Goal: Communication & Community: Answer question/provide support

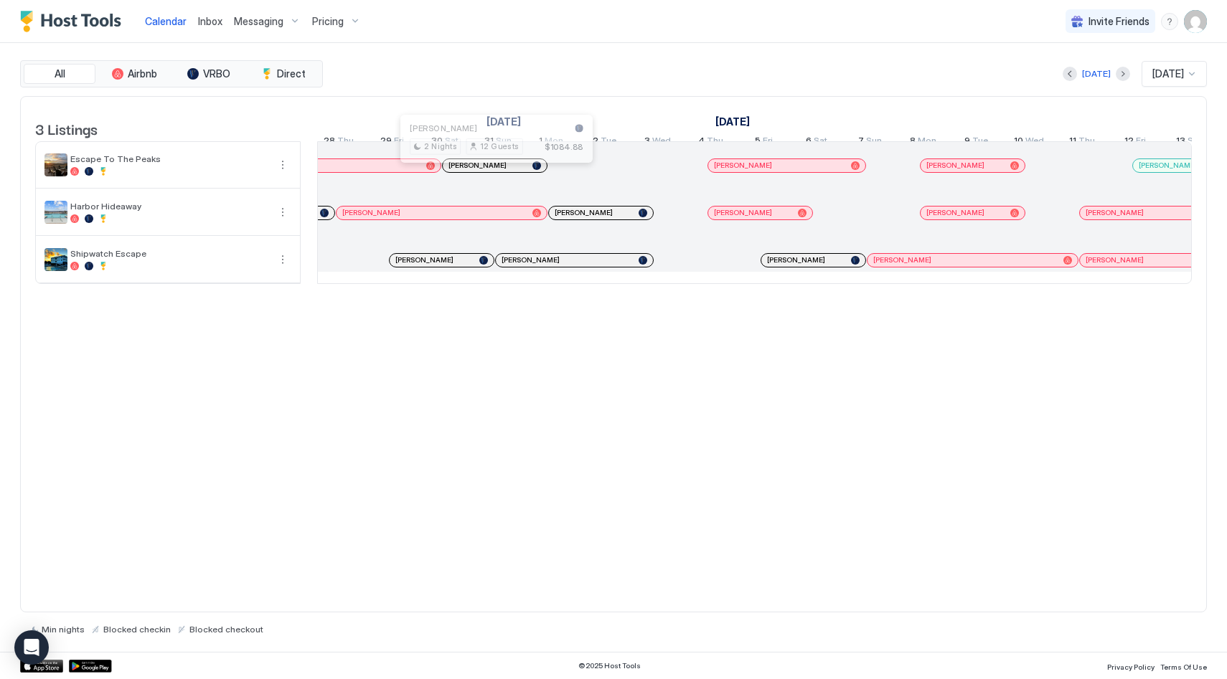
click at [490, 171] on div at bounding box center [489, 165] width 11 height 11
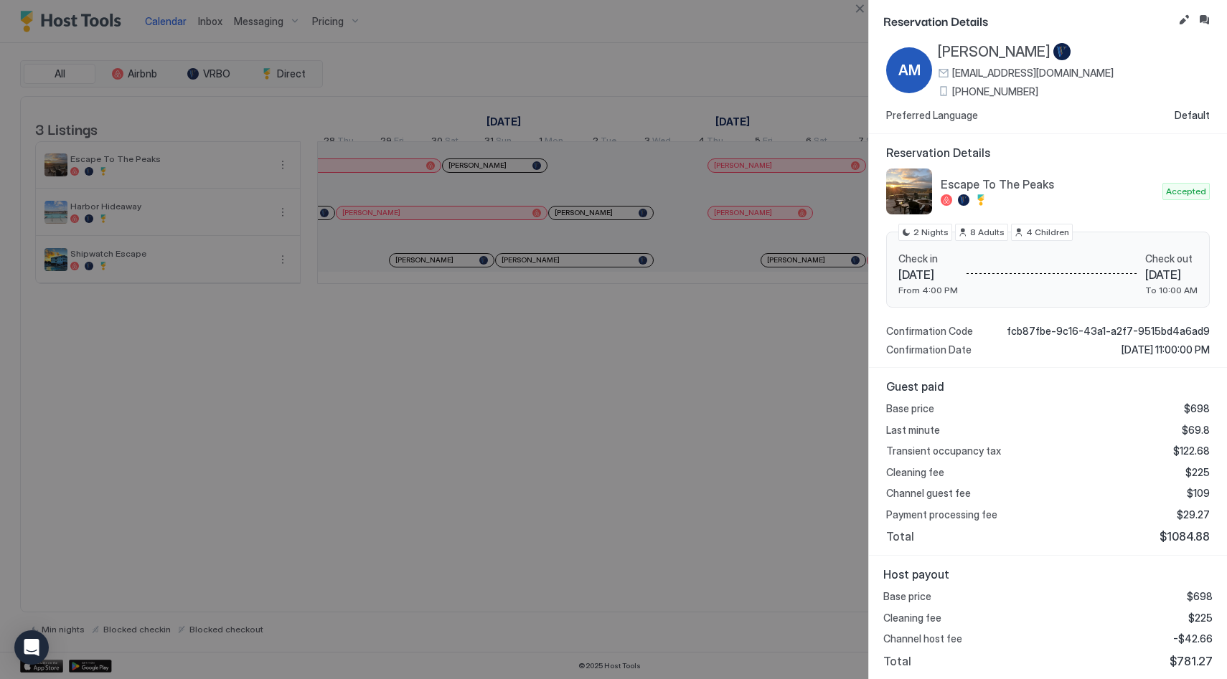
click at [583, 443] on div at bounding box center [613, 339] width 1227 height 679
click at [867, 6] on button "Close" at bounding box center [859, 8] width 17 height 17
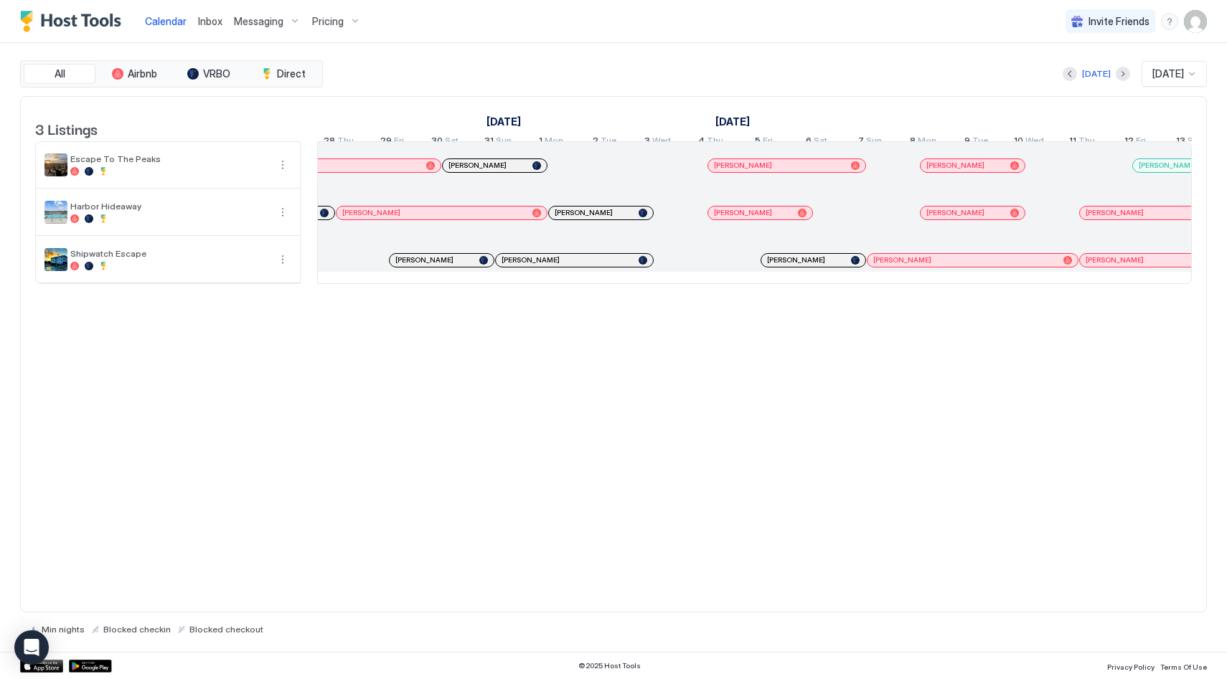
click at [751, 170] on div "[PERSON_NAME]" at bounding box center [779, 165] width 131 height 9
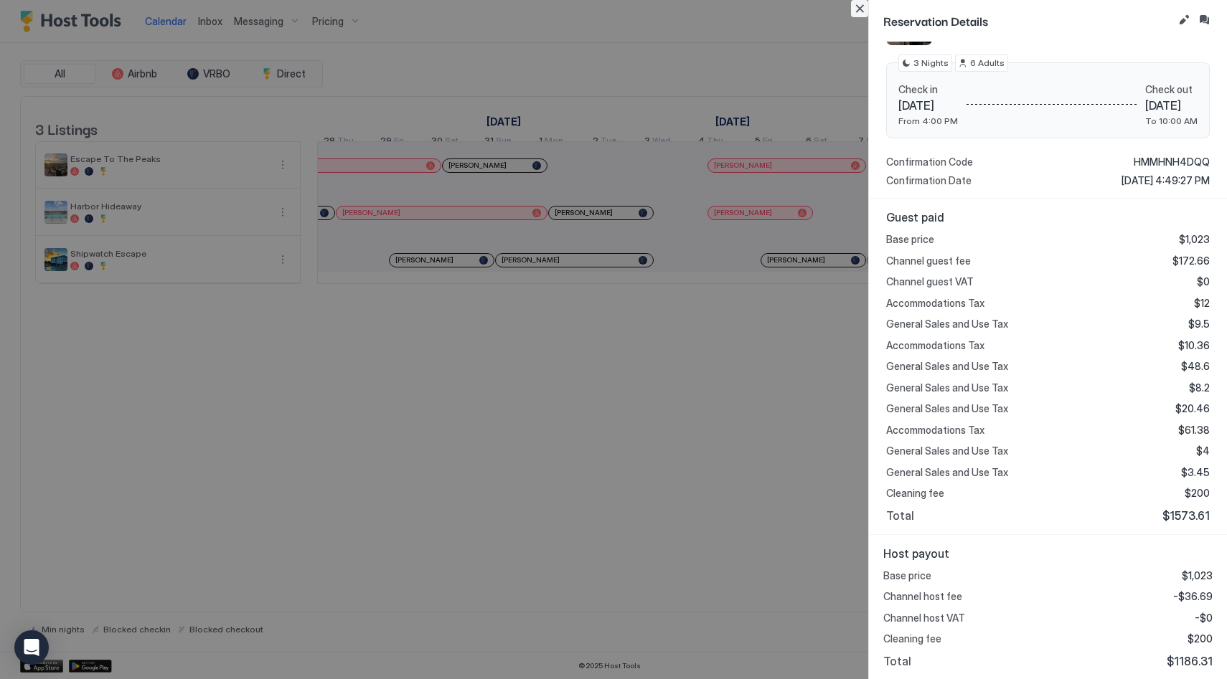
click at [852, 11] on button "Close" at bounding box center [859, 8] width 17 height 17
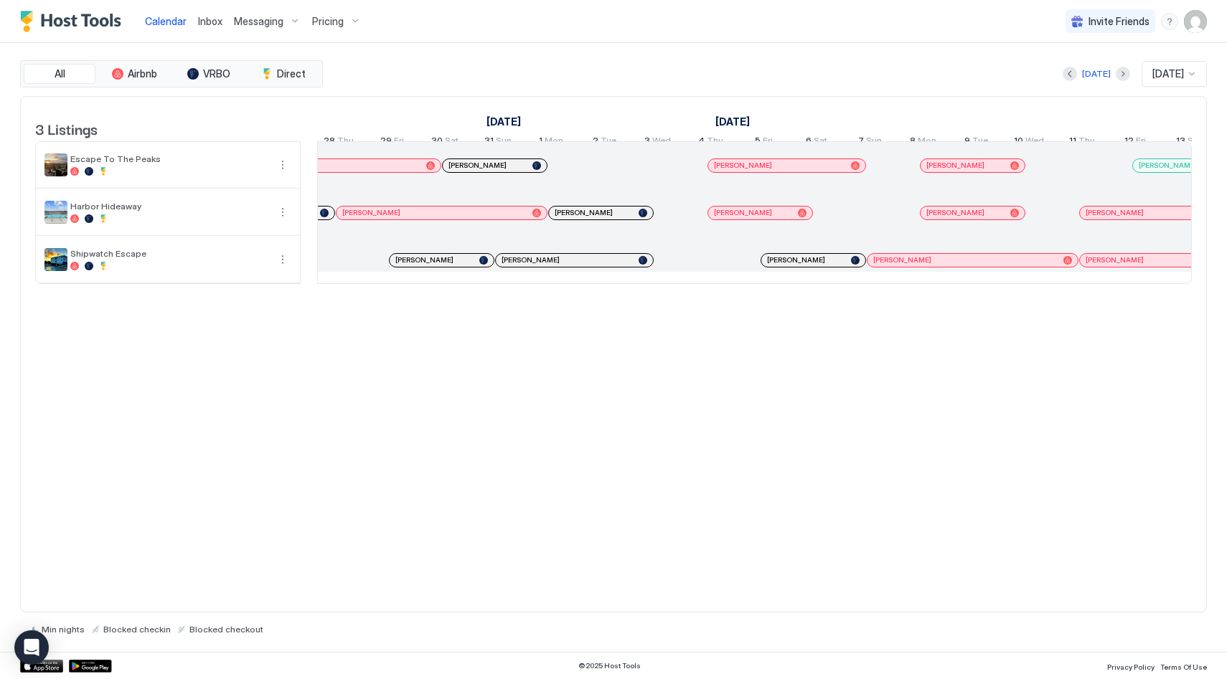
click at [946, 170] on span "[PERSON_NAME]" at bounding box center [955, 165] width 58 height 9
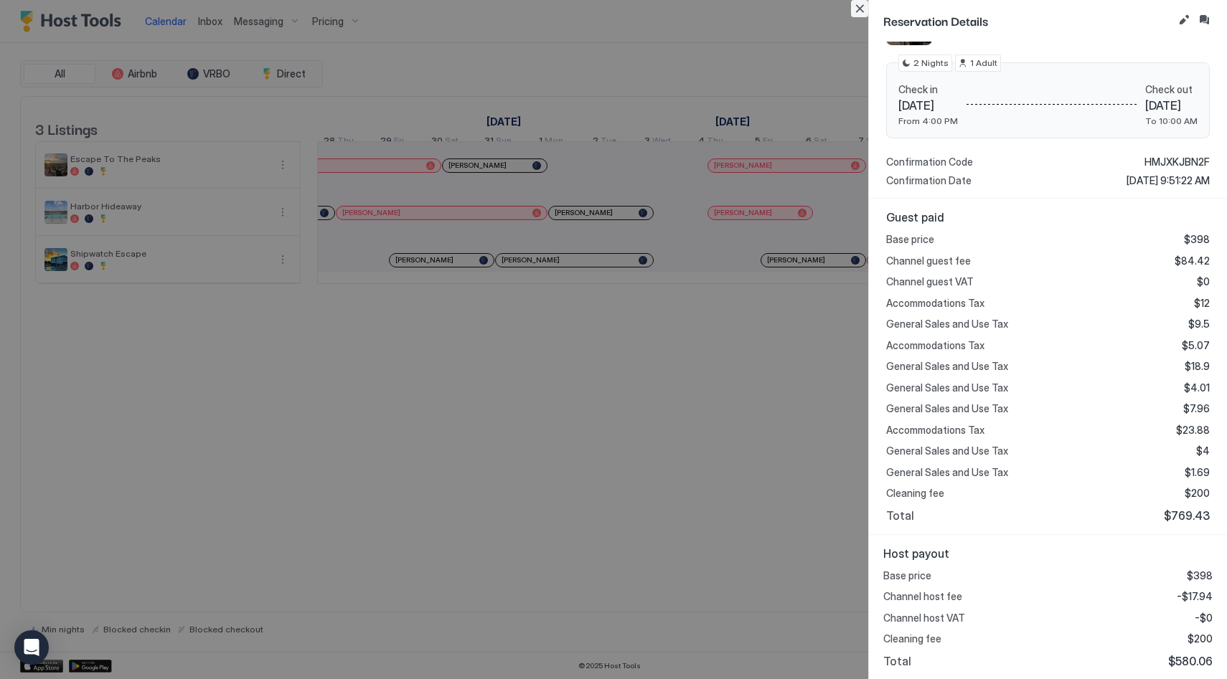
click at [865, 8] on button "Close" at bounding box center [859, 8] width 17 height 17
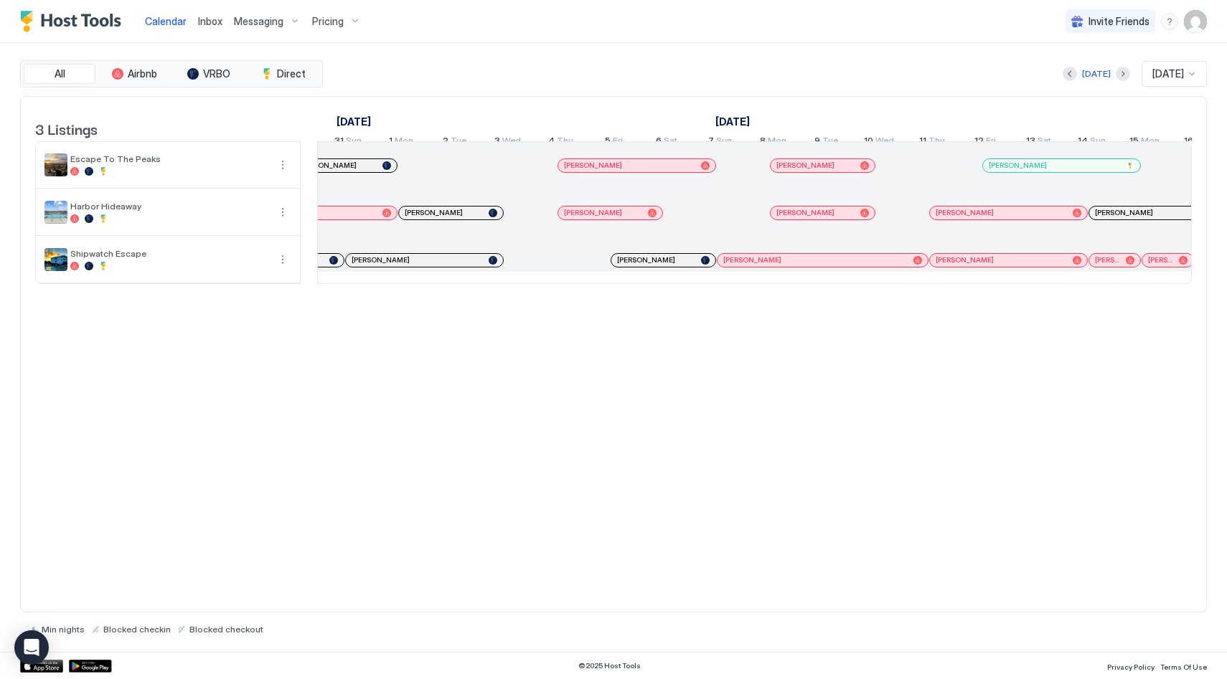
click at [834, 170] on div "[PERSON_NAME]" at bounding box center [815, 165] width 78 height 9
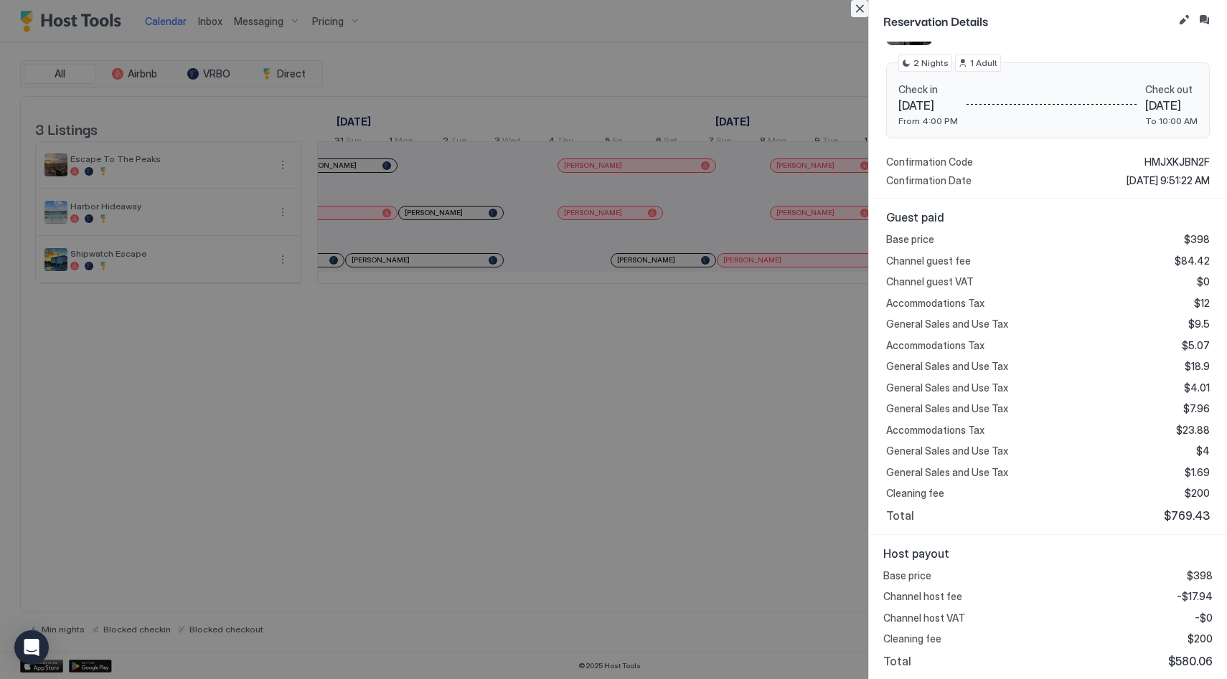
click at [854, 5] on button "Close" at bounding box center [859, 8] width 17 height 17
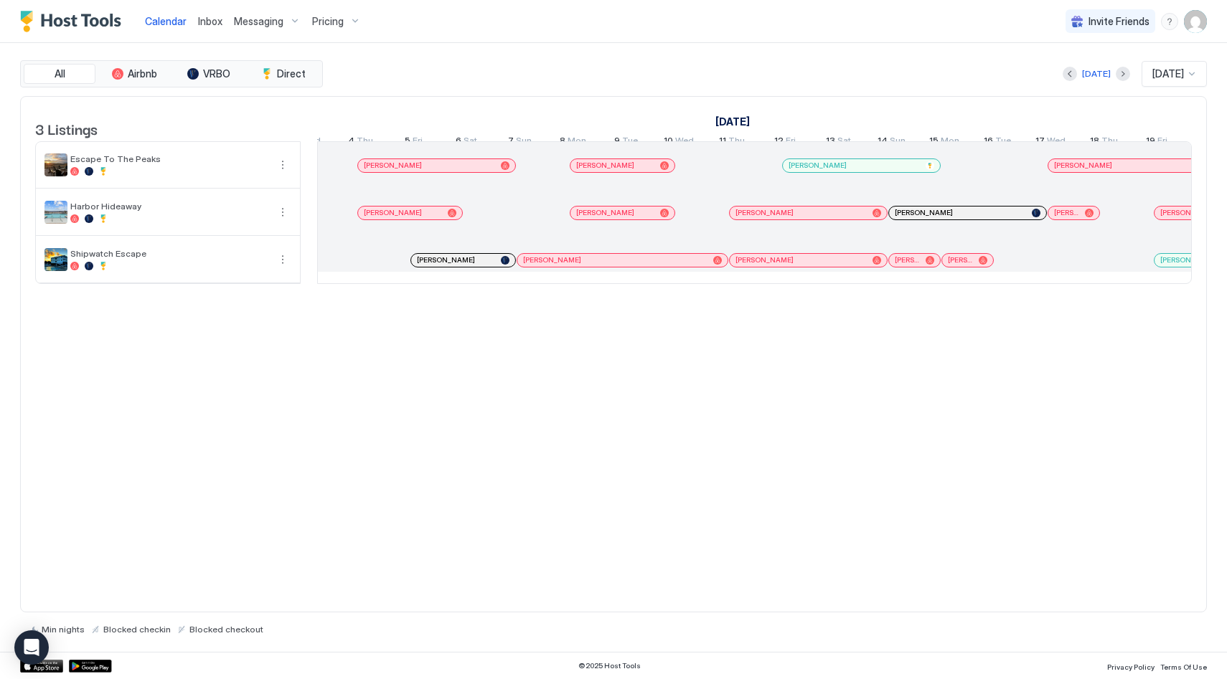
click at [858, 171] on div "[PERSON_NAME]" at bounding box center [861, 165] width 157 height 13
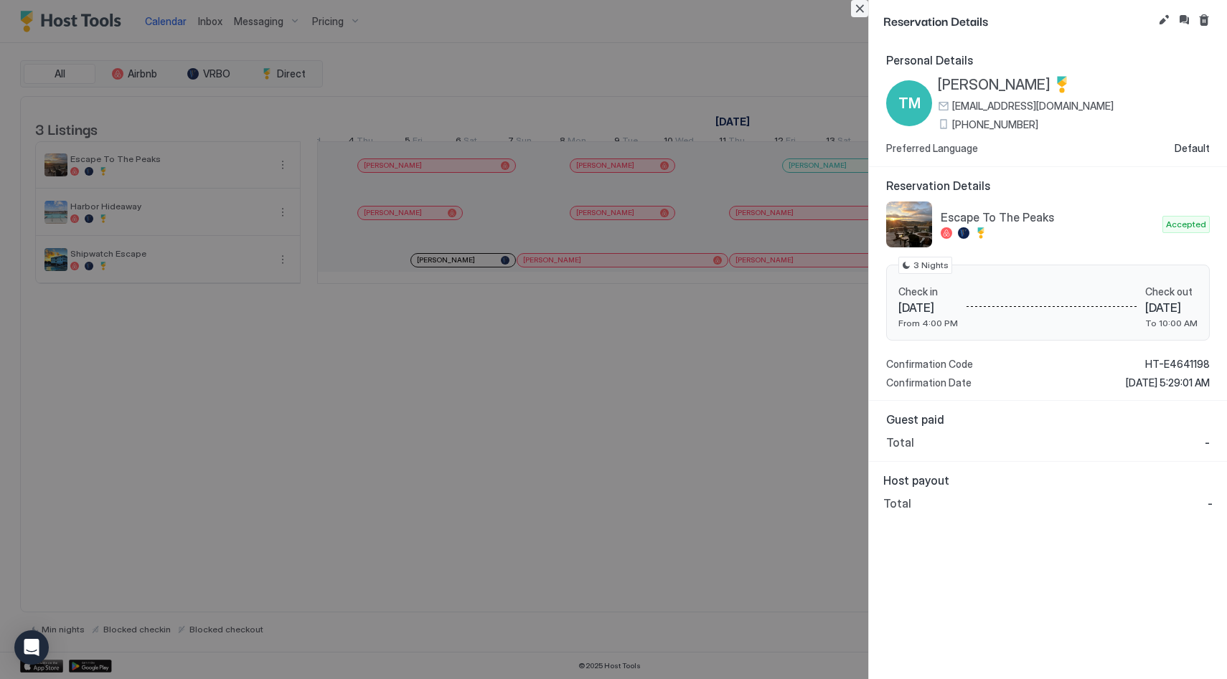
click at [865, 11] on button "Close" at bounding box center [859, 8] width 17 height 17
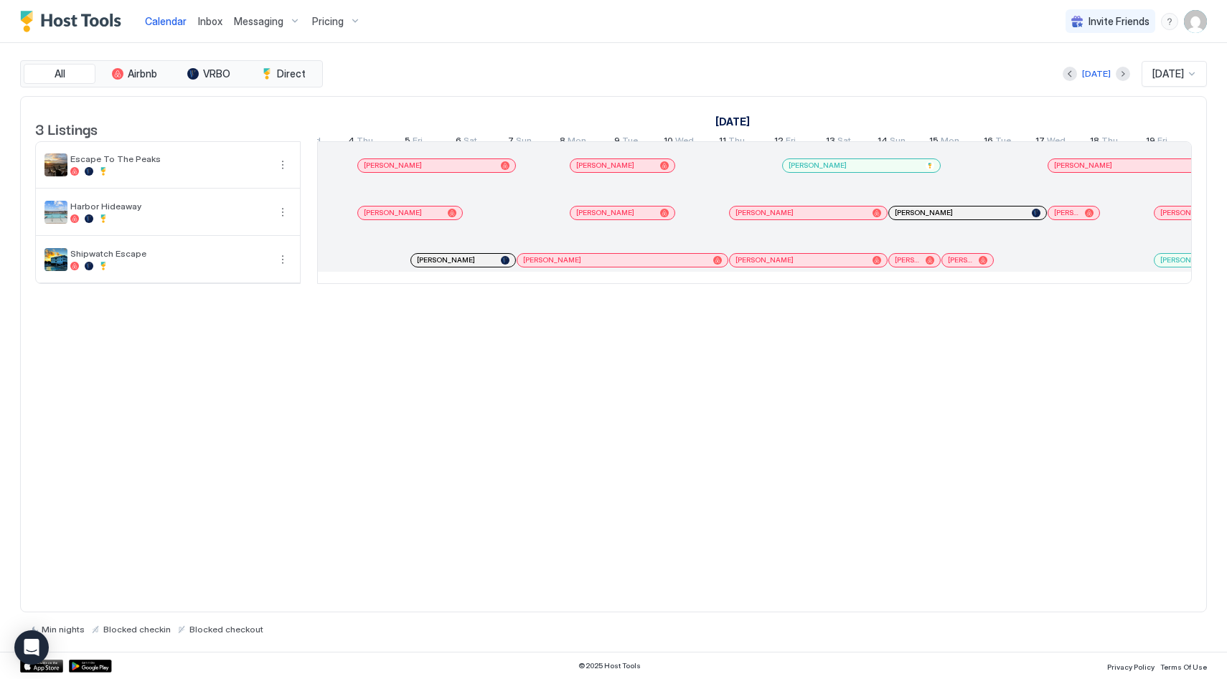
click at [1092, 170] on span "[PERSON_NAME]" at bounding box center [1083, 165] width 58 height 9
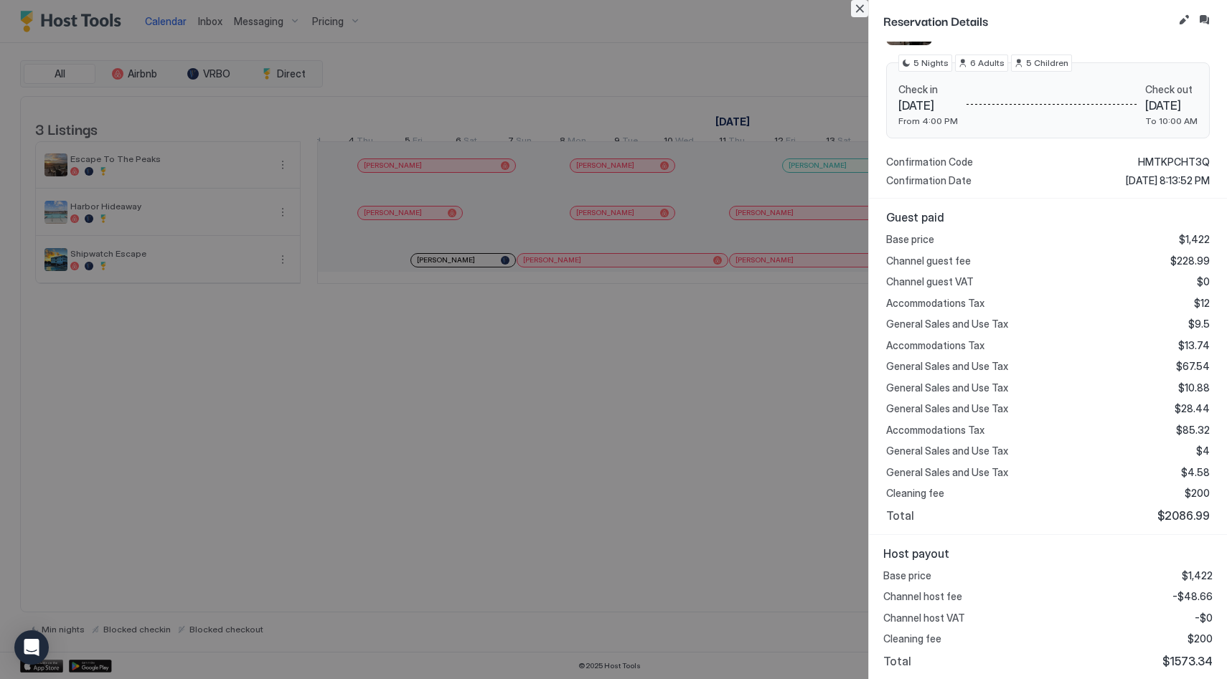
click at [857, 9] on button "Close" at bounding box center [859, 8] width 17 height 17
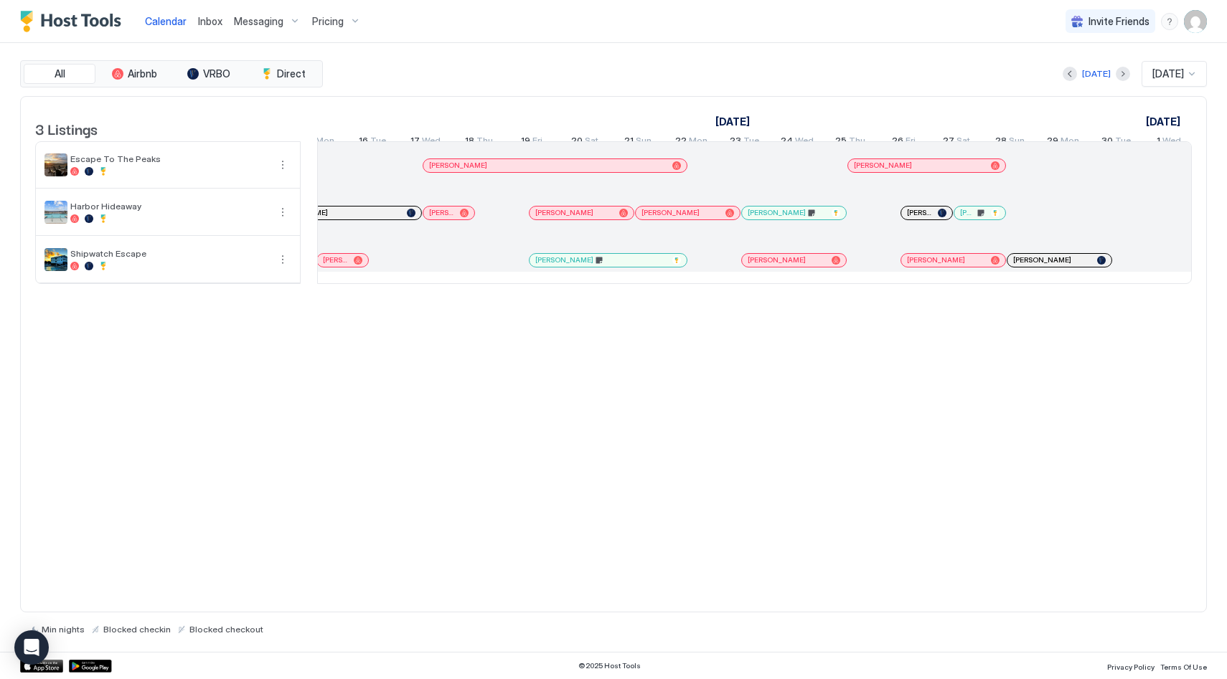
click at [933, 170] on div "[PERSON_NAME]" at bounding box center [919, 165] width 131 height 9
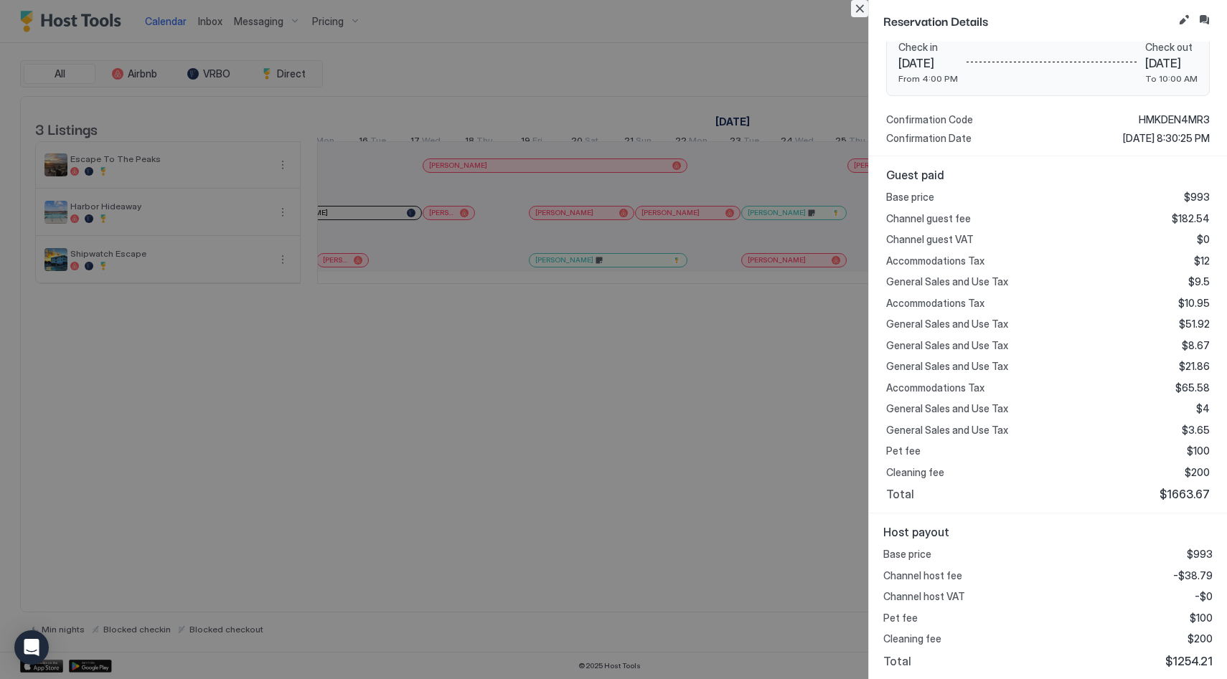
click at [856, 14] on button "Close" at bounding box center [859, 8] width 17 height 17
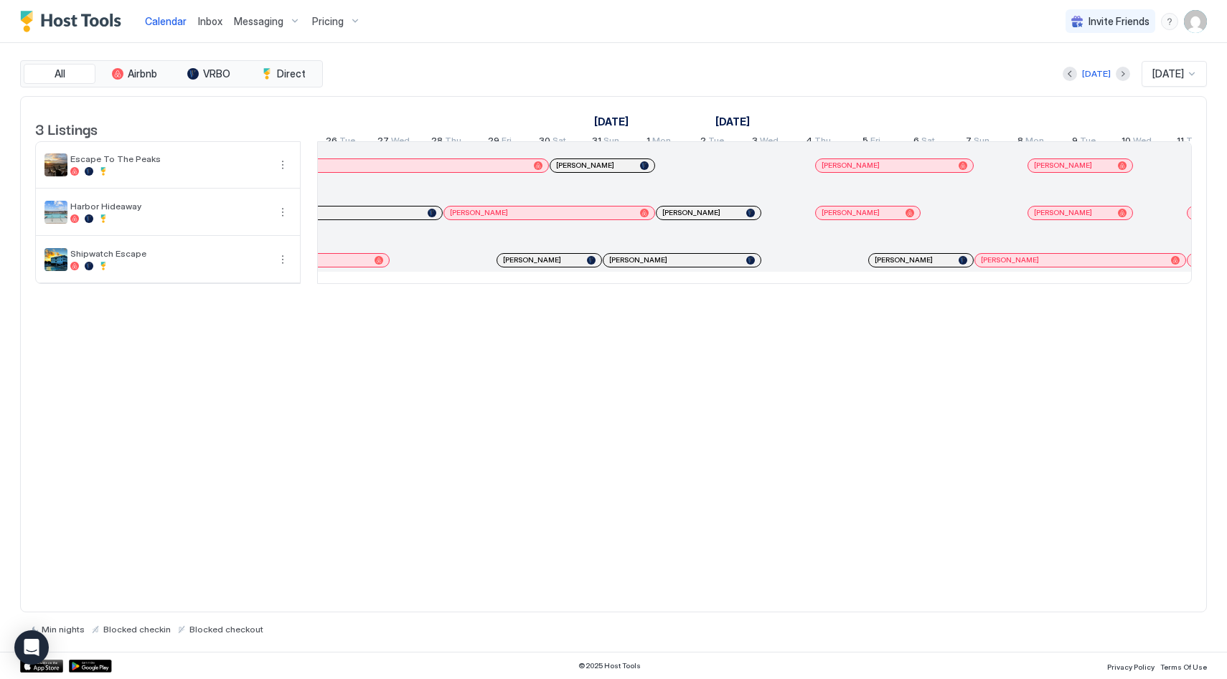
click at [700, 217] on span "[PERSON_NAME]" at bounding box center [691, 212] width 58 height 9
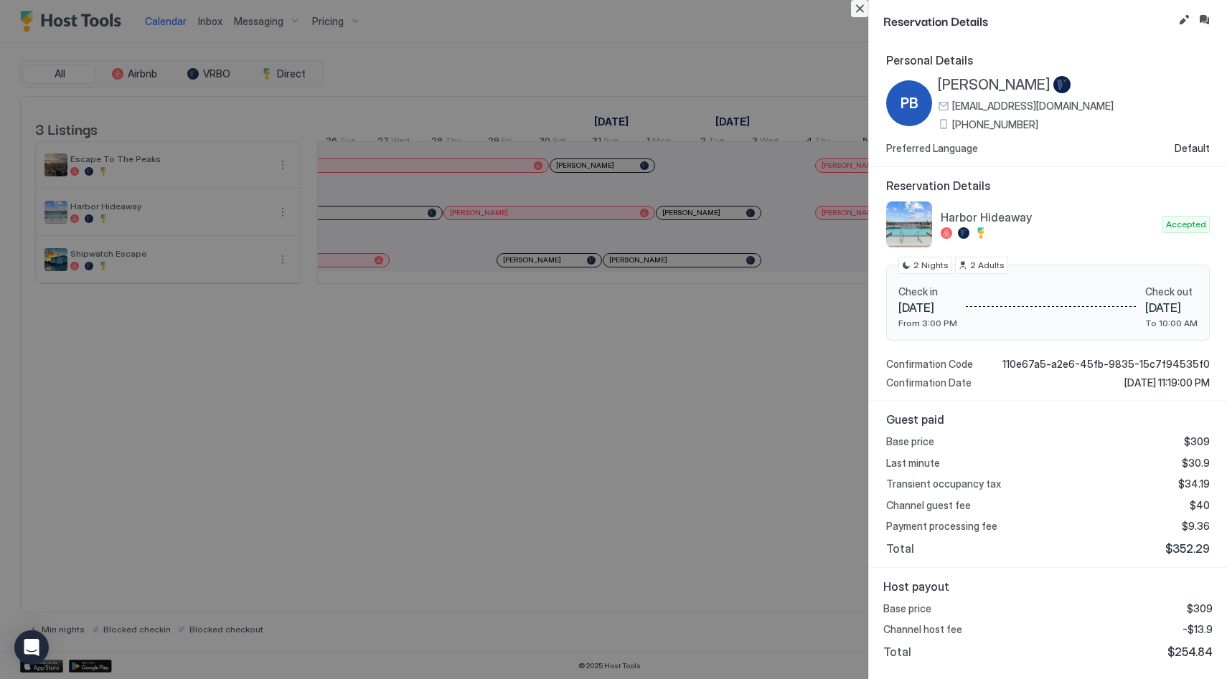
click at [857, 6] on button "Close" at bounding box center [859, 8] width 17 height 17
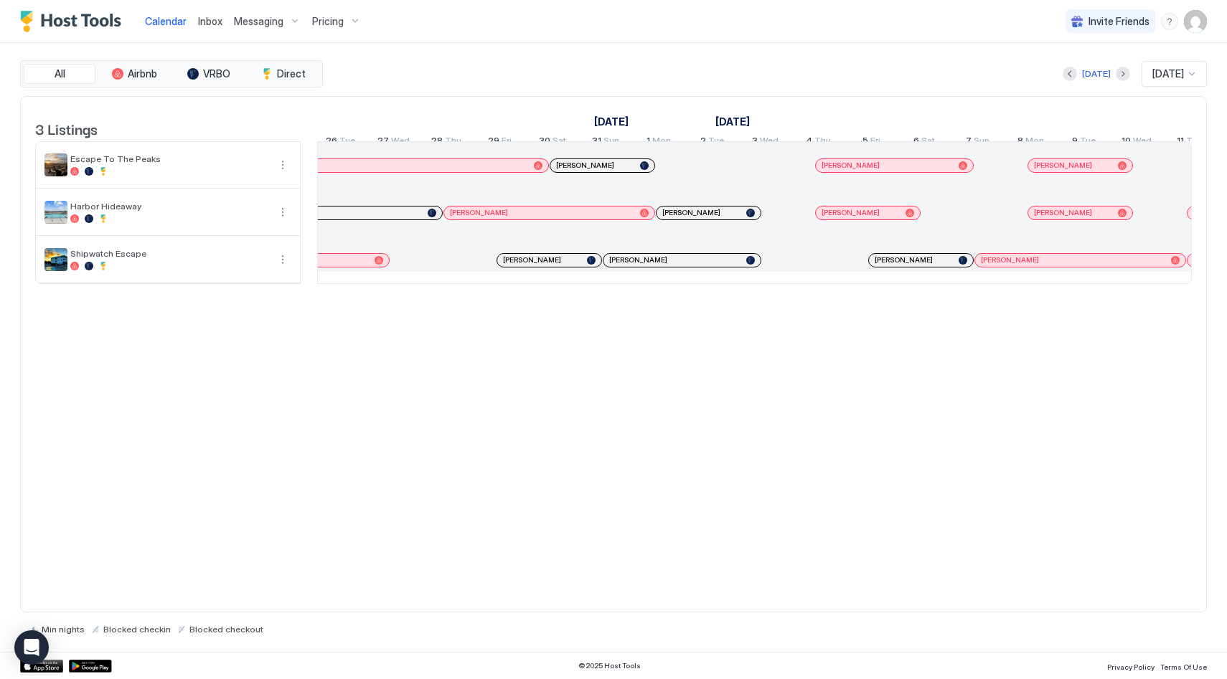
click at [855, 231] on div at bounding box center [871, 212] width 53 height 47
click at [854, 217] on span "[PERSON_NAME]" at bounding box center [851, 212] width 58 height 9
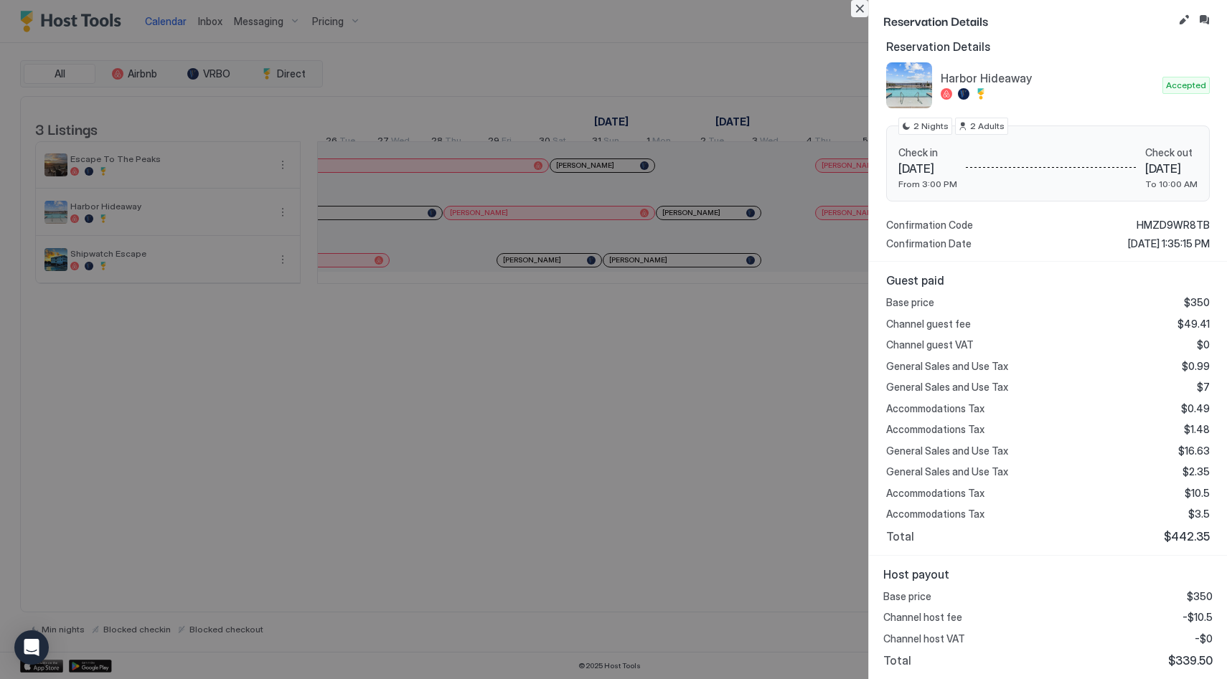
click at [856, 12] on button "Close" at bounding box center [859, 8] width 17 height 17
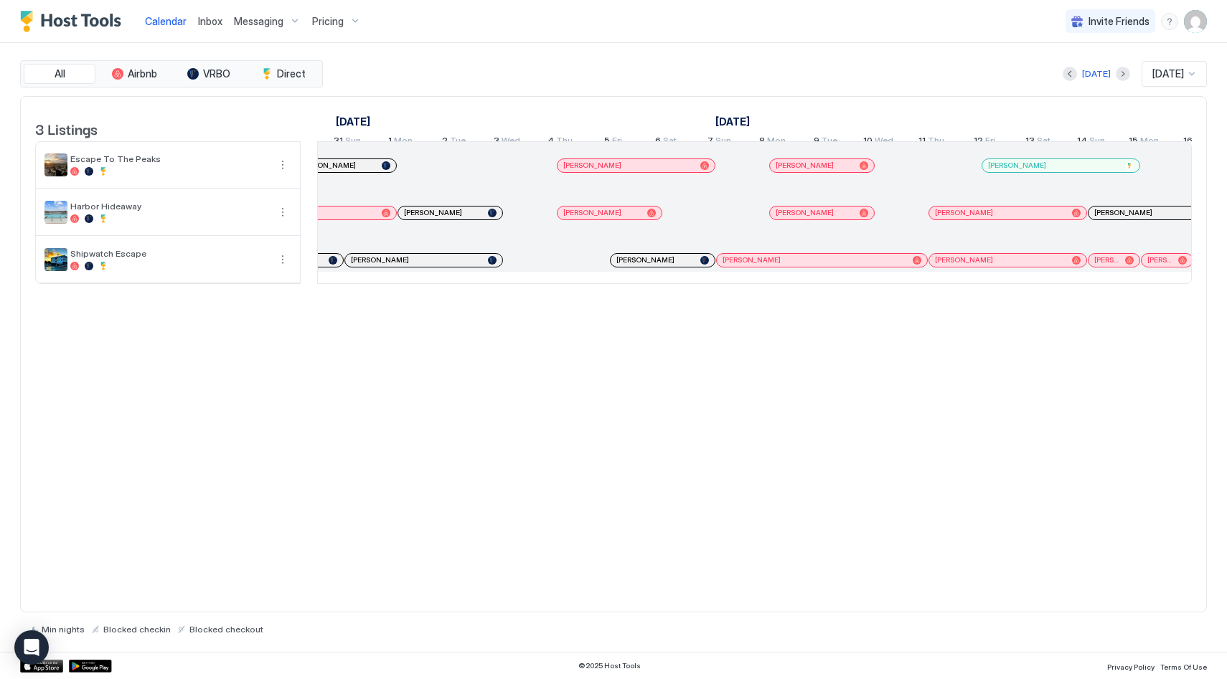
click at [851, 217] on div "[PERSON_NAME]" at bounding box center [815, 212] width 78 height 9
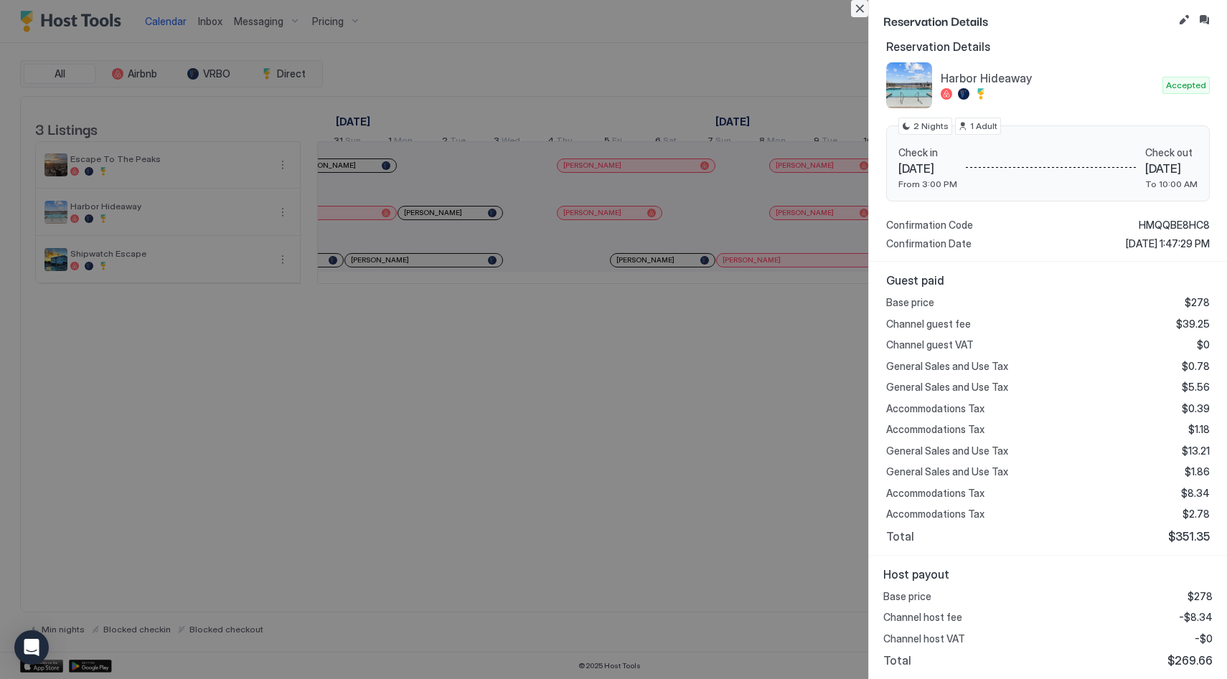
click at [863, 9] on button "Close" at bounding box center [859, 8] width 17 height 17
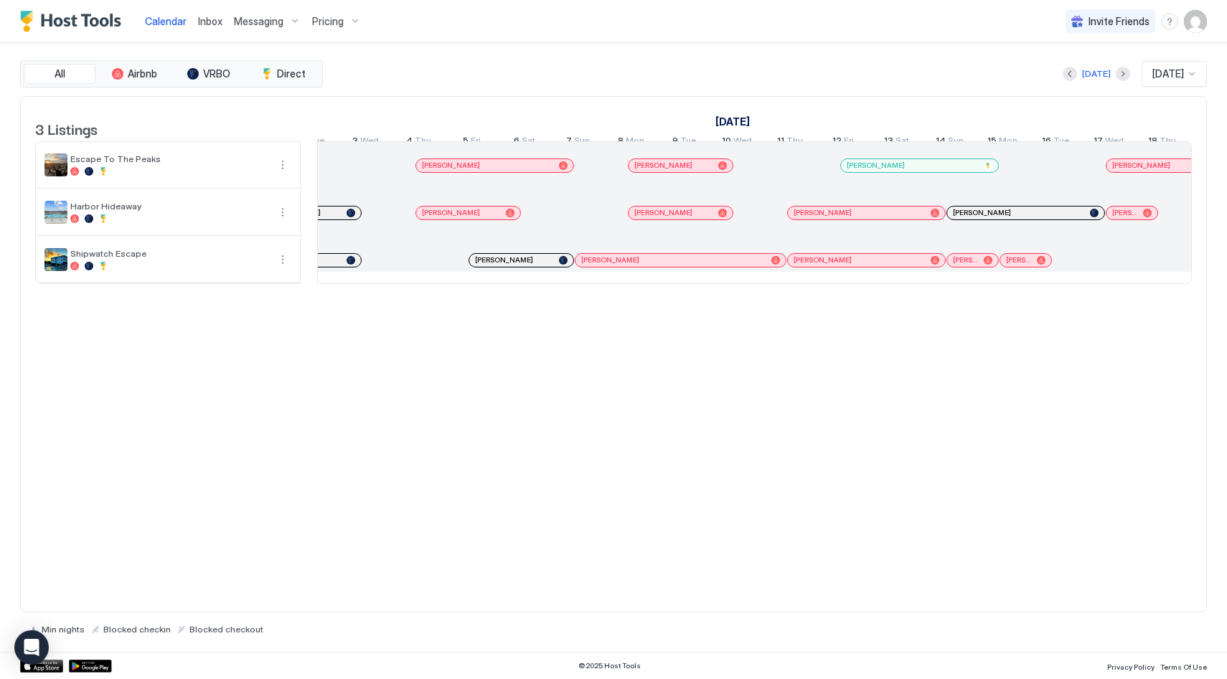
click at [838, 217] on div "[PERSON_NAME]" at bounding box center [859, 212] width 131 height 9
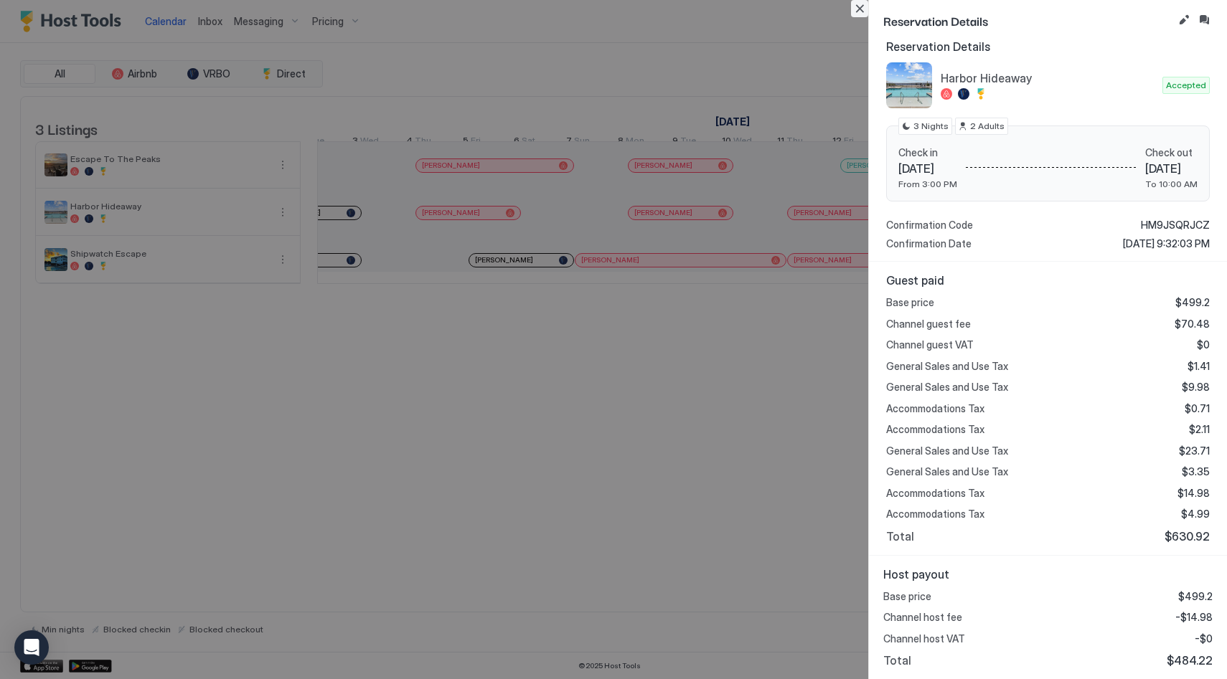
click at [857, 7] on button "Close" at bounding box center [859, 8] width 17 height 17
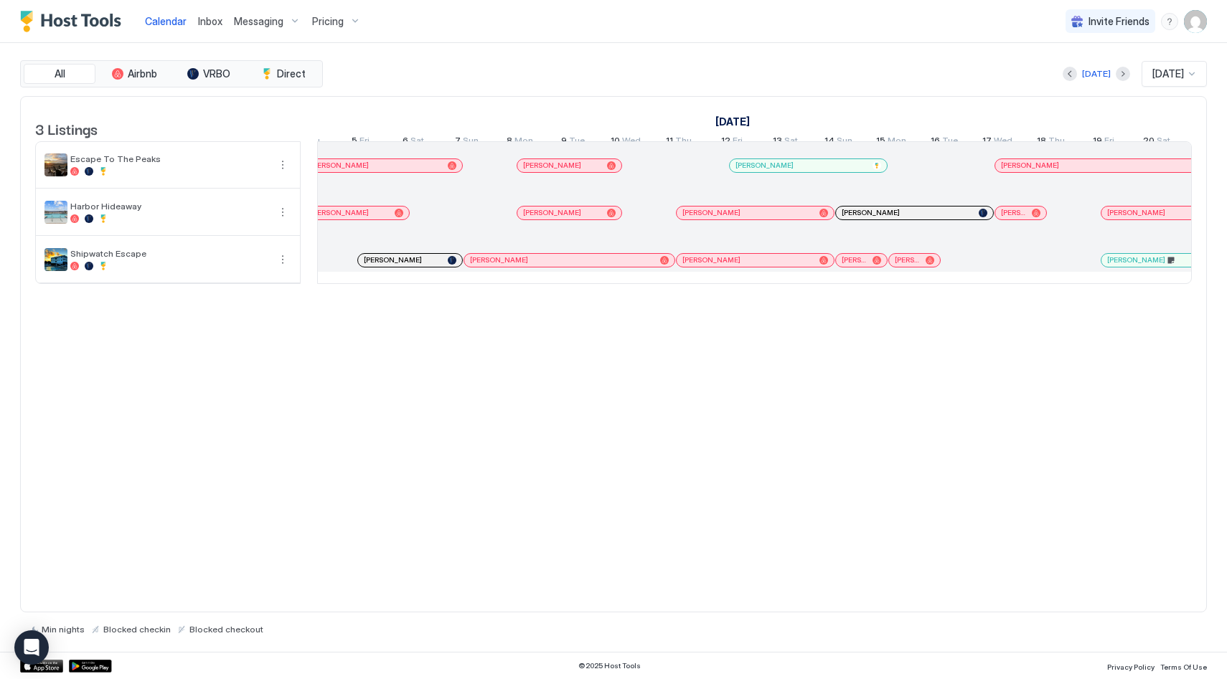
click at [899, 217] on div "[PERSON_NAME]" at bounding box center [907, 212] width 131 height 9
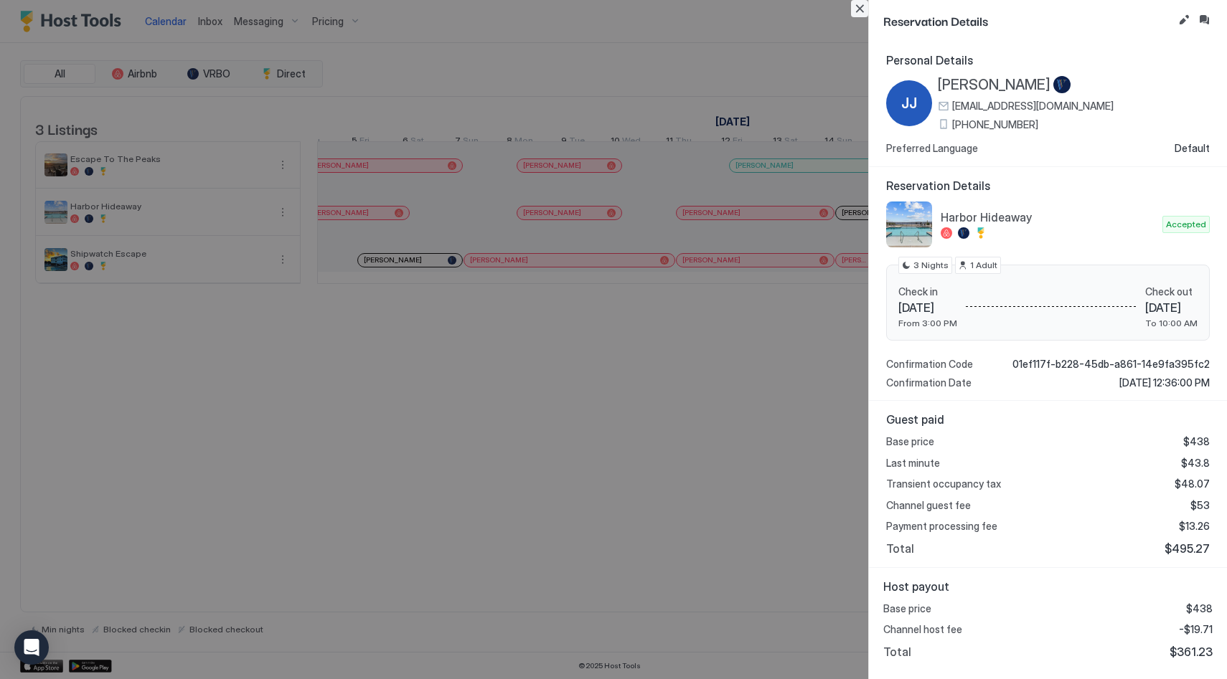
click at [862, 4] on button "Close" at bounding box center [859, 8] width 17 height 17
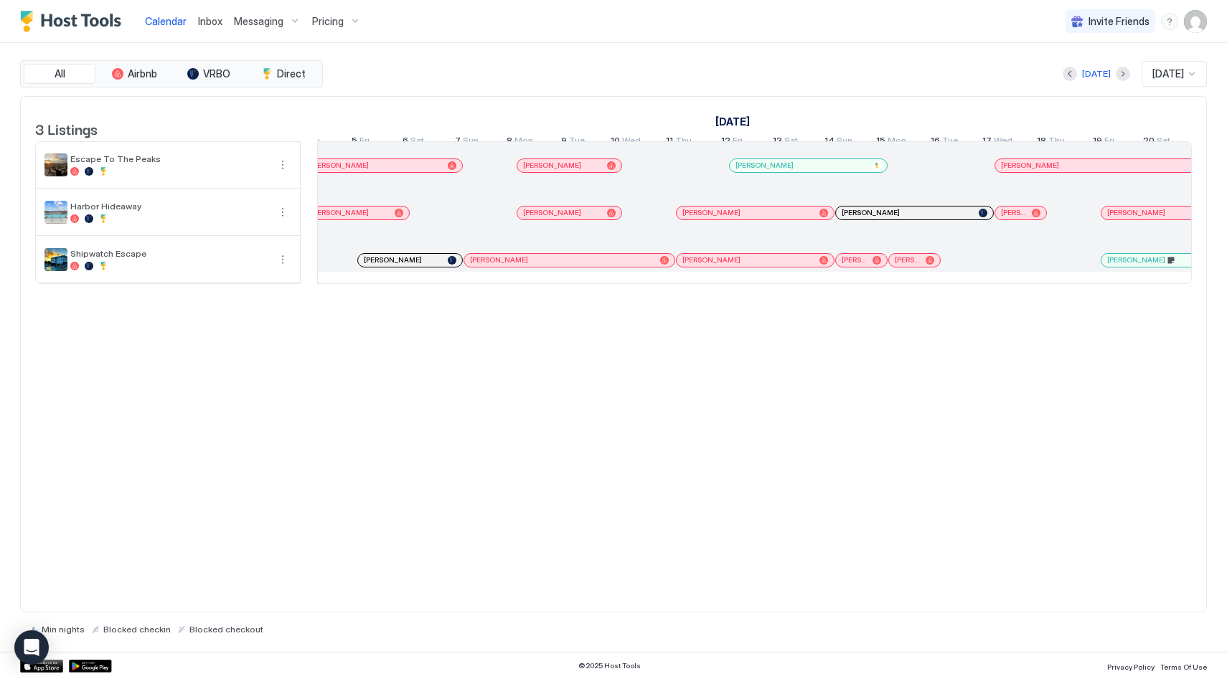
click at [1001, 217] on span "[PERSON_NAME]" at bounding box center [1013, 212] width 25 height 9
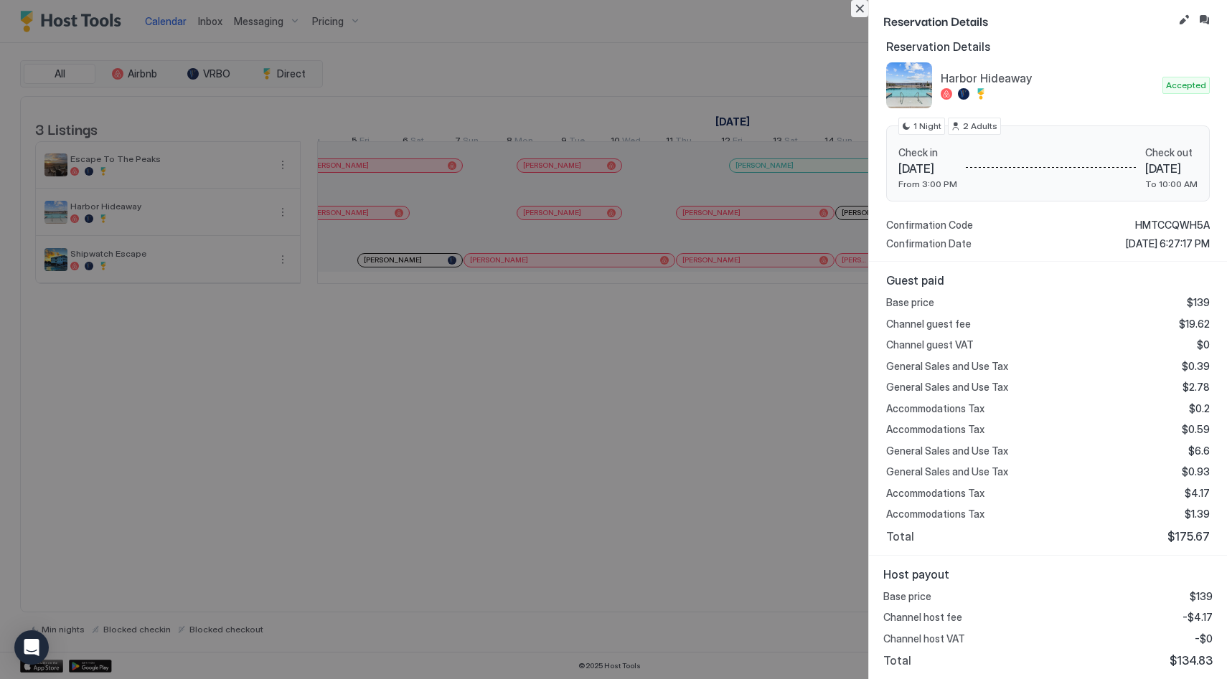
click at [857, 11] on button "Close" at bounding box center [859, 8] width 17 height 17
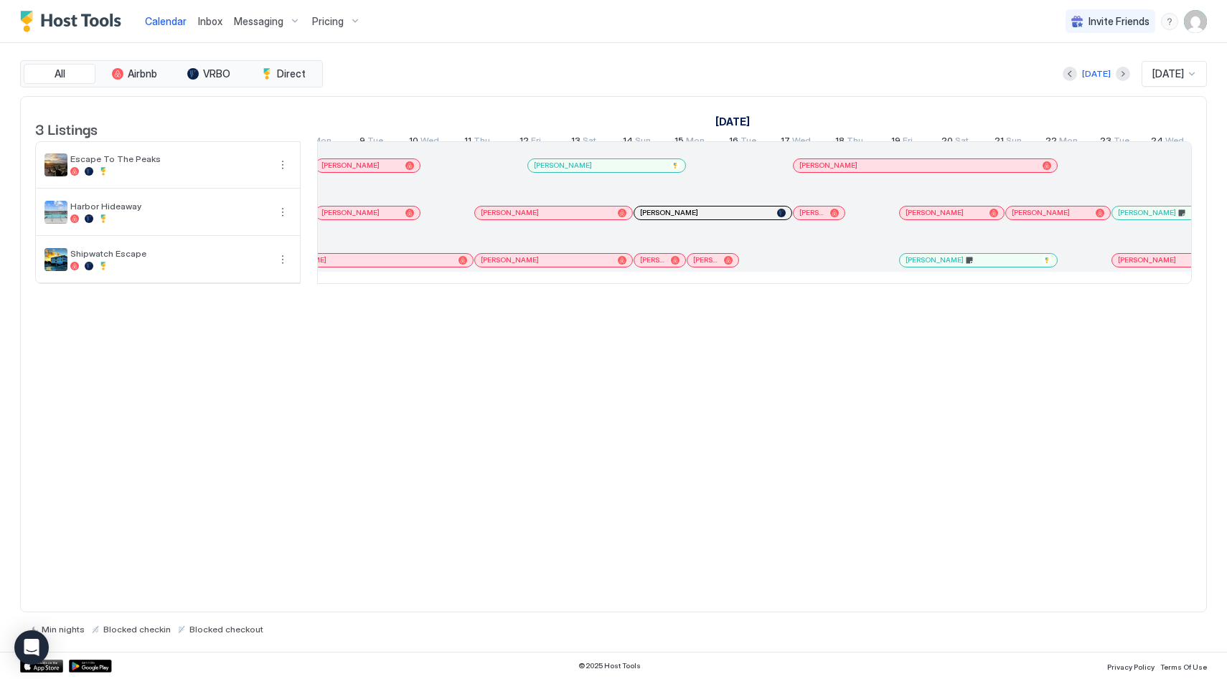
click at [973, 220] on div "[PERSON_NAME]" at bounding box center [952, 213] width 104 height 13
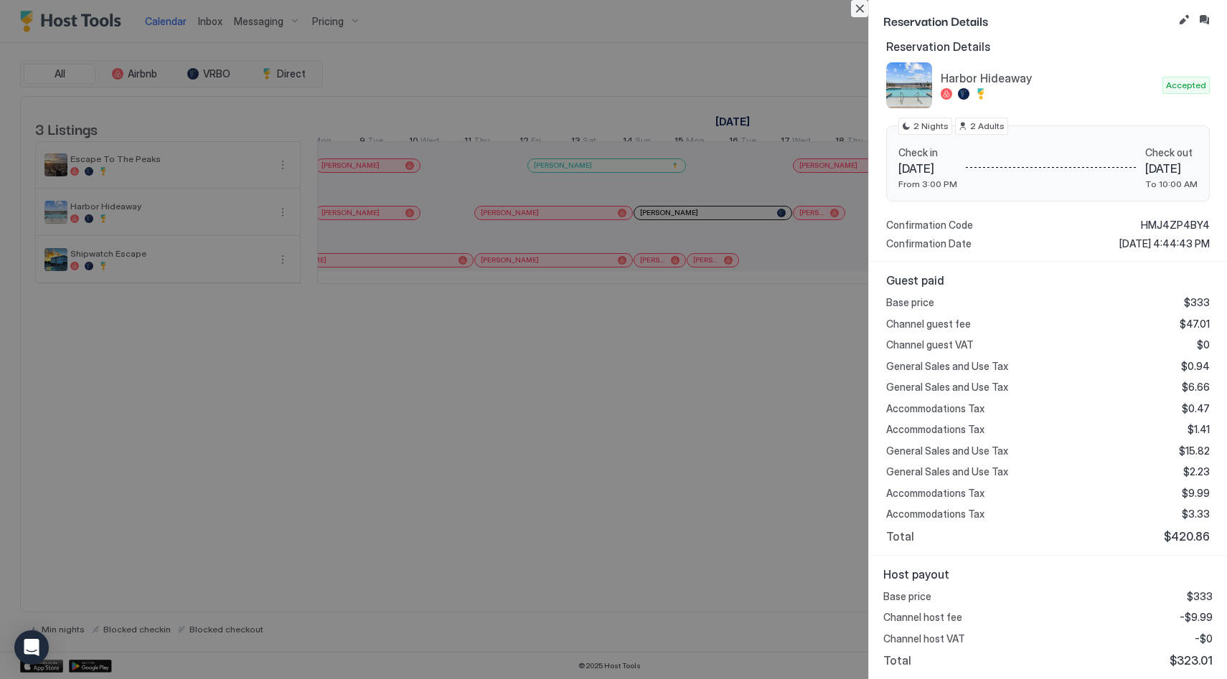
click at [855, 11] on button "Close" at bounding box center [859, 8] width 17 height 17
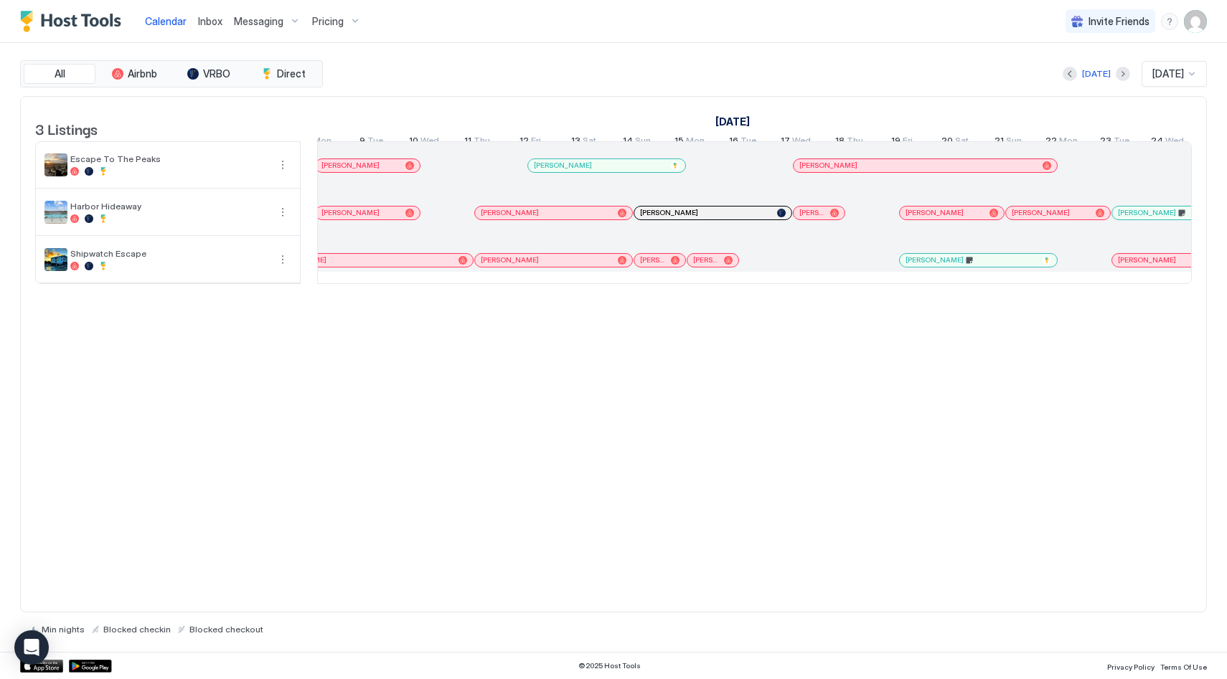
click at [1038, 217] on link "[PERSON_NAME]" at bounding box center [1057, 213] width 105 height 14
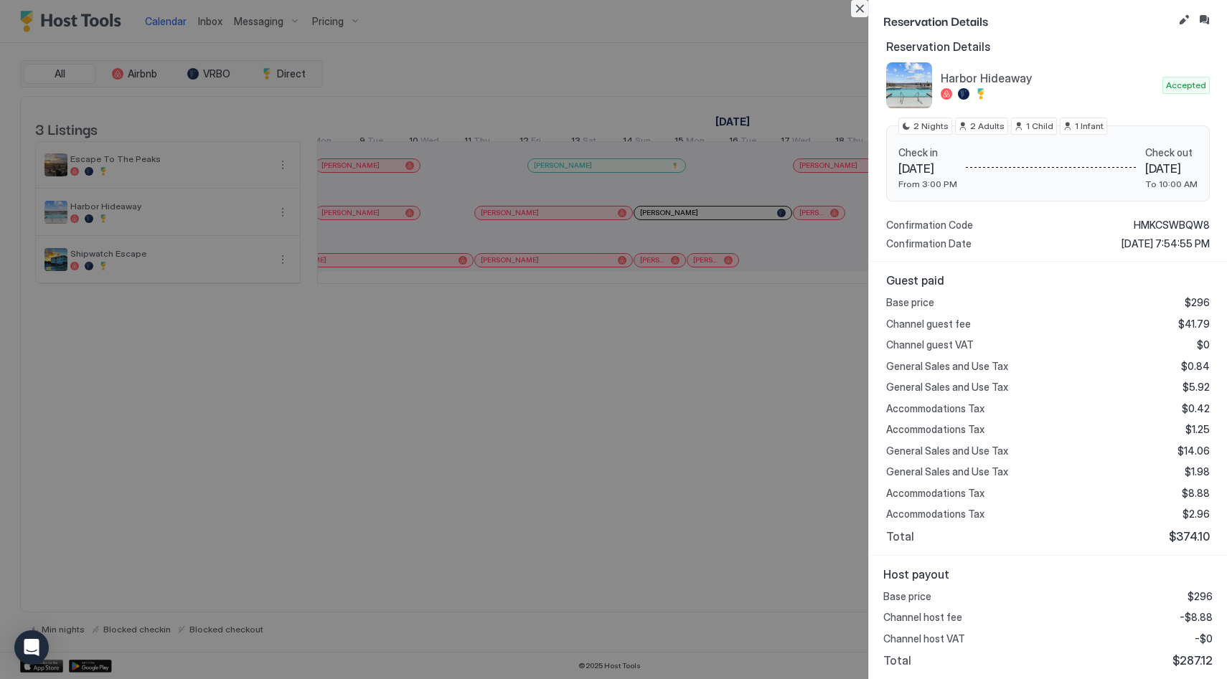
click at [862, 7] on button "Close" at bounding box center [859, 8] width 17 height 17
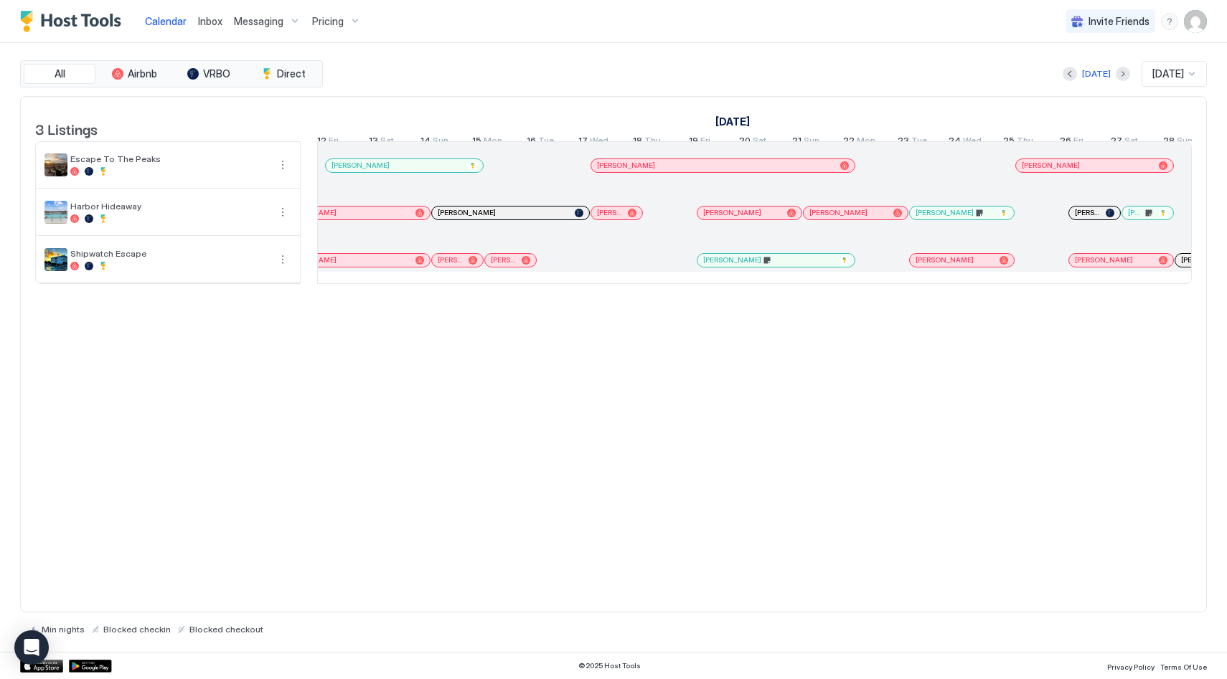
click at [935, 217] on span "[PERSON_NAME]" at bounding box center [945, 212] width 58 height 9
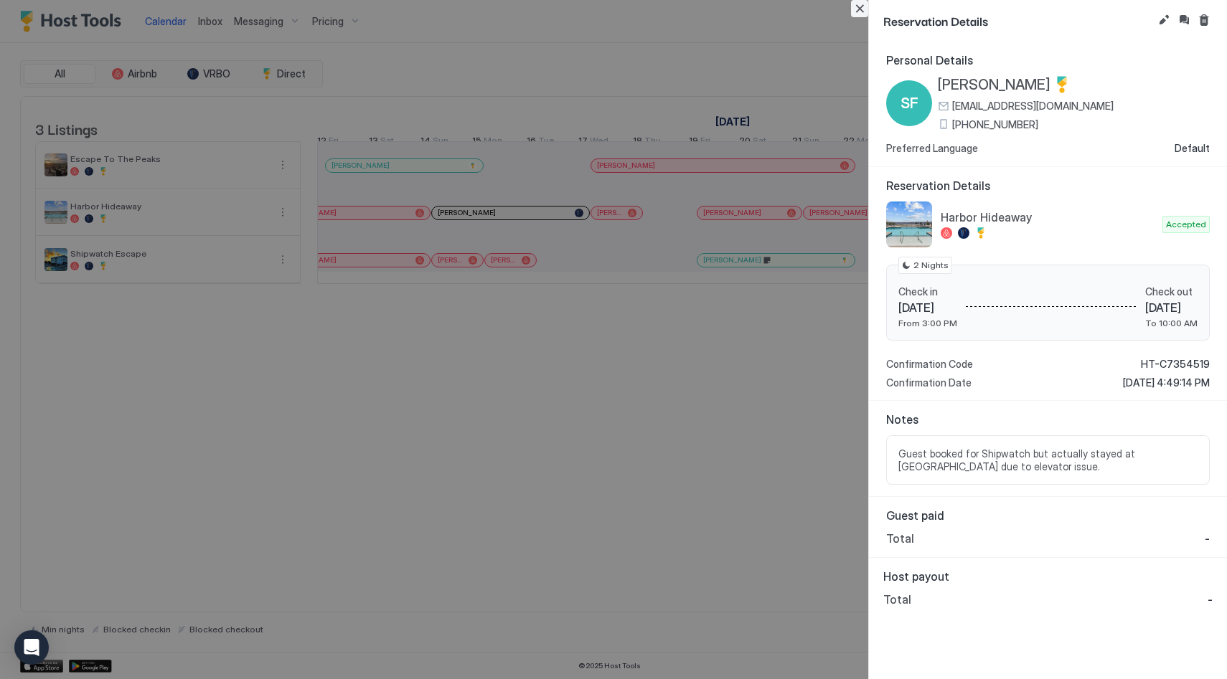
click at [867, 9] on button "Close" at bounding box center [859, 8] width 17 height 17
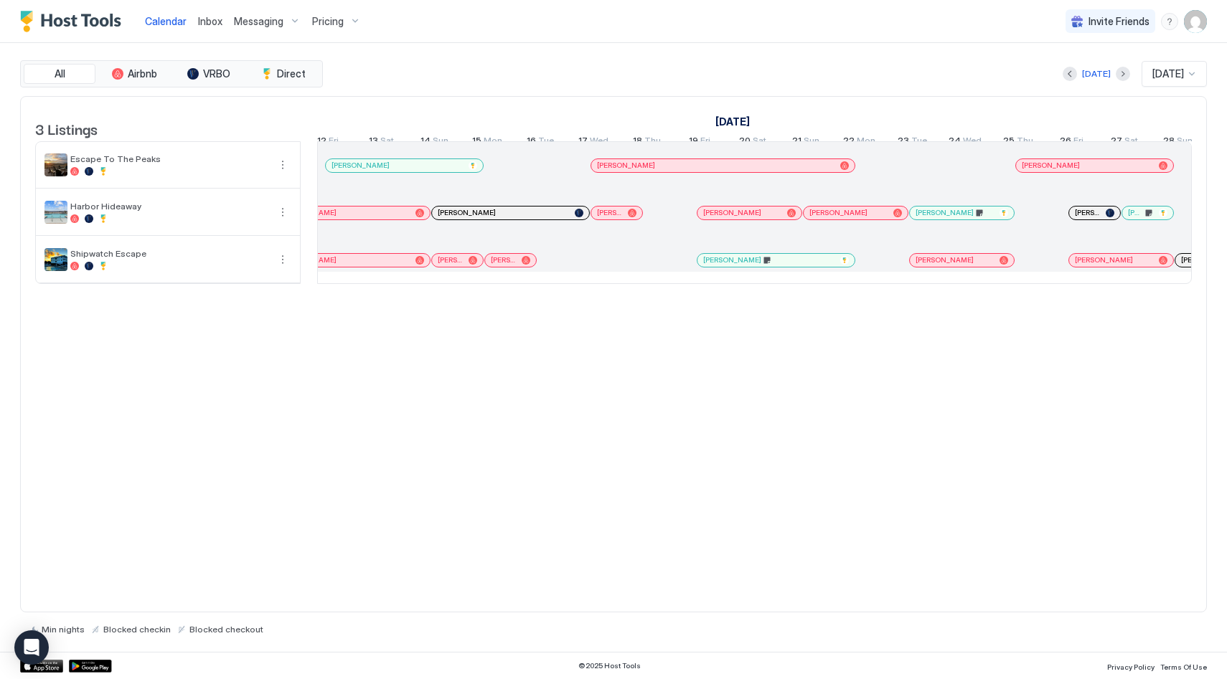
click at [958, 265] on span "[PERSON_NAME]" at bounding box center [945, 259] width 58 height 9
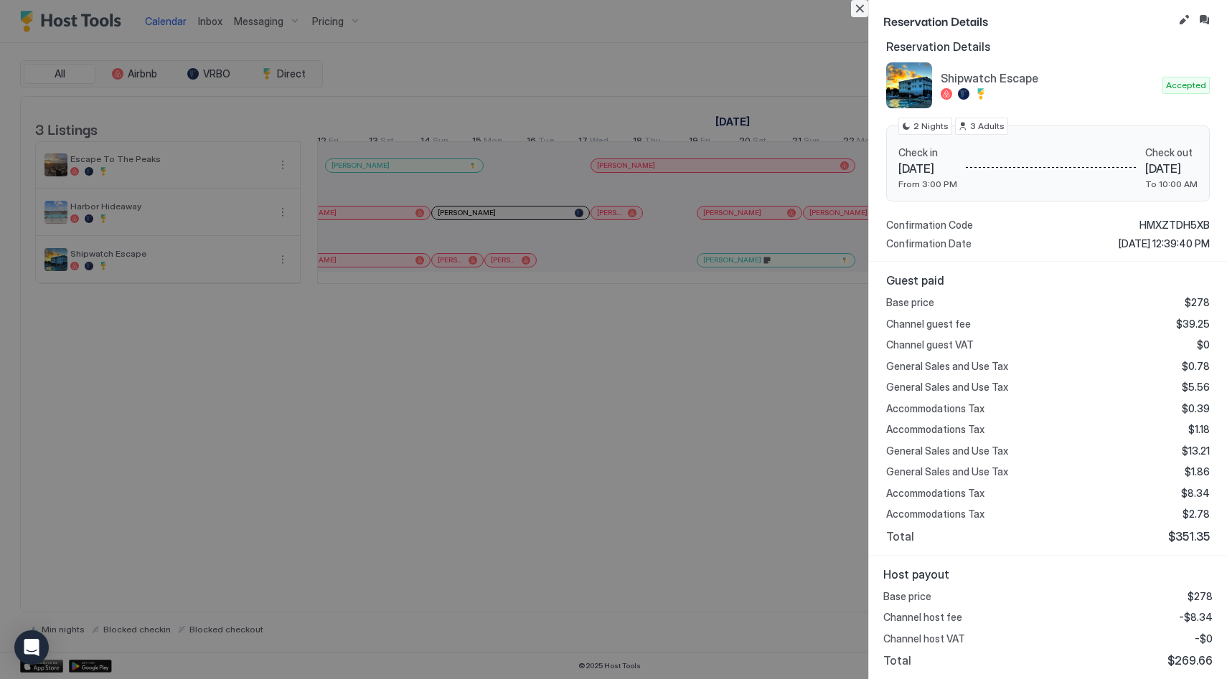
click at [857, 9] on button "Close" at bounding box center [859, 8] width 17 height 17
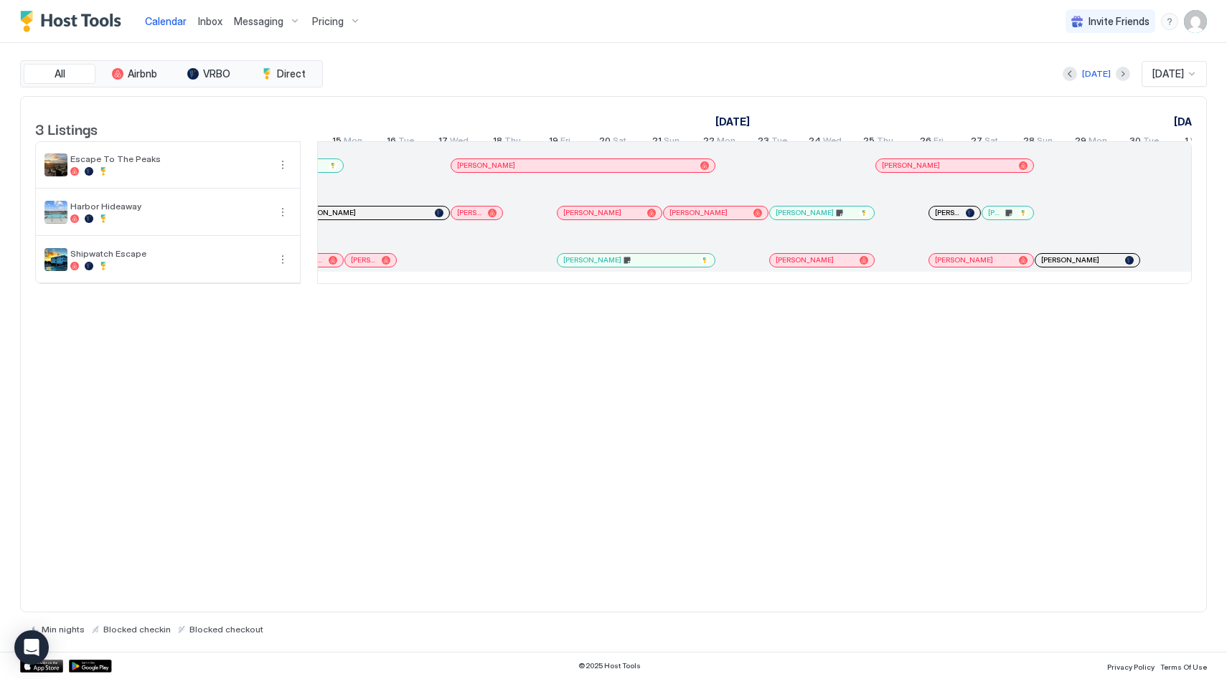
click at [942, 217] on span "[PERSON_NAME]" at bounding box center [947, 212] width 25 height 9
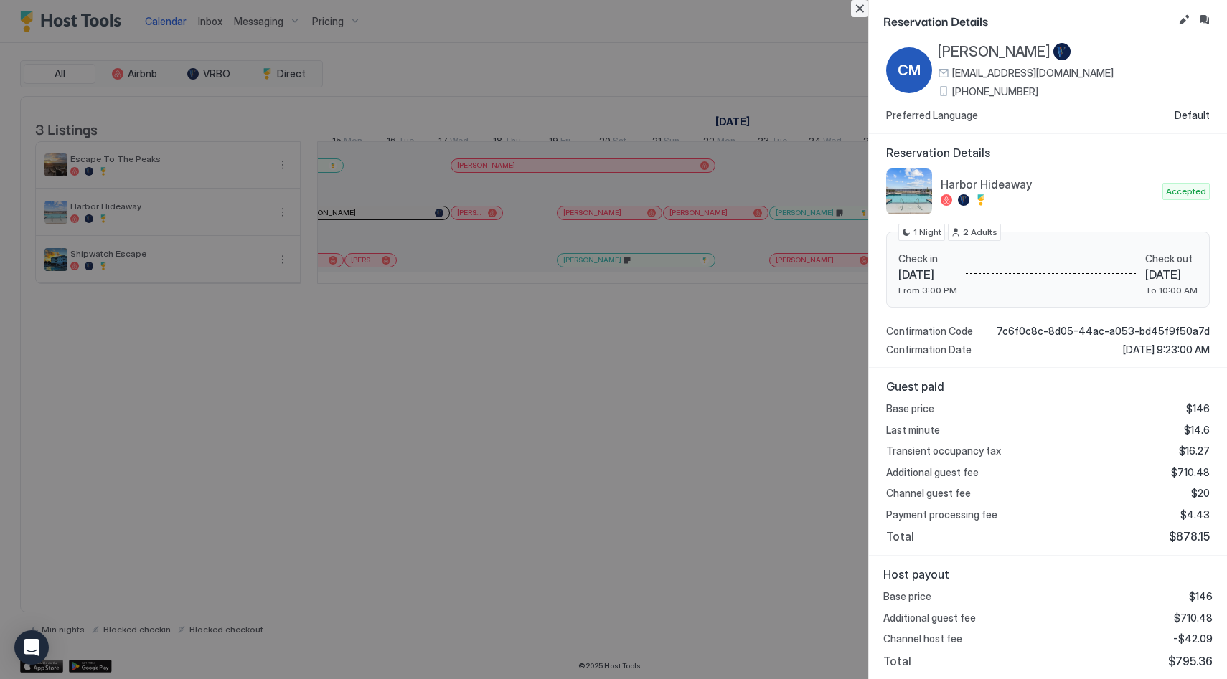
click at [857, 13] on button "Close" at bounding box center [859, 8] width 17 height 17
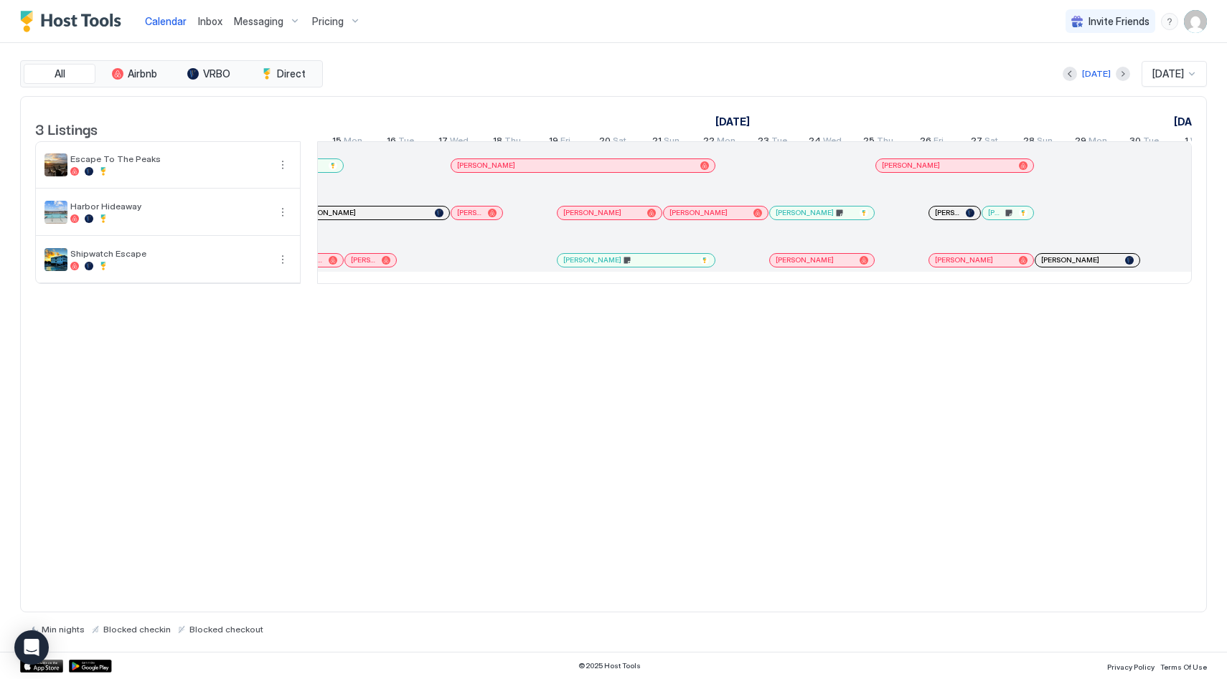
click at [1000, 217] on span "[PERSON_NAME]" at bounding box center [995, 212] width 15 height 9
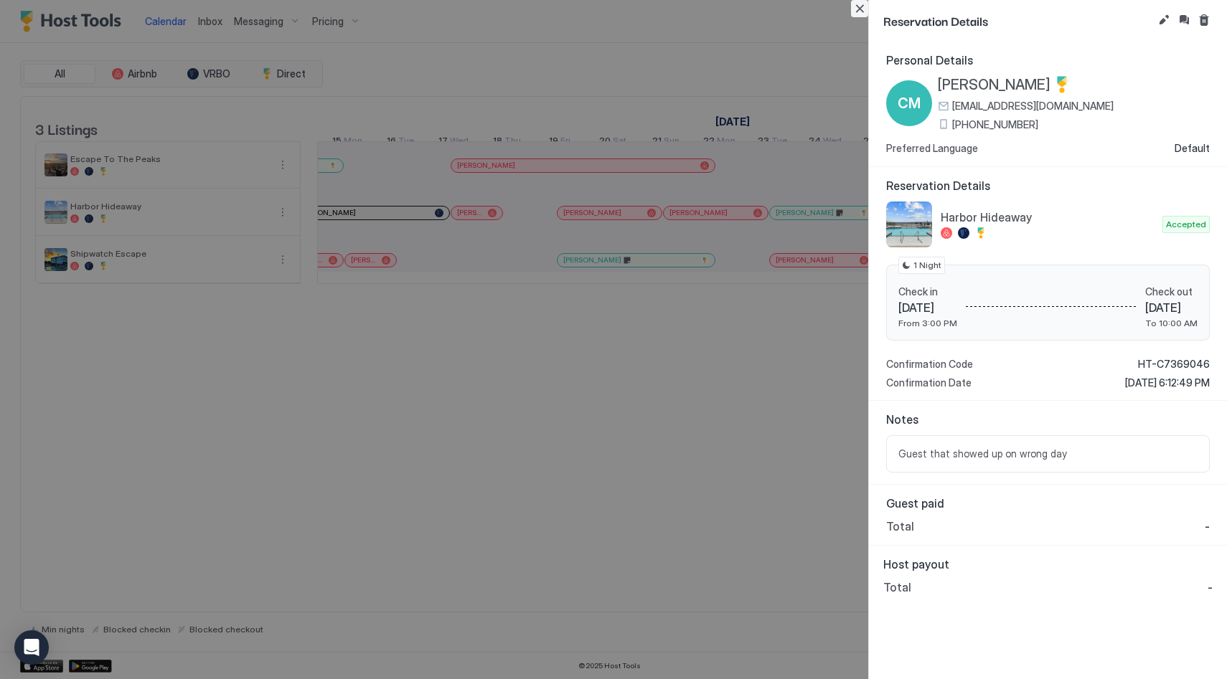
click at [863, 13] on button "Close" at bounding box center [859, 8] width 17 height 17
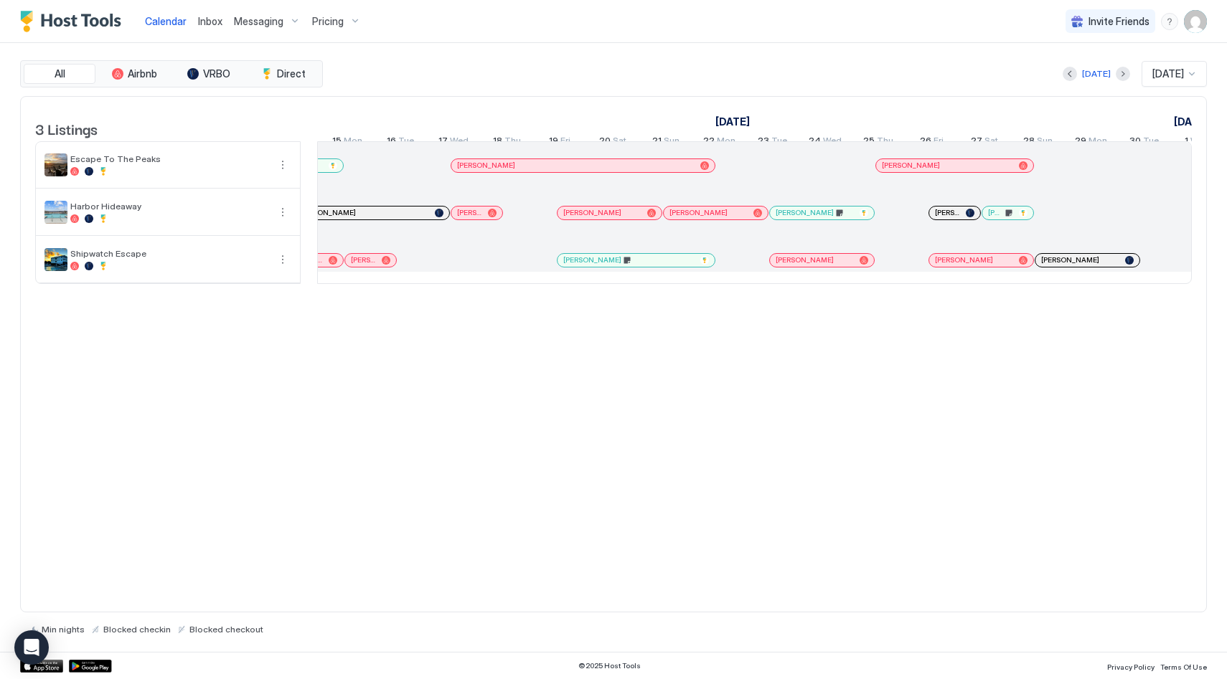
click at [951, 217] on span "[PERSON_NAME]" at bounding box center [947, 212] width 25 height 9
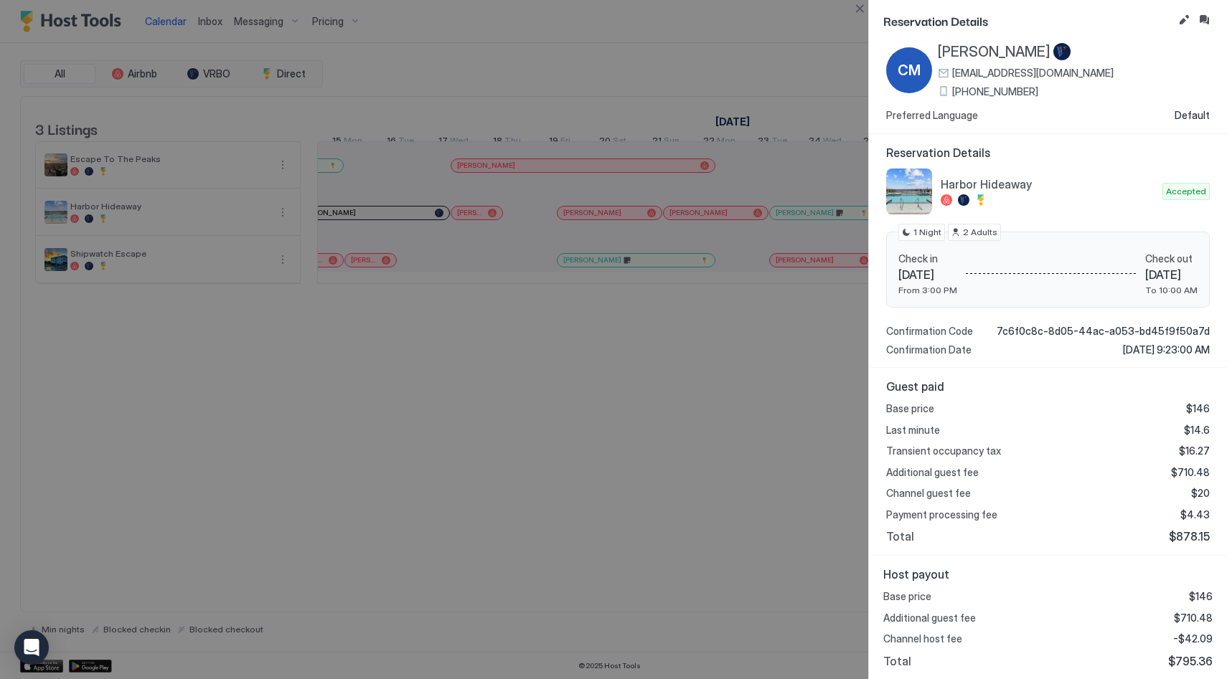
click at [855, 1] on button "Close" at bounding box center [859, 8] width 17 height 17
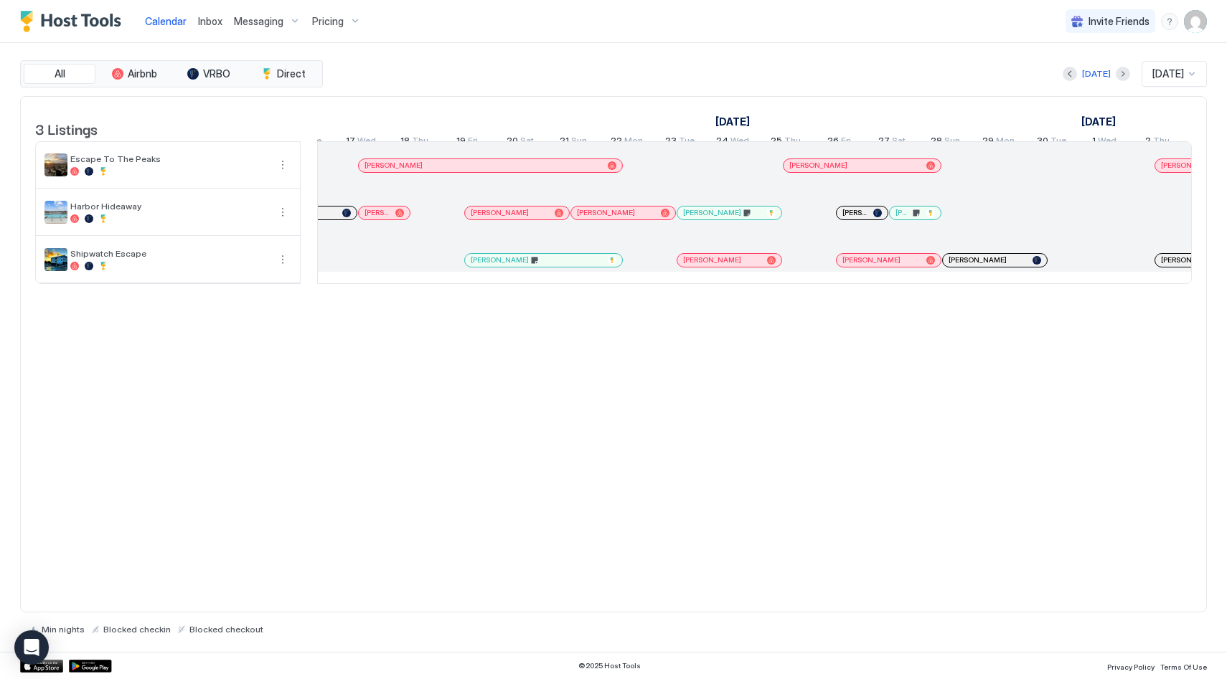
scroll to position [0, 1909]
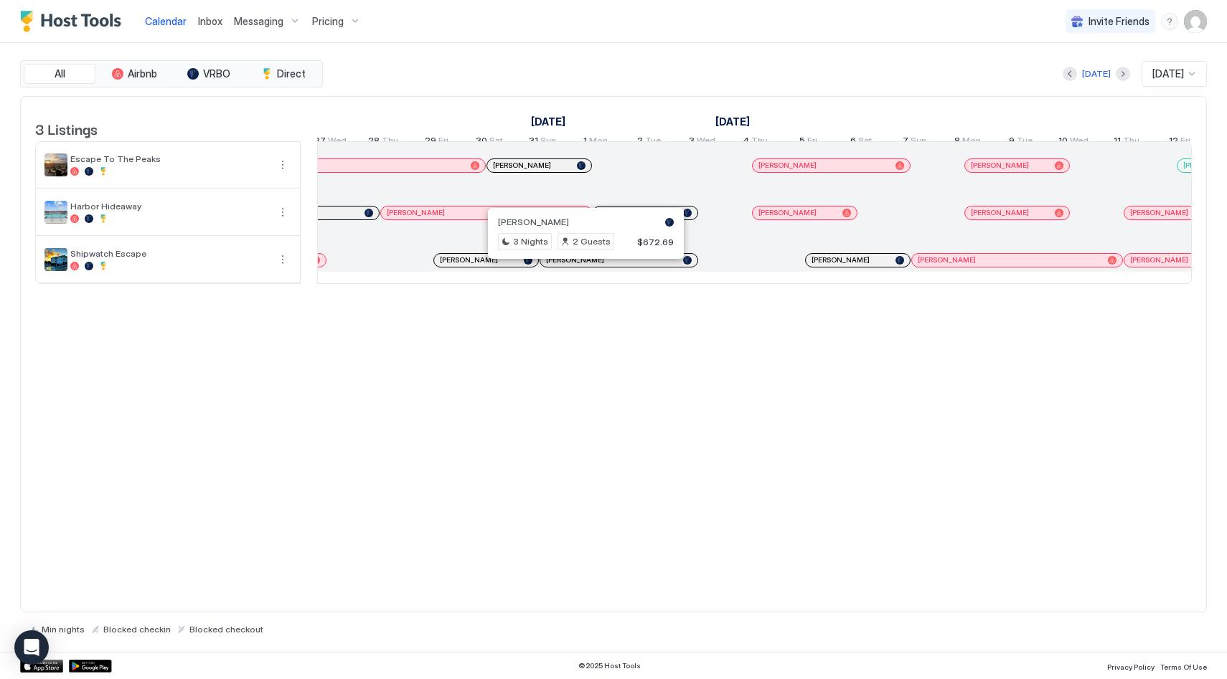
click at [580, 266] on div at bounding box center [579, 260] width 11 height 11
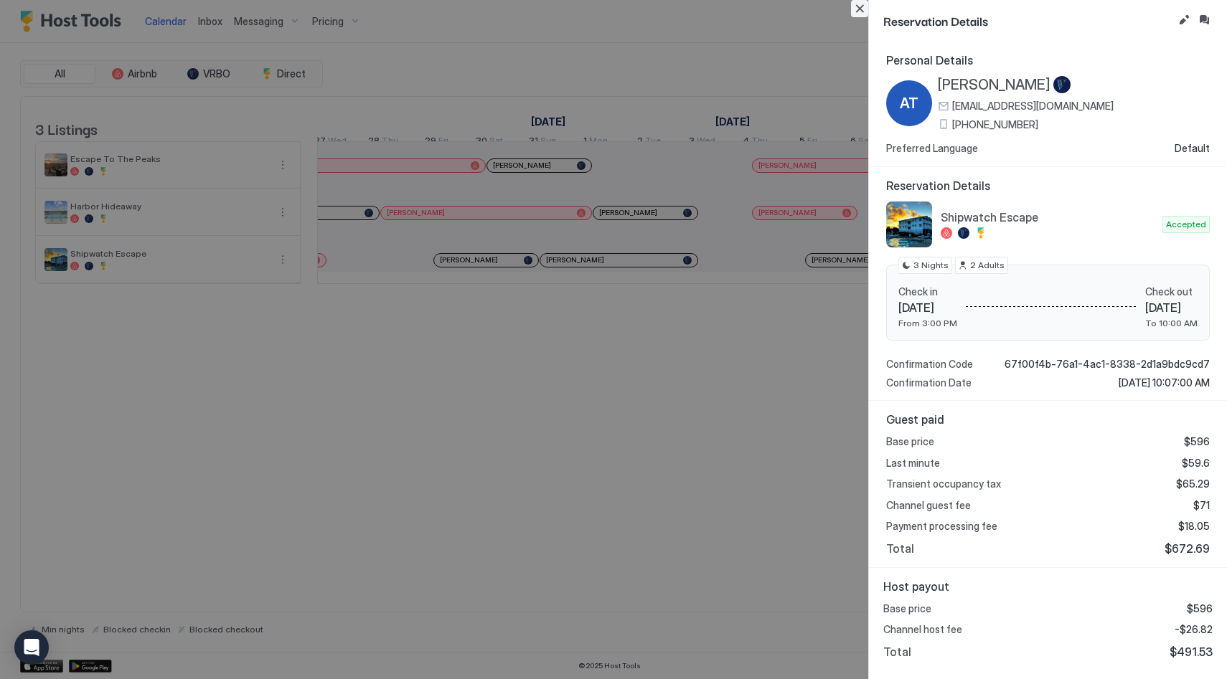
click at [855, 9] on button "Close" at bounding box center [859, 8] width 17 height 17
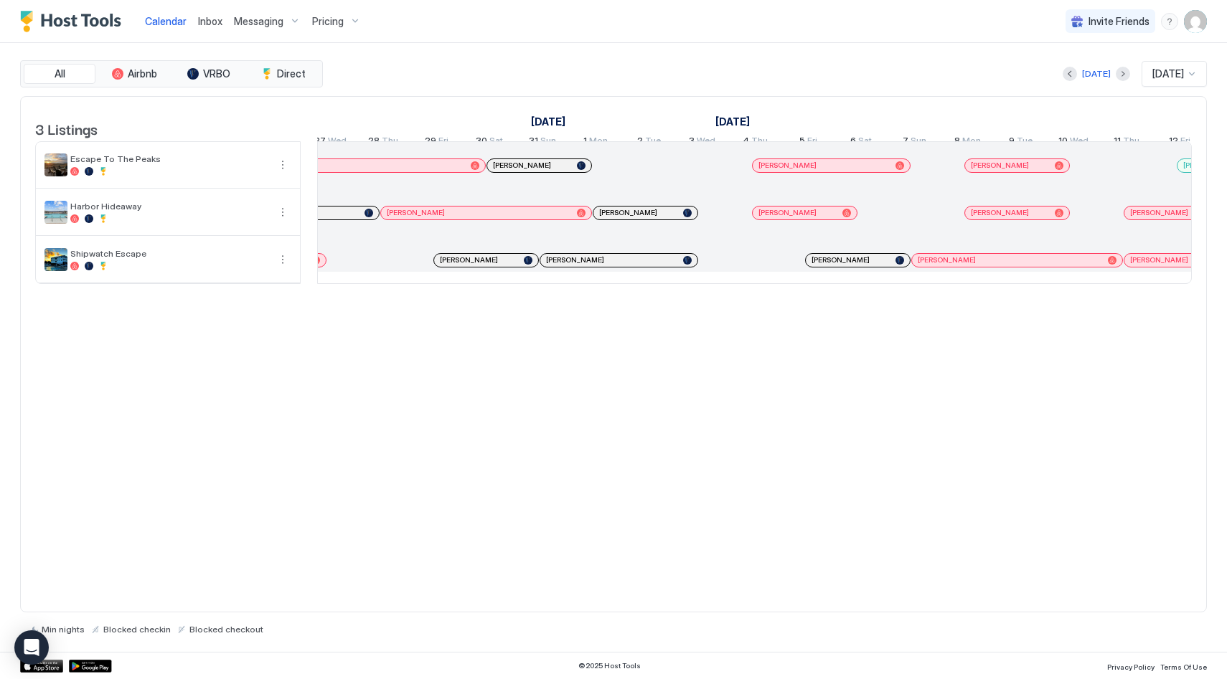
click at [837, 265] on span "[PERSON_NAME]" at bounding box center [840, 259] width 58 height 9
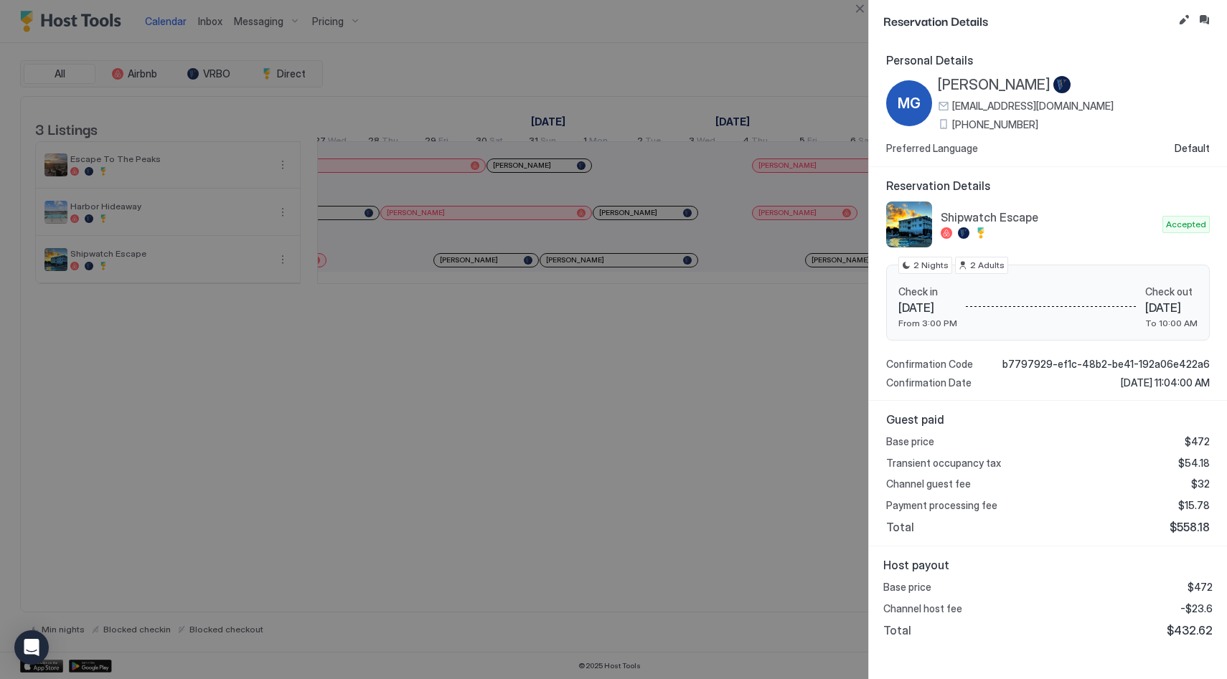
click at [864, 7] on button "Close" at bounding box center [859, 8] width 17 height 17
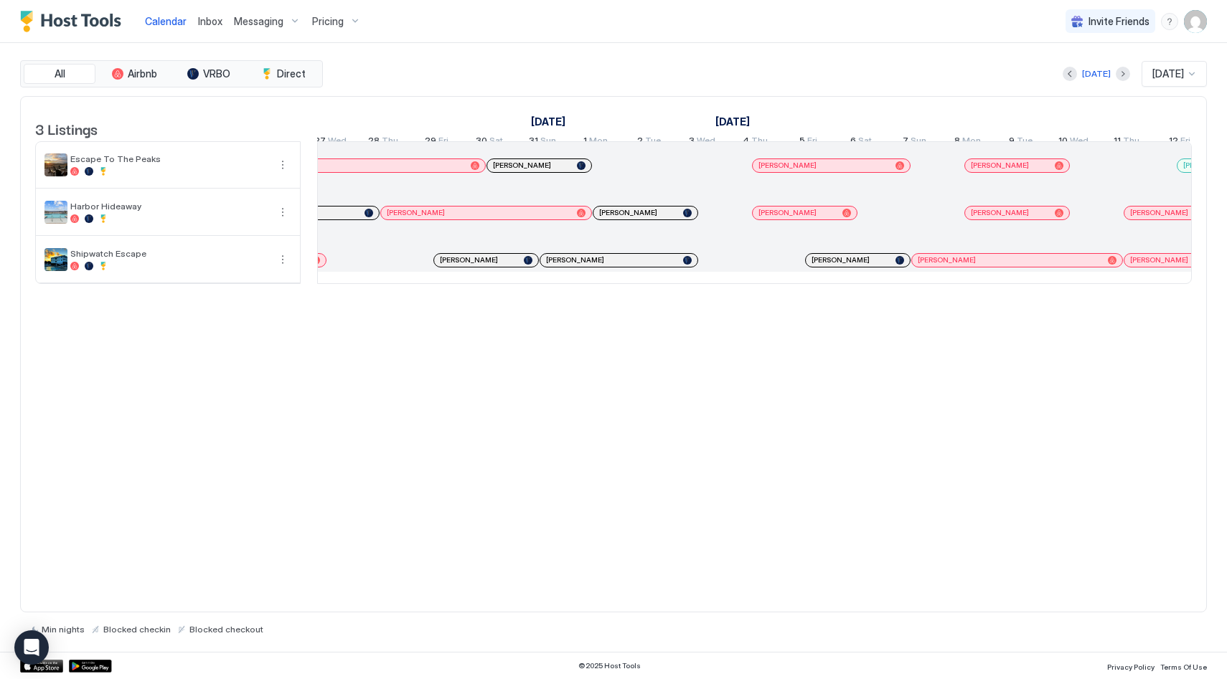
click at [950, 267] on div "[PERSON_NAME]" at bounding box center [1017, 260] width 210 height 13
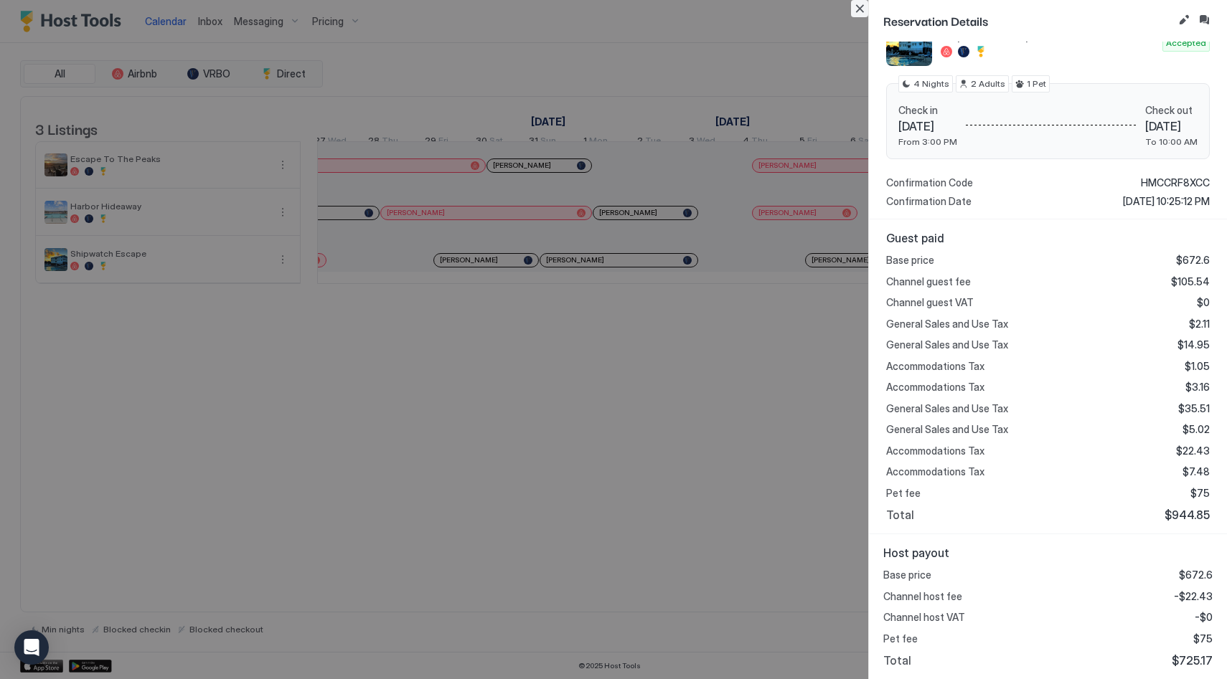
click at [856, 4] on button "Close" at bounding box center [859, 8] width 17 height 17
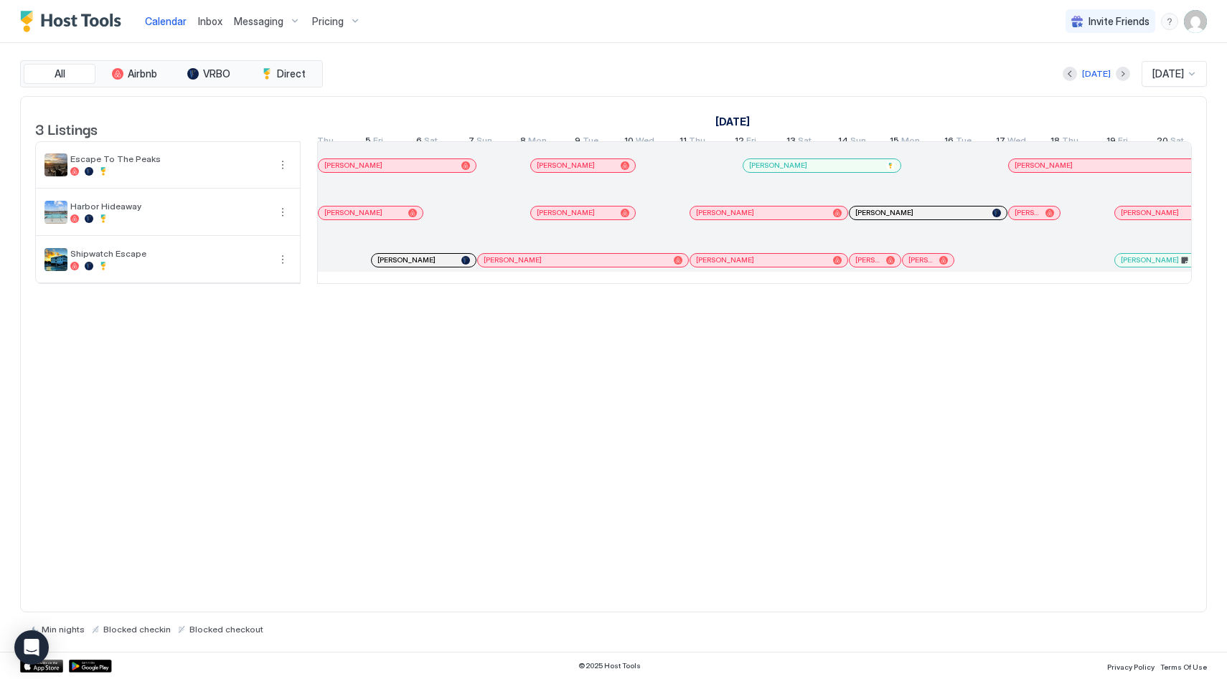
click at [766, 264] on link "[PERSON_NAME]" at bounding box center [769, 260] width 159 height 14
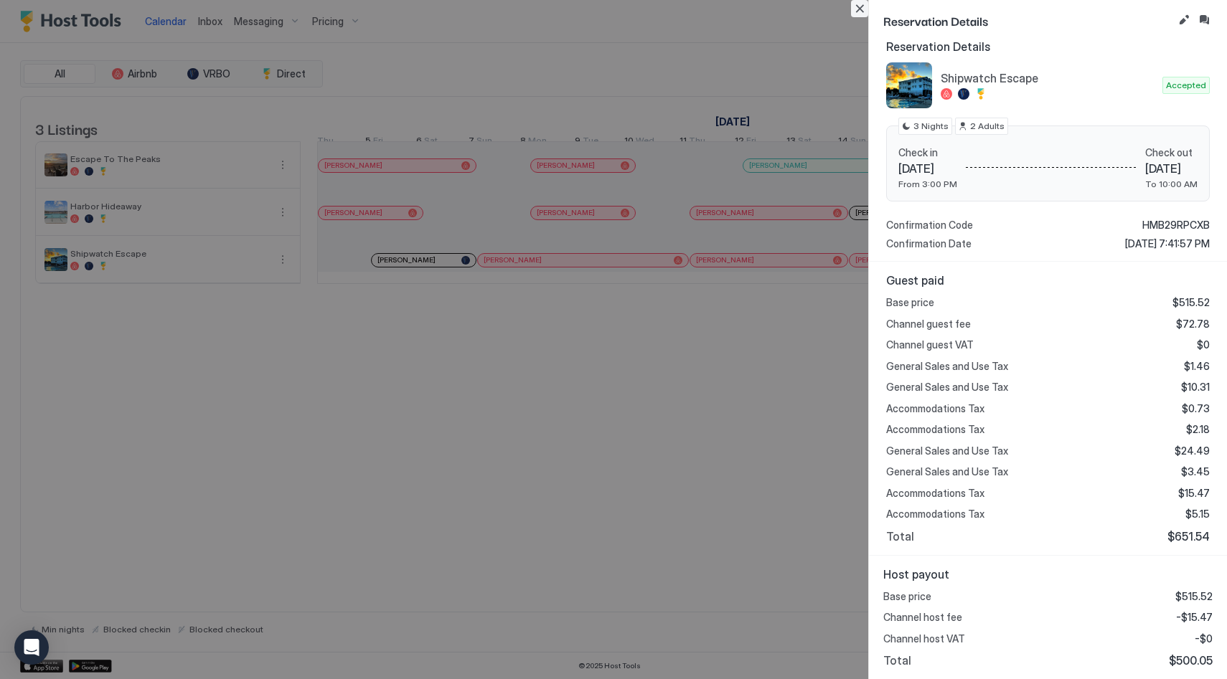
click at [851, 6] on button "Close" at bounding box center [859, 8] width 17 height 17
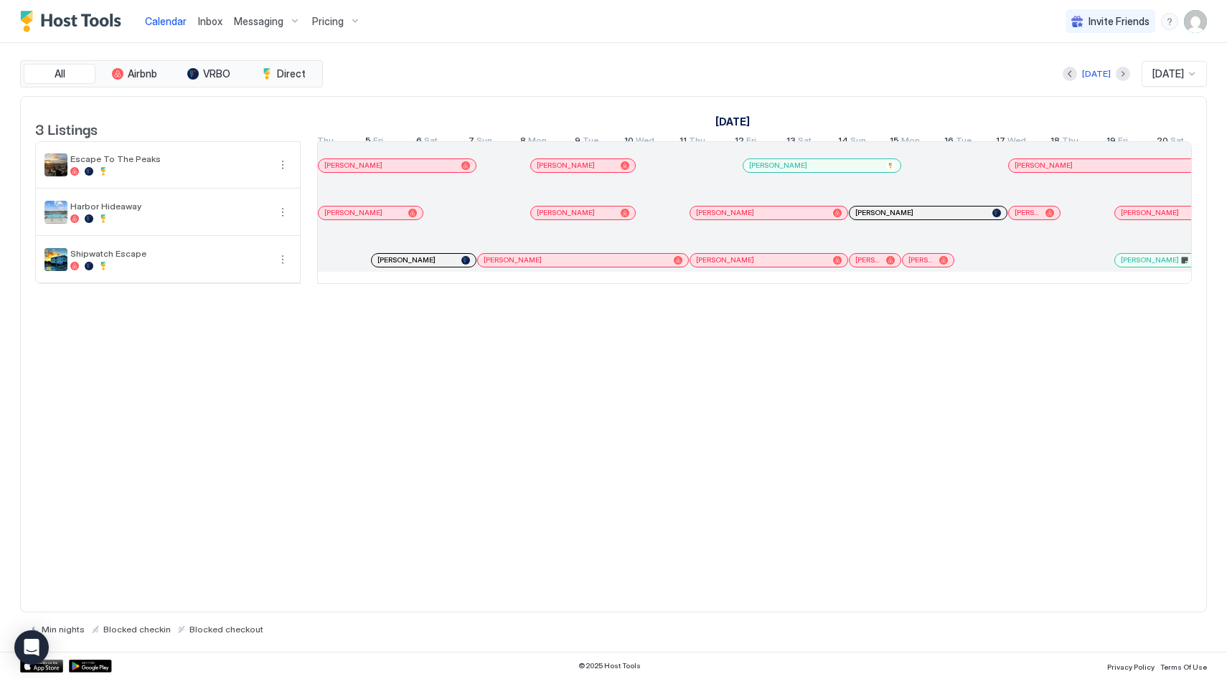
click at [860, 265] on span "[PERSON_NAME]" at bounding box center [867, 259] width 25 height 9
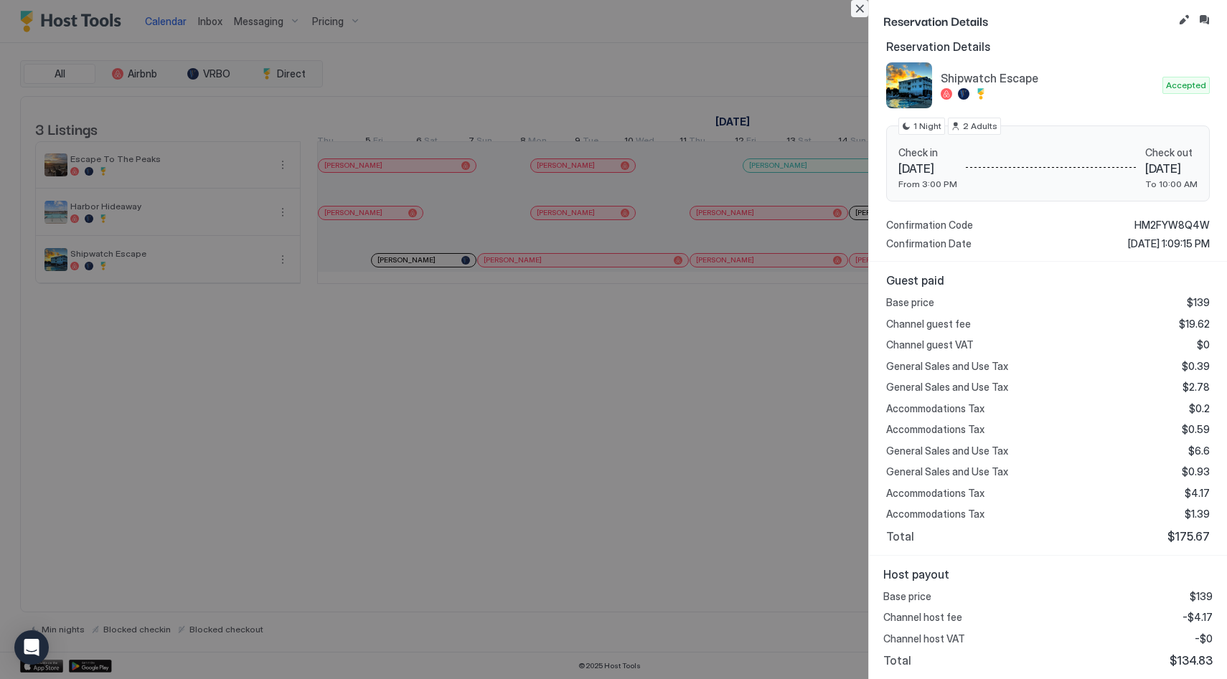
click at [861, 9] on button "Close" at bounding box center [859, 8] width 17 height 17
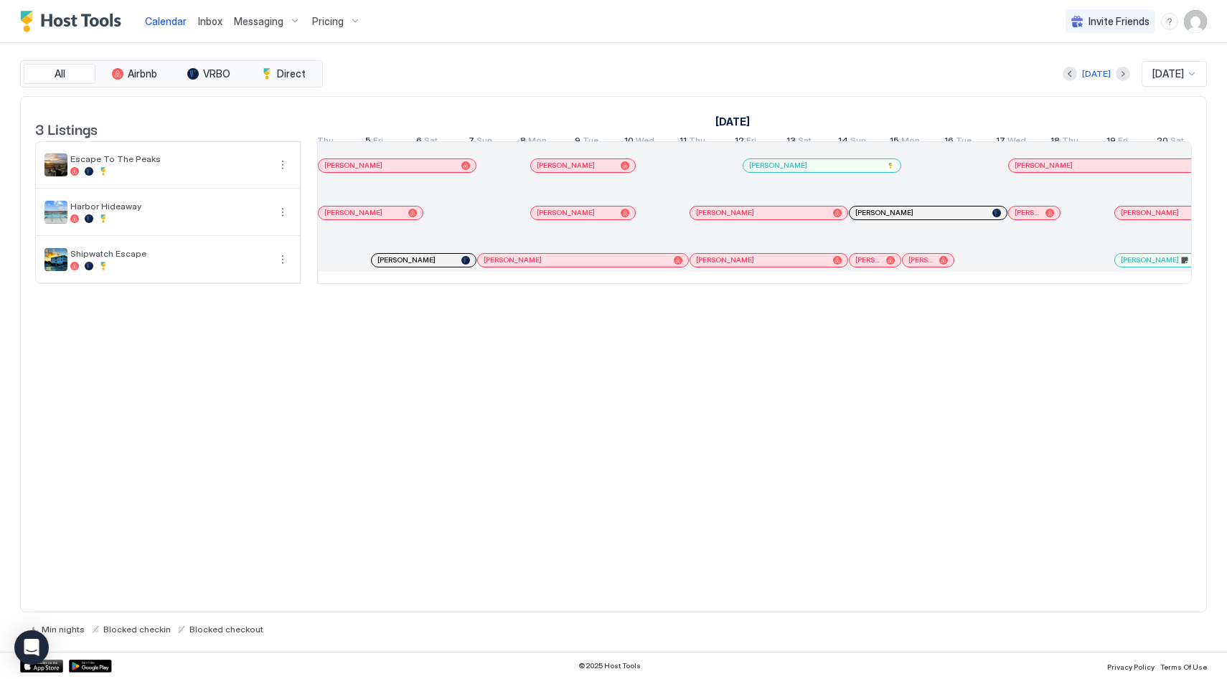
click at [933, 279] on div at bounding box center [958, 259] width 53 height 47
click at [933, 265] on span "[PERSON_NAME]" at bounding box center [920, 259] width 25 height 9
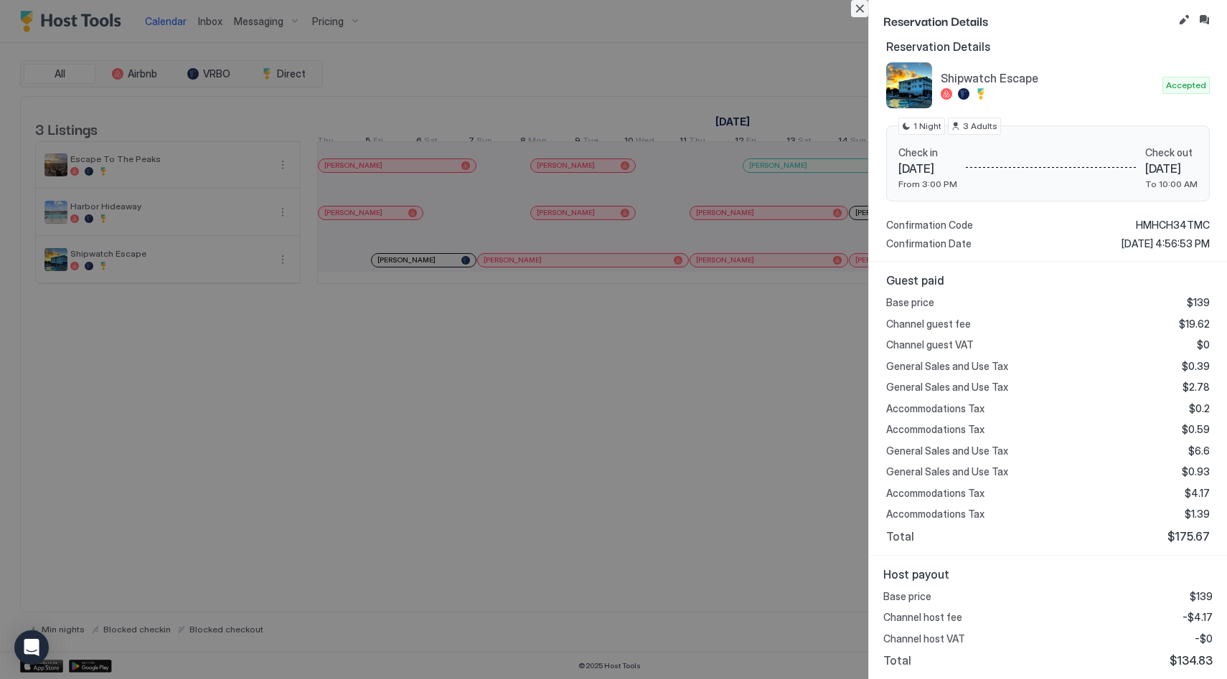
click at [863, 11] on button "Close" at bounding box center [859, 8] width 17 height 17
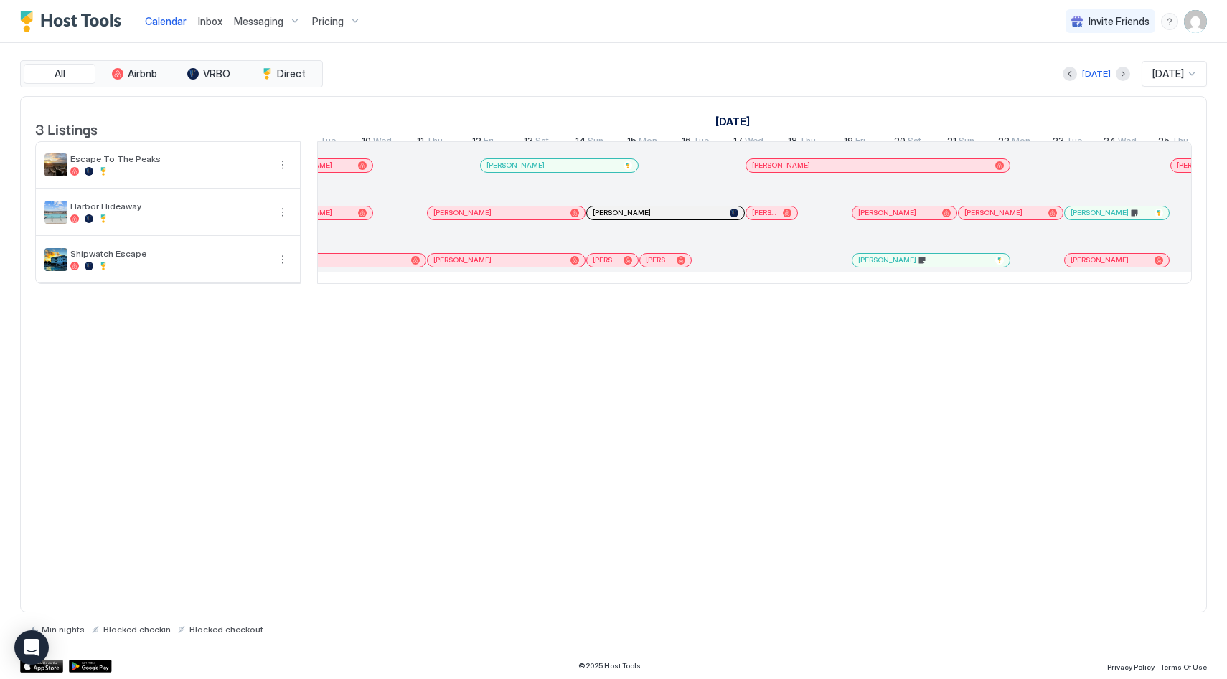
click at [907, 265] on div "[PERSON_NAME]" at bounding box center [923, 259] width 131 height 9
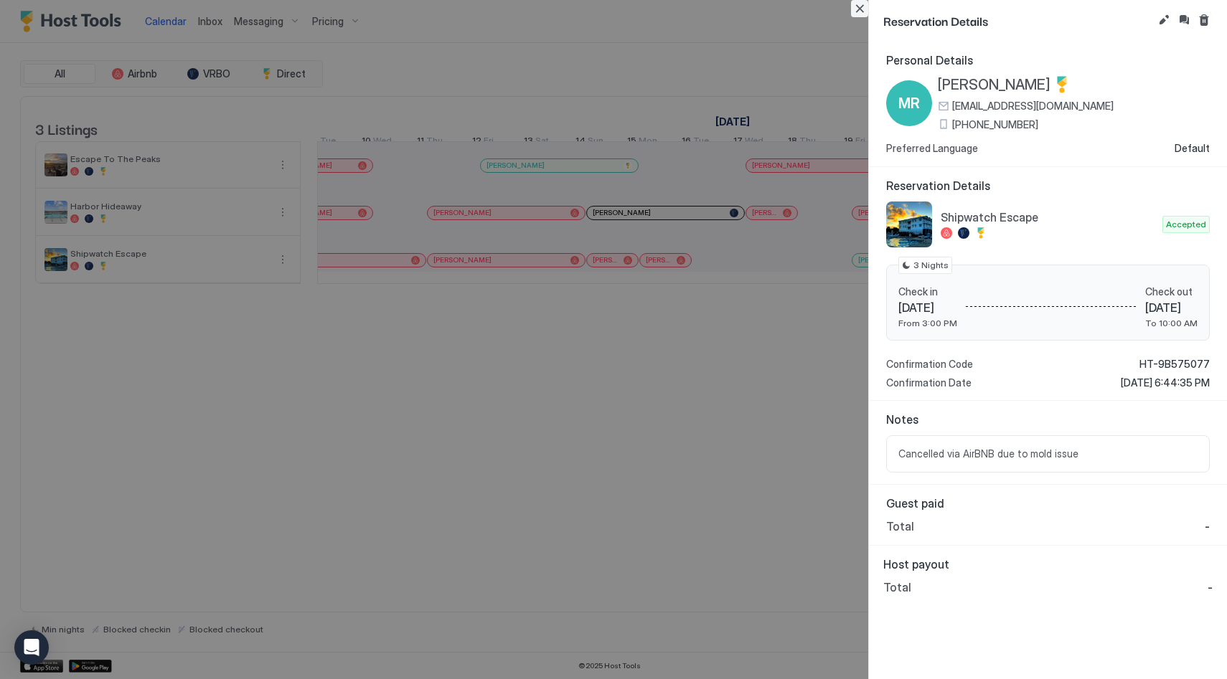
click at [867, 11] on button "Close" at bounding box center [859, 8] width 17 height 17
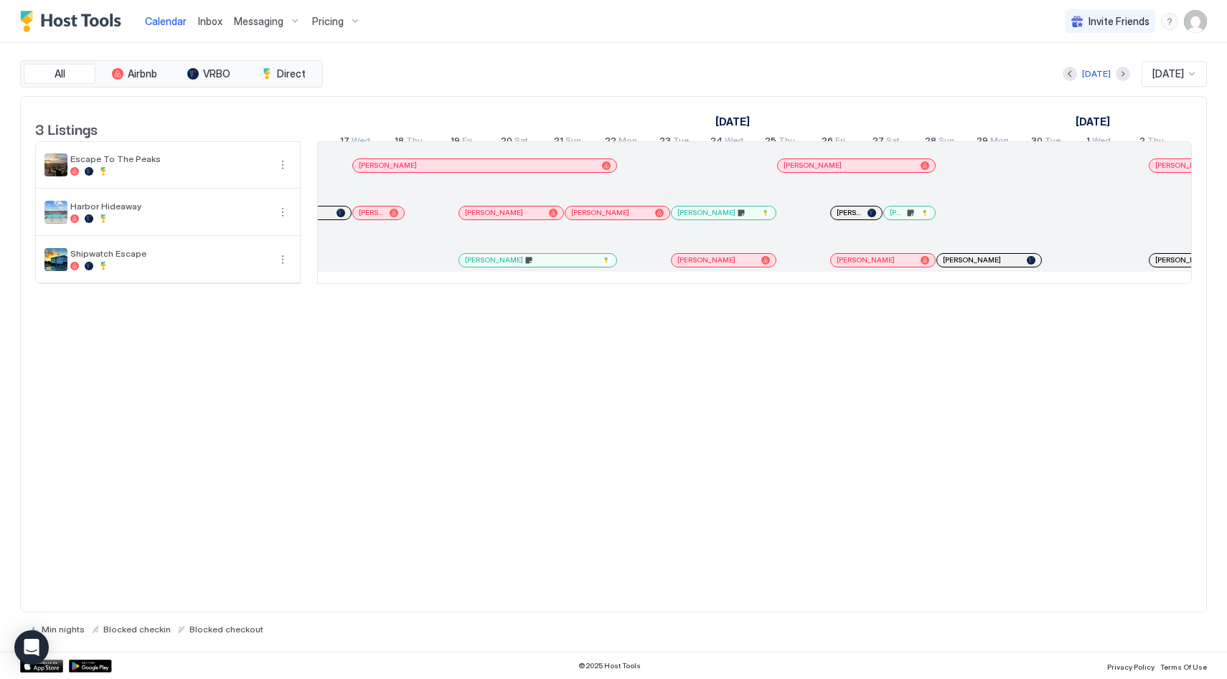
click at [891, 265] on div "[PERSON_NAME]" at bounding box center [876, 259] width 78 height 9
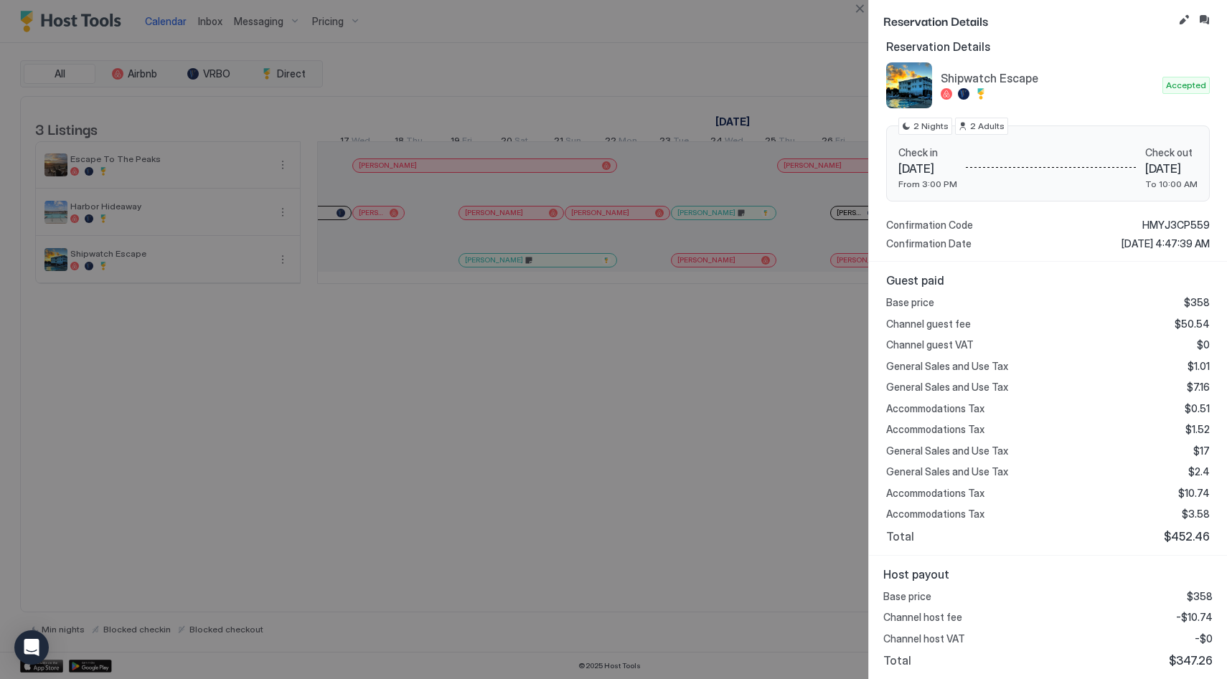
click at [859, 7] on button "Close" at bounding box center [859, 8] width 17 height 17
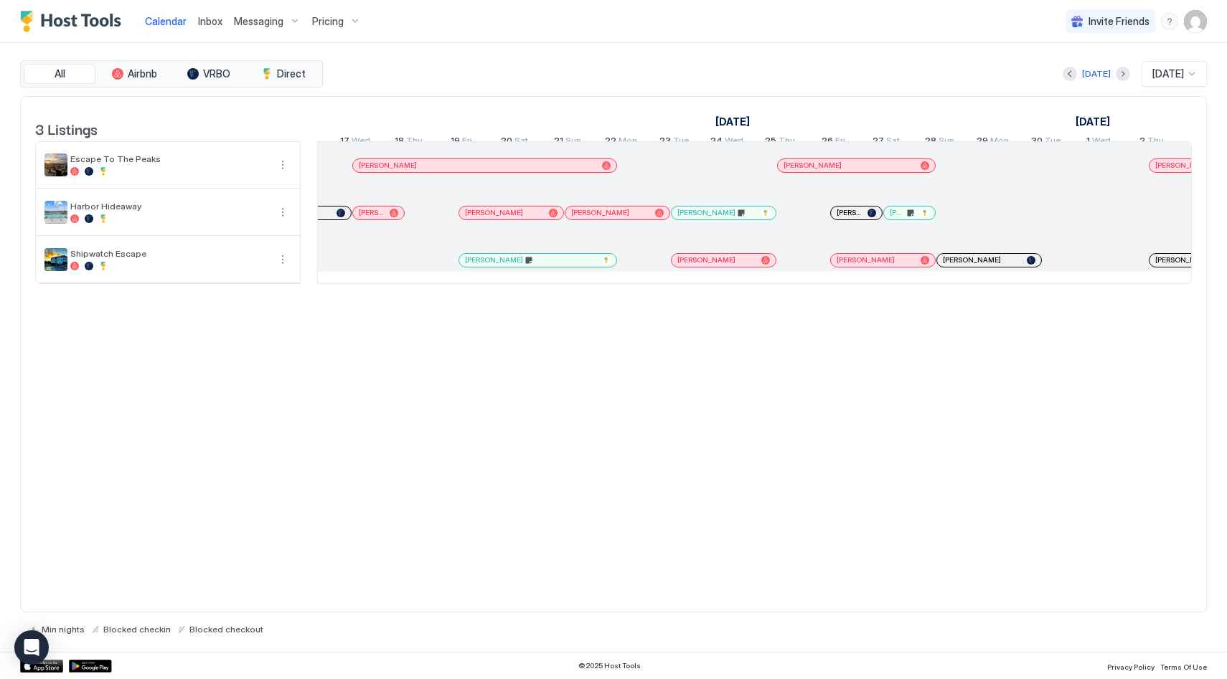
click at [969, 265] on span "[PERSON_NAME]" at bounding box center [972, 259] width 58 height 9
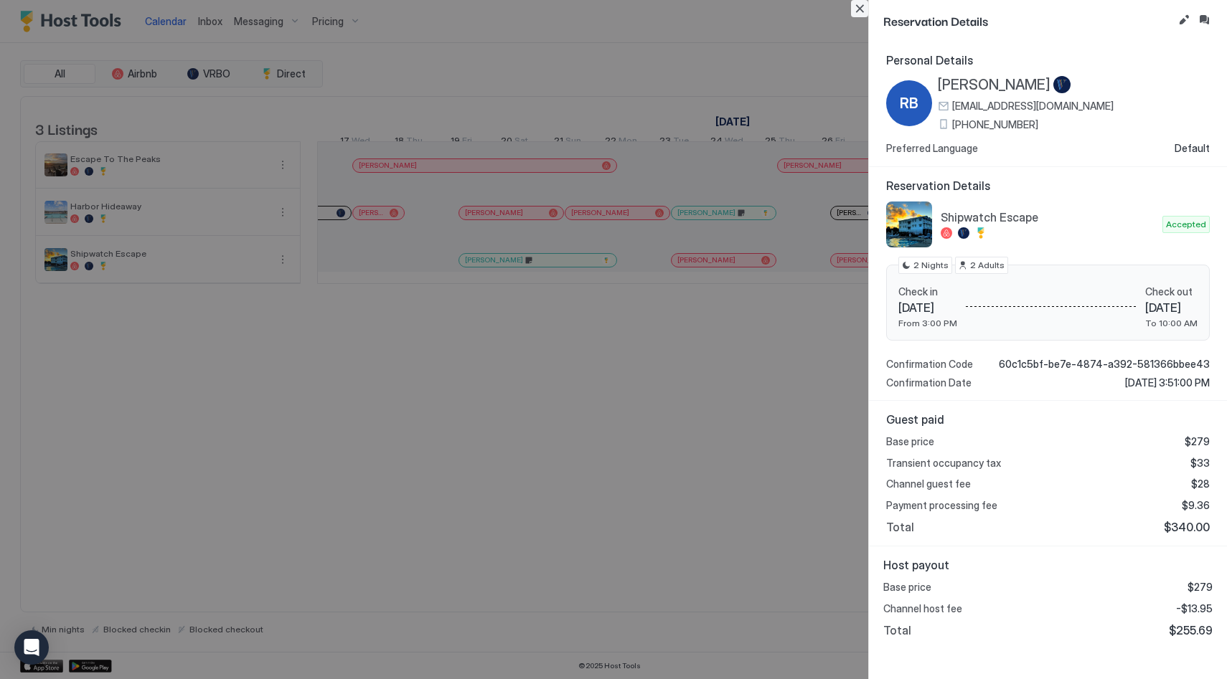
click at [857, 7] on button "Close" at bounding box center [859, 8] width 17 height 17
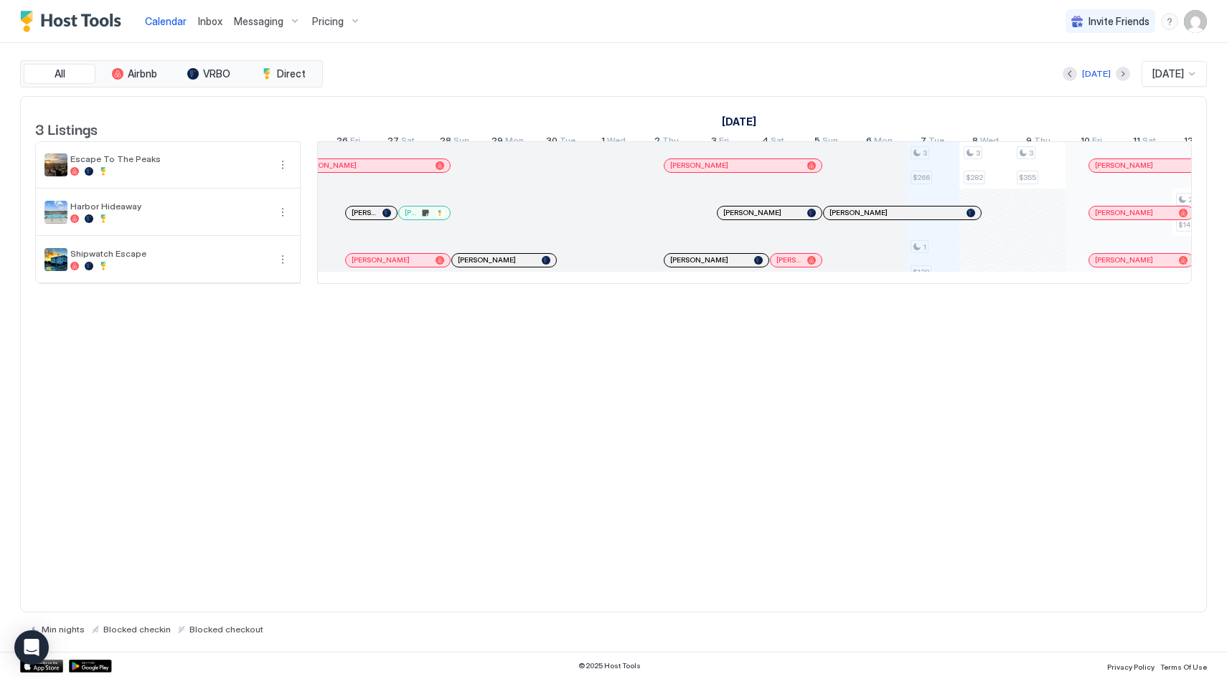
scroll to position [0, 893]
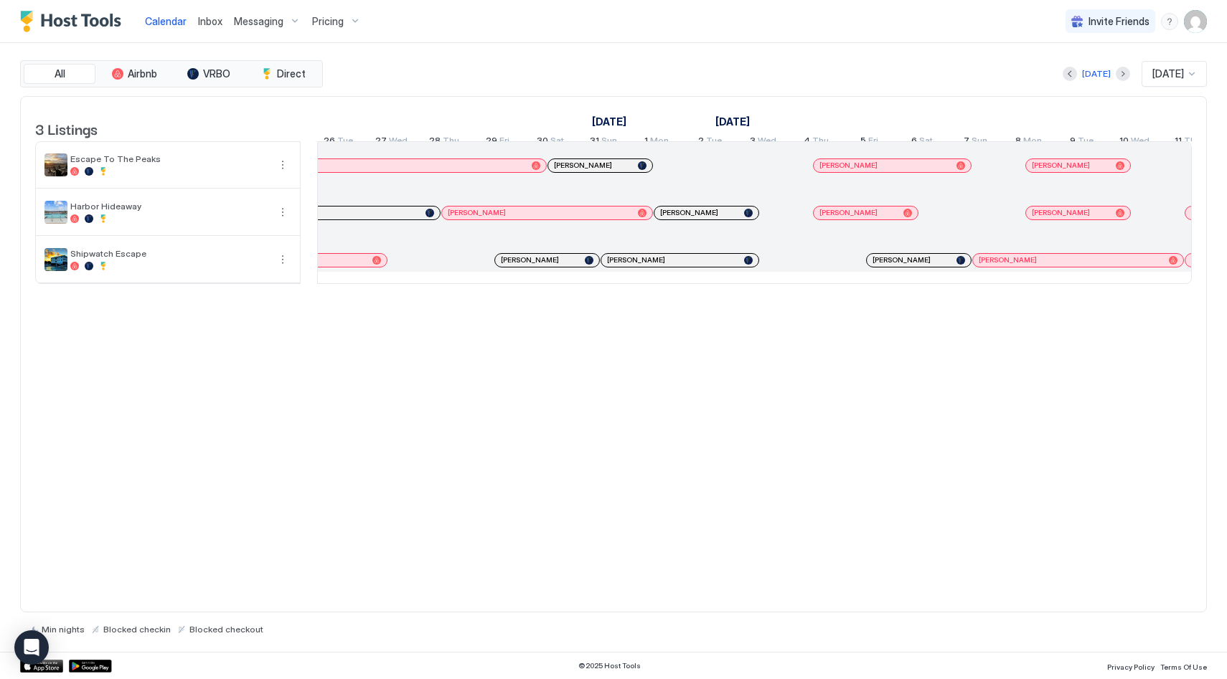
click at [565, 217] on div "[PERSON_NAME]" at bounding box center [540, 212] width 184 height 9
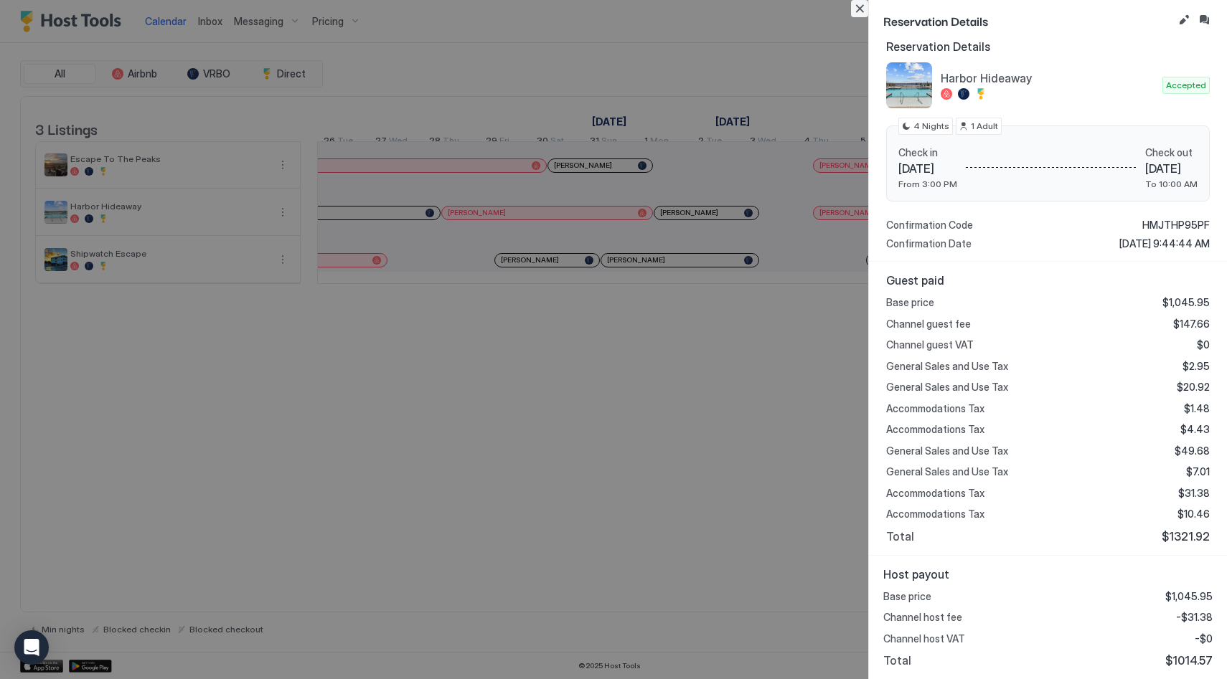
click at [854, 9] on button "Close" at bounding box center [859, 8] width 17 height 17
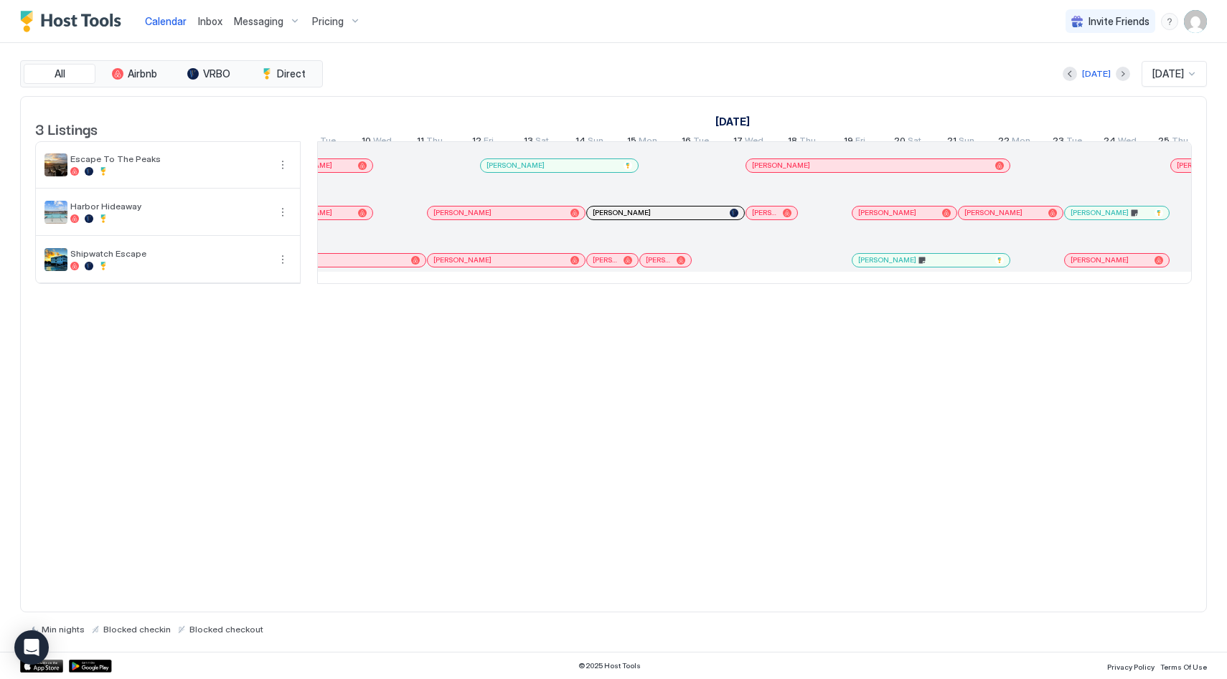
click at [759, 217] on span "[PERSON_NAME]" at bounding box center [764, 212] width 25 height 9
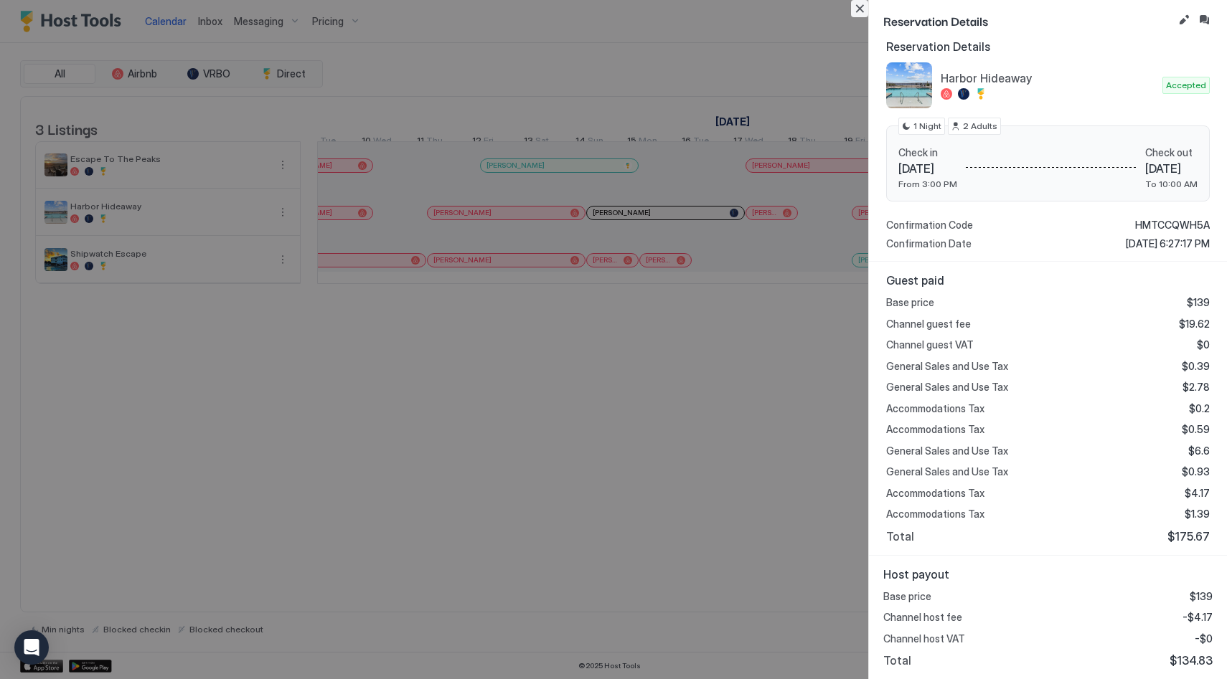
click at [864, 4] on button "Close" at bounding box center [859, 8] width 17 height 17
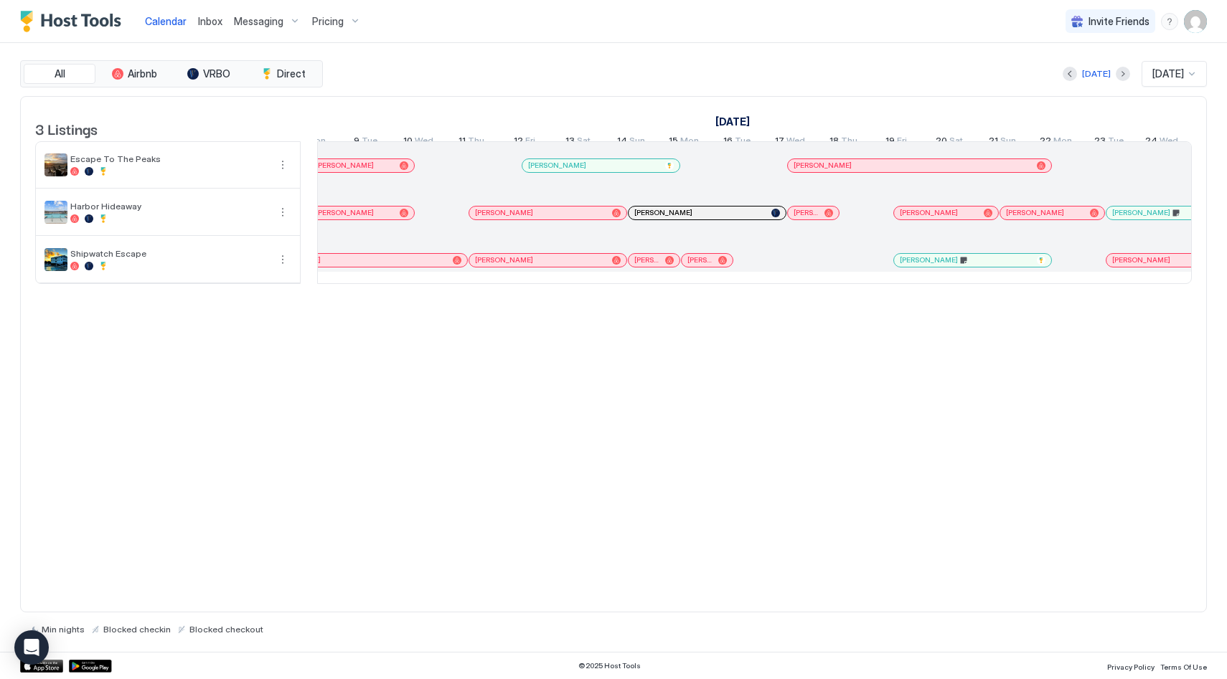
click at [650, 265] on span "[PERSON_NAME]" at bounding box center [646, 259] width 25 height 9
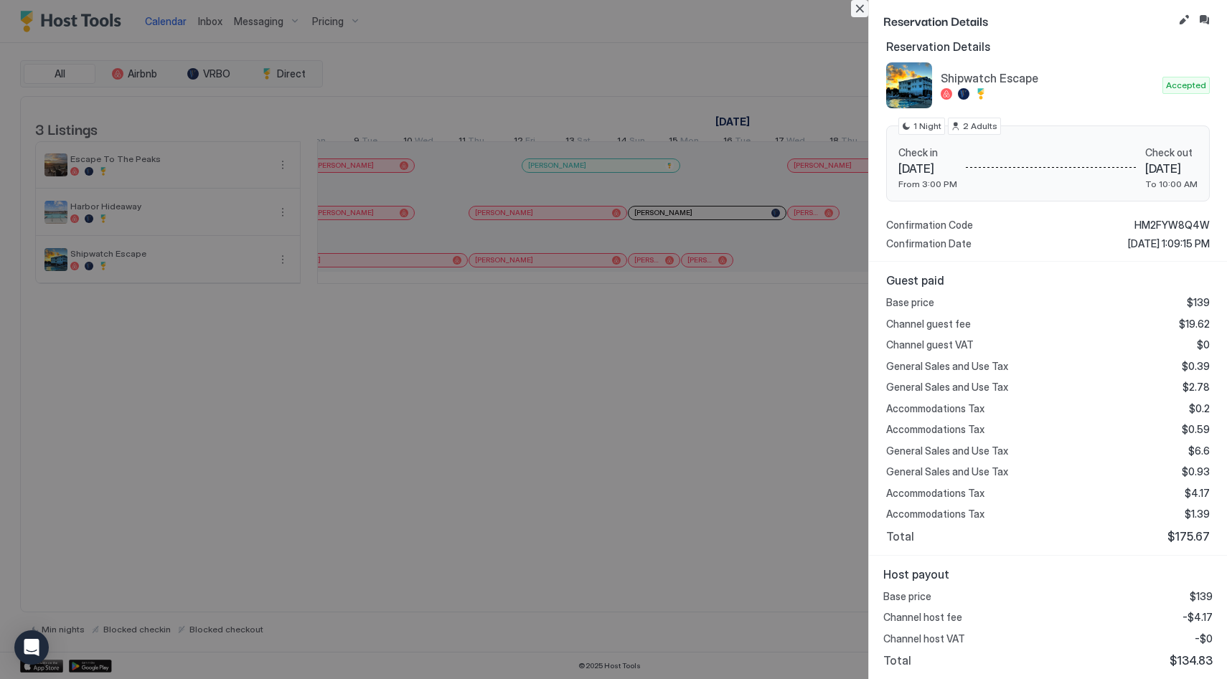
click at [857, 11] on button "Close" at bounding box center [859, 8] width 17 height 17
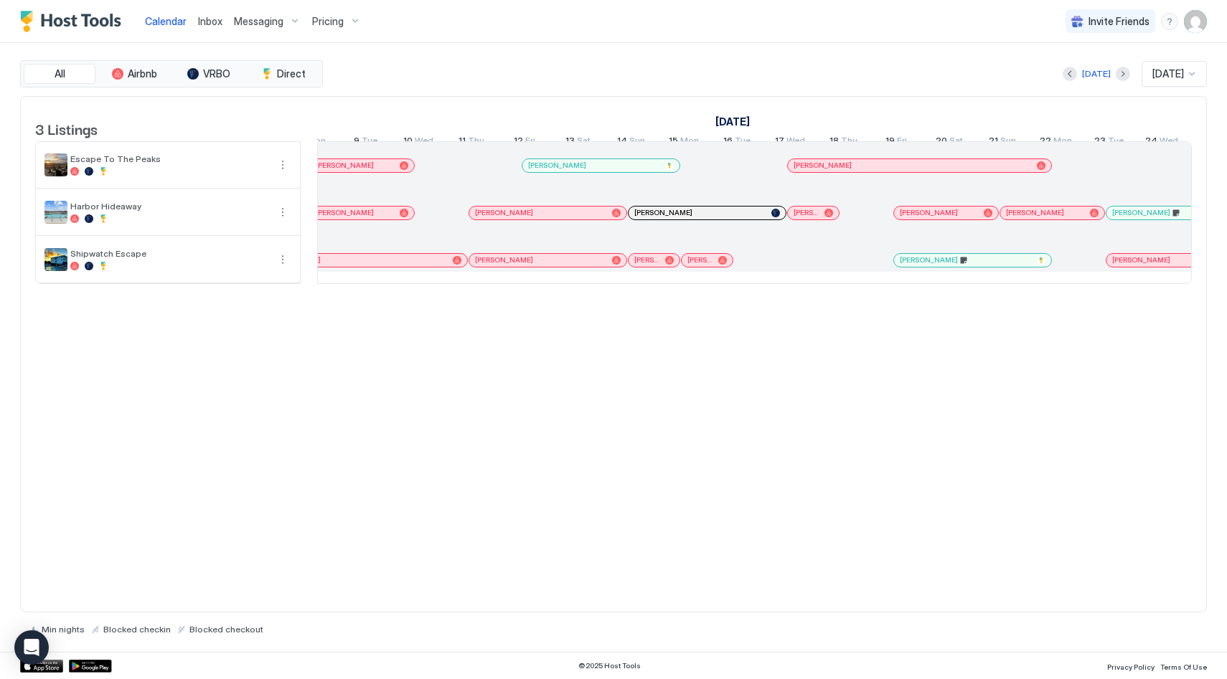
click at [697, 265] on span "[PERSON_NAME]" at bounding box center [699, 259] width 25 height 9
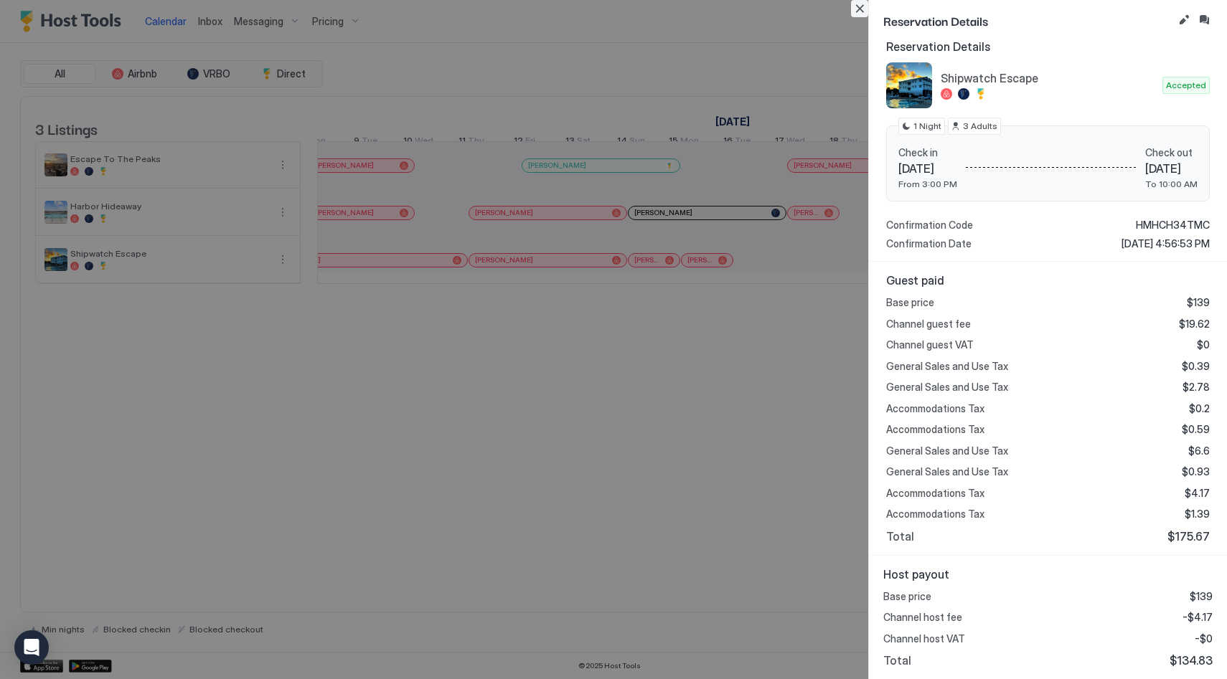
click at [860, 6] on button "Close" at bounding box center [859, 8] width 17 height 17
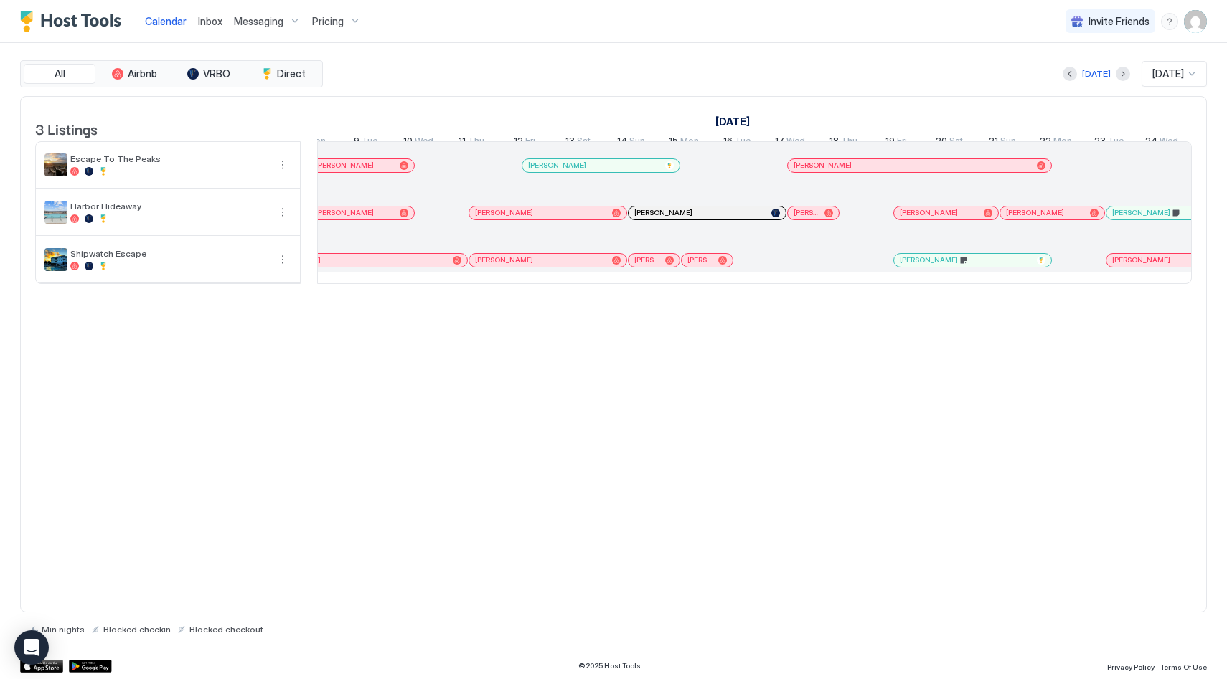
click at [814, 217] on span "[PERSON_NAME]" at bounding box center [806, 212] width 25 height 9
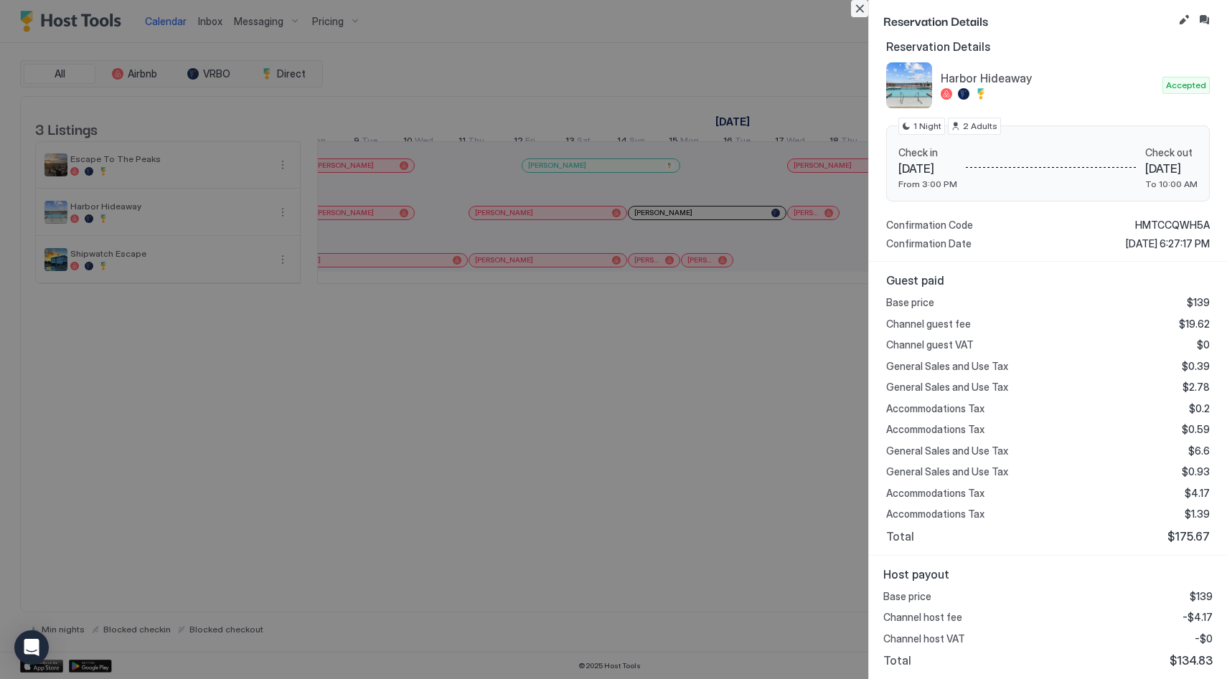
click at [860, 4] on button "Close" at bounding box center [859, 8] width 17 height 17
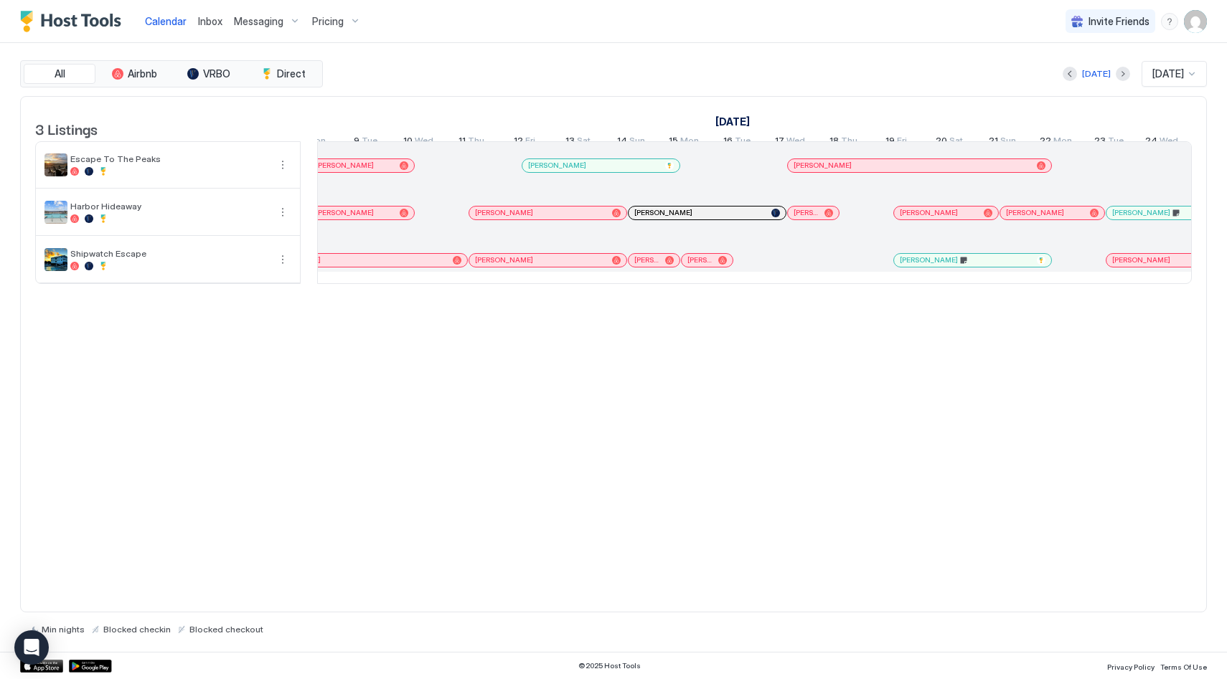
click at [641, 265] on span "[PERSON_NAME]" at bounding box center [646, 259] width 25 height 9
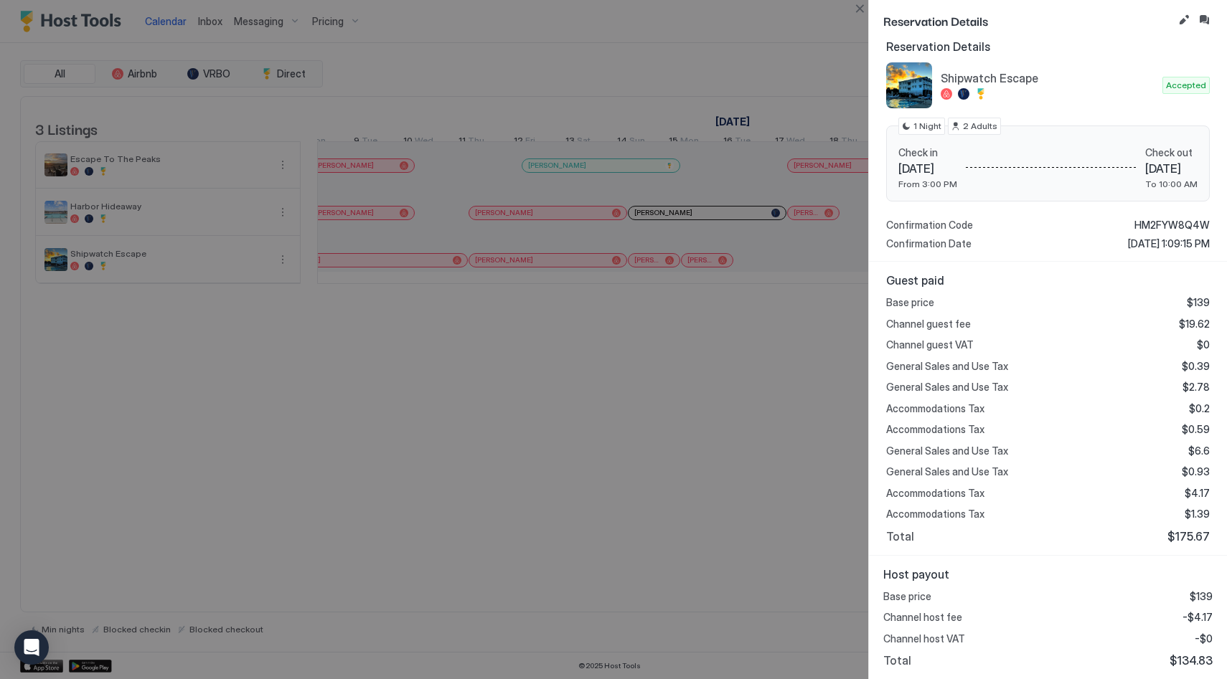
click at [718, 276] on div at bounding box center [613, 339] width 1227 height 679
click at [703, 271] on div at bounding box center [613, 339] width 1227 height 679
click at [868, 6] on div "Reservation Details Personal Details DD David DiProfio +1 (919) 616-2858 Prefer…" at bounding box center [1047, 339] width 359 height 679
click at [865, 6] on button "Close" at bounding box center [859, 8] width 17 height 17
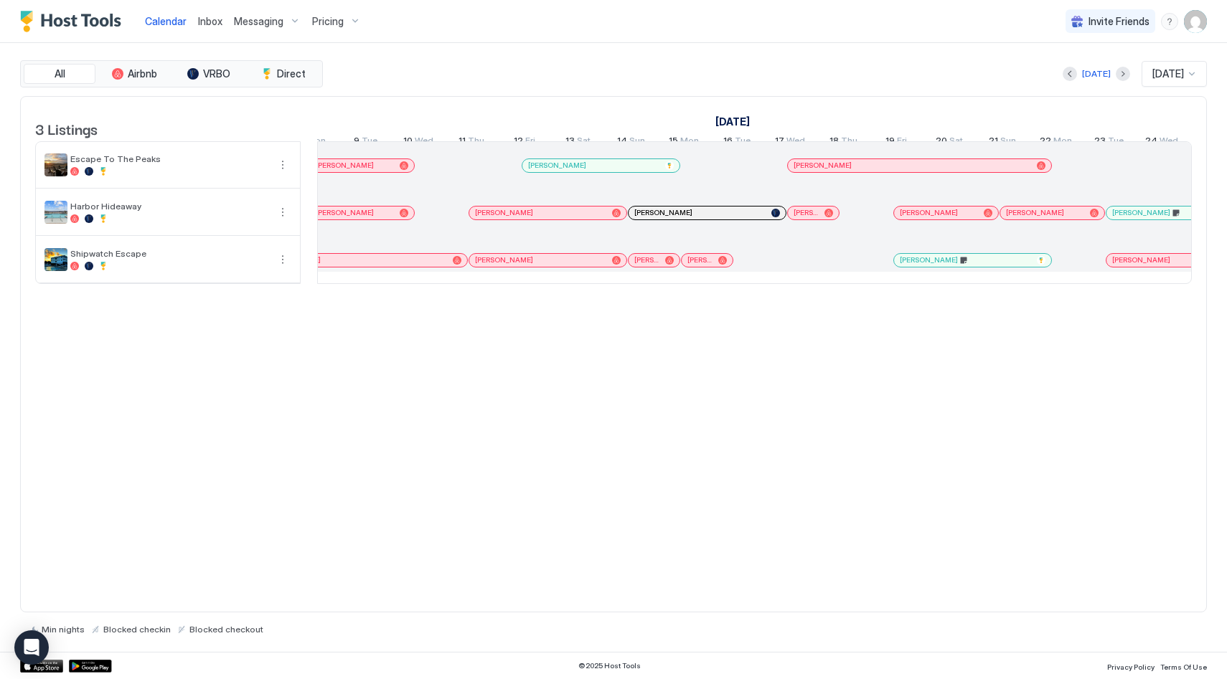
click at [707, 265] on span "[PERSON_NAME]" at bounding box center [699, 259] width 25 height 9
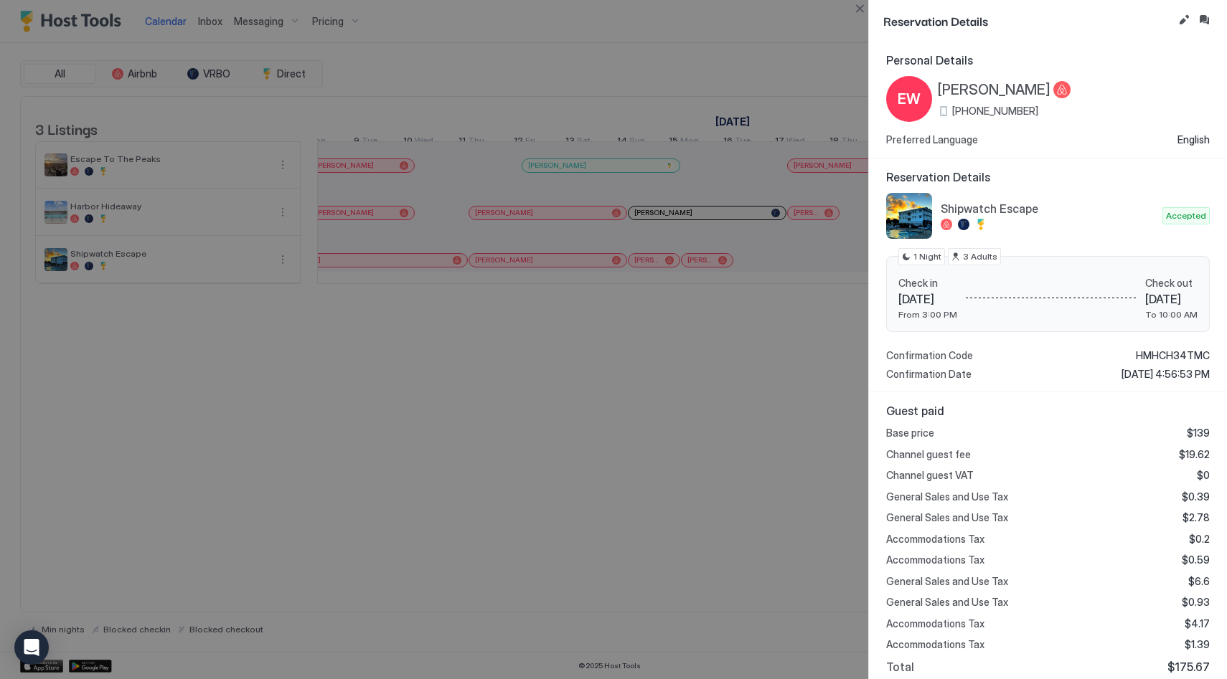
scroll to position [131, 0]
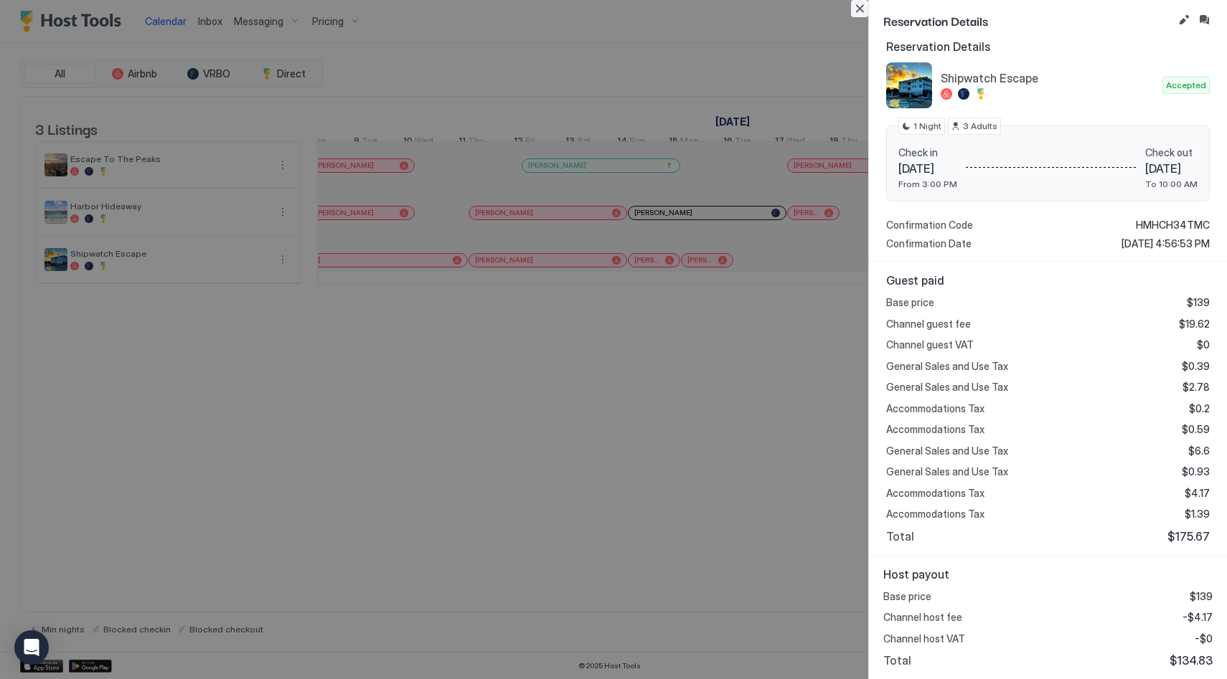
click at [860, 7] on button "Close" at bounding box center [859, 8] width 17 height 17
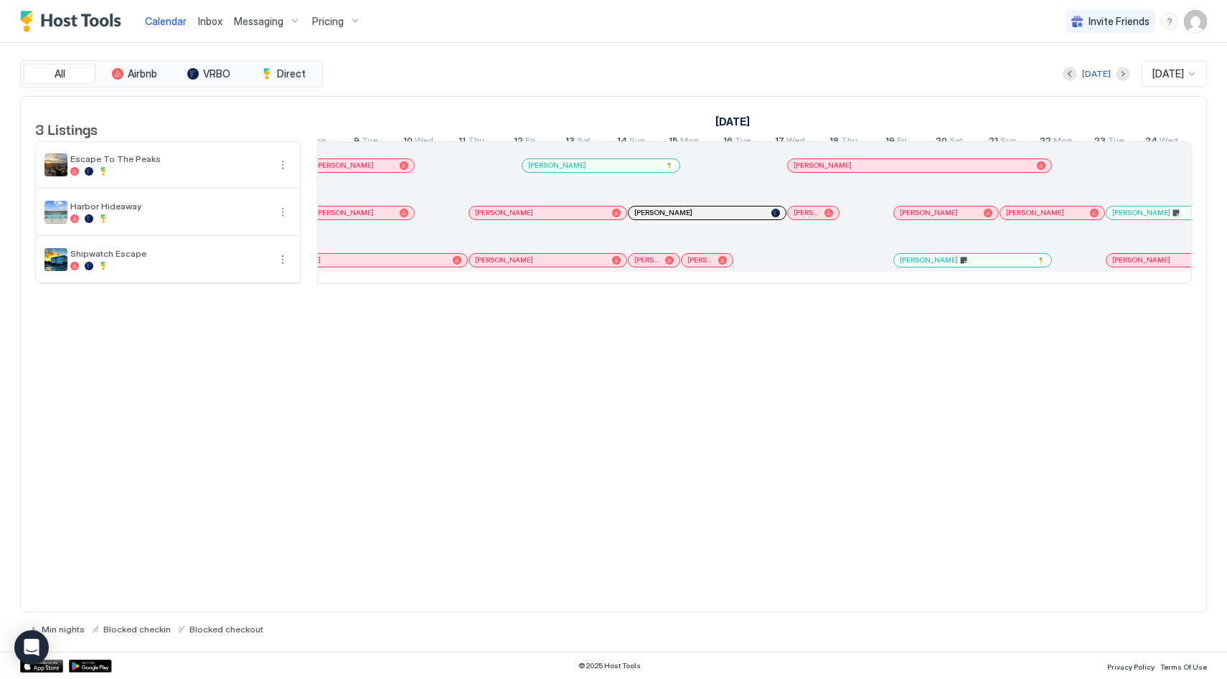
click at [801, 217] on span "[PERSON_NAME]" at bounding box center [806, 212] width 25 height 9
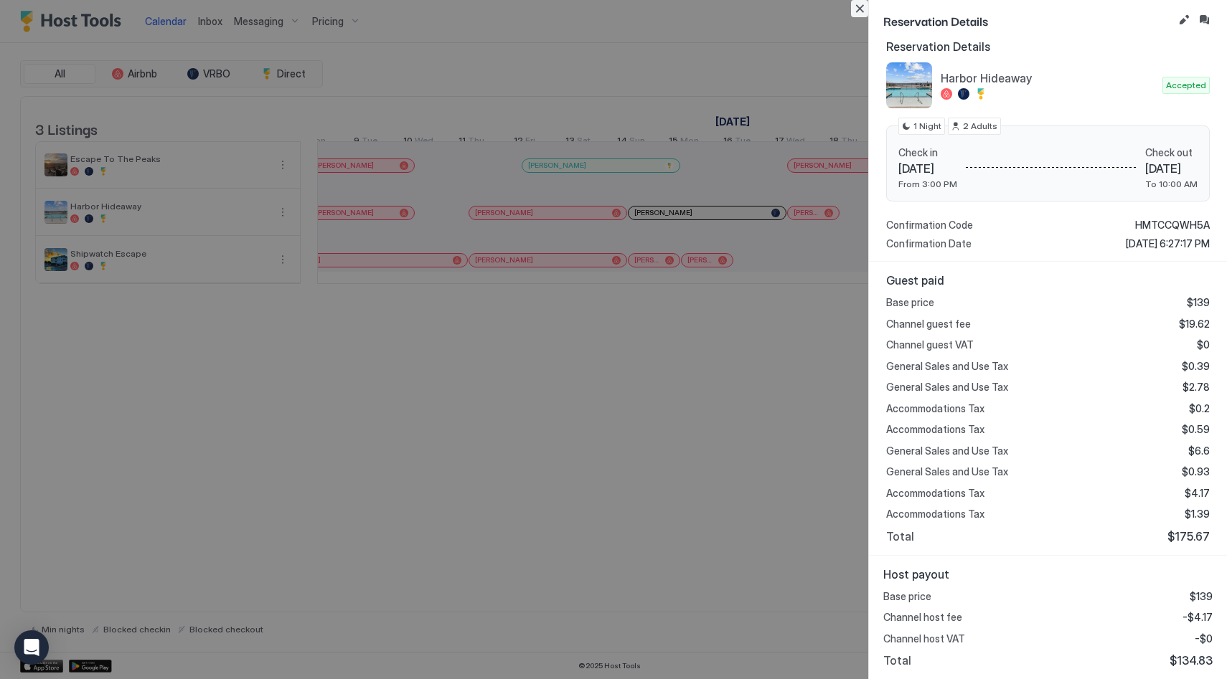
click at [860, 6] on button "Close" at bounding box center [859, 8] width 17 height 17
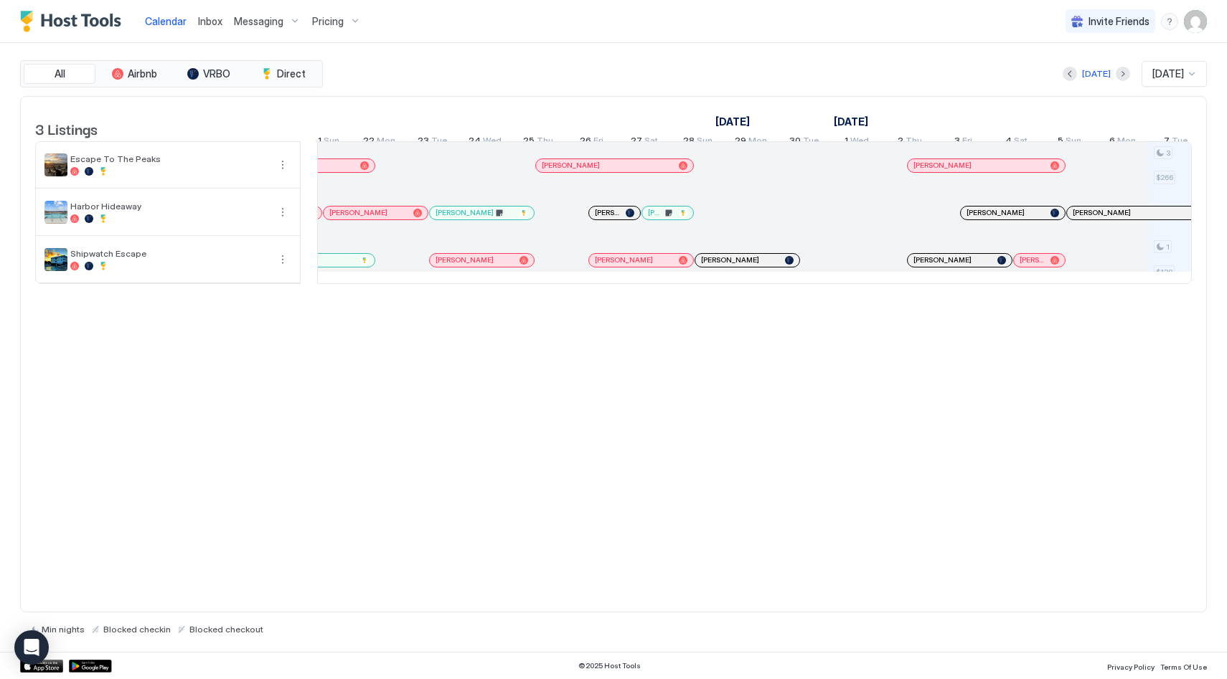
scroll to position [0, 1008]
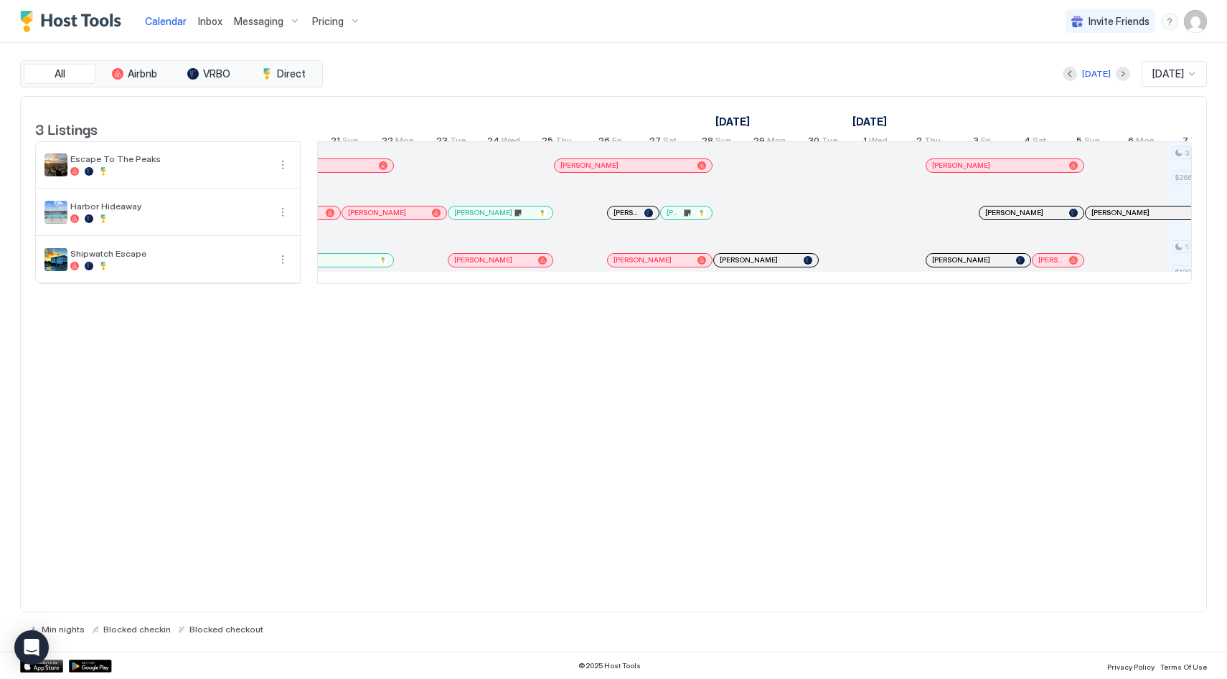
click at [631, 217] on span "[PERSON_NAME]" at bounding box center [625, 212] width 25 height 9
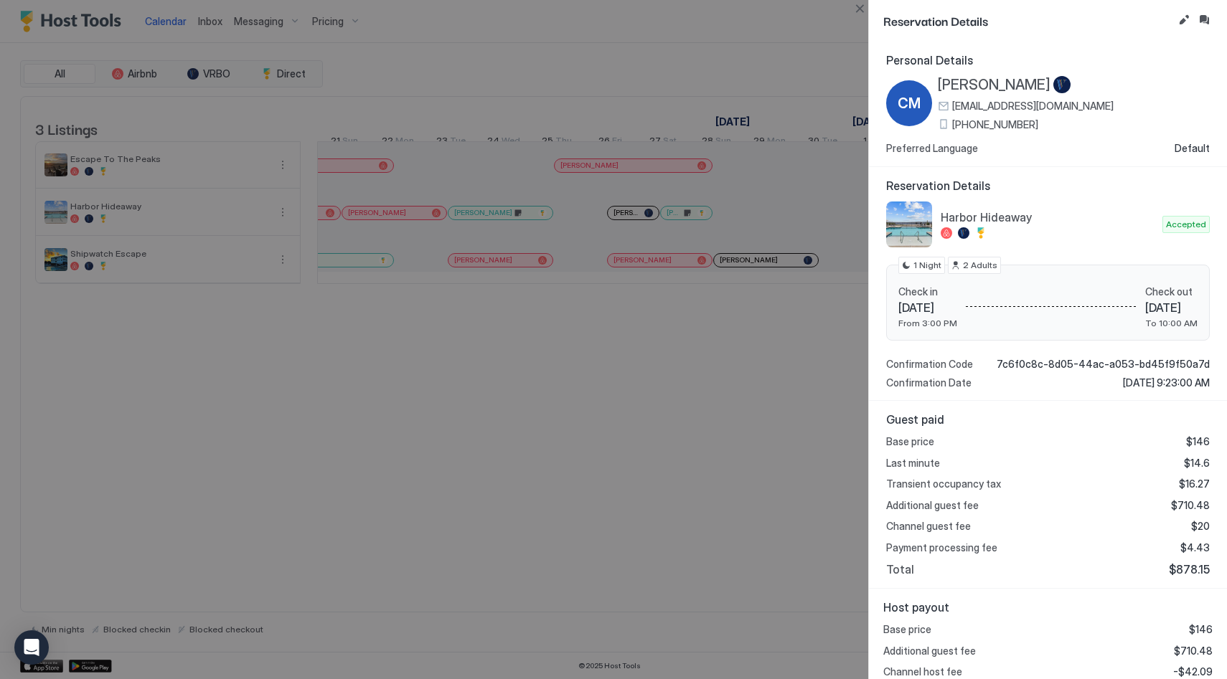
scroll to position [33, 0]
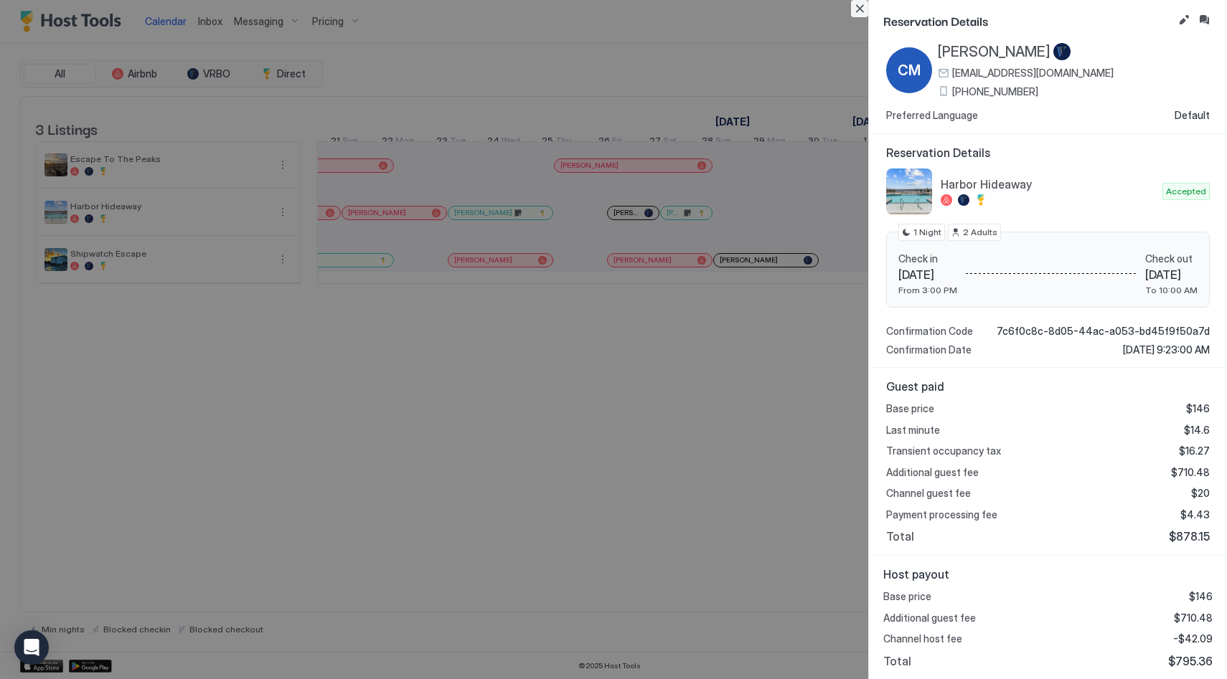
click at [863, 4] on button "Close" at bounding box center [859, 8] width 17 height 17
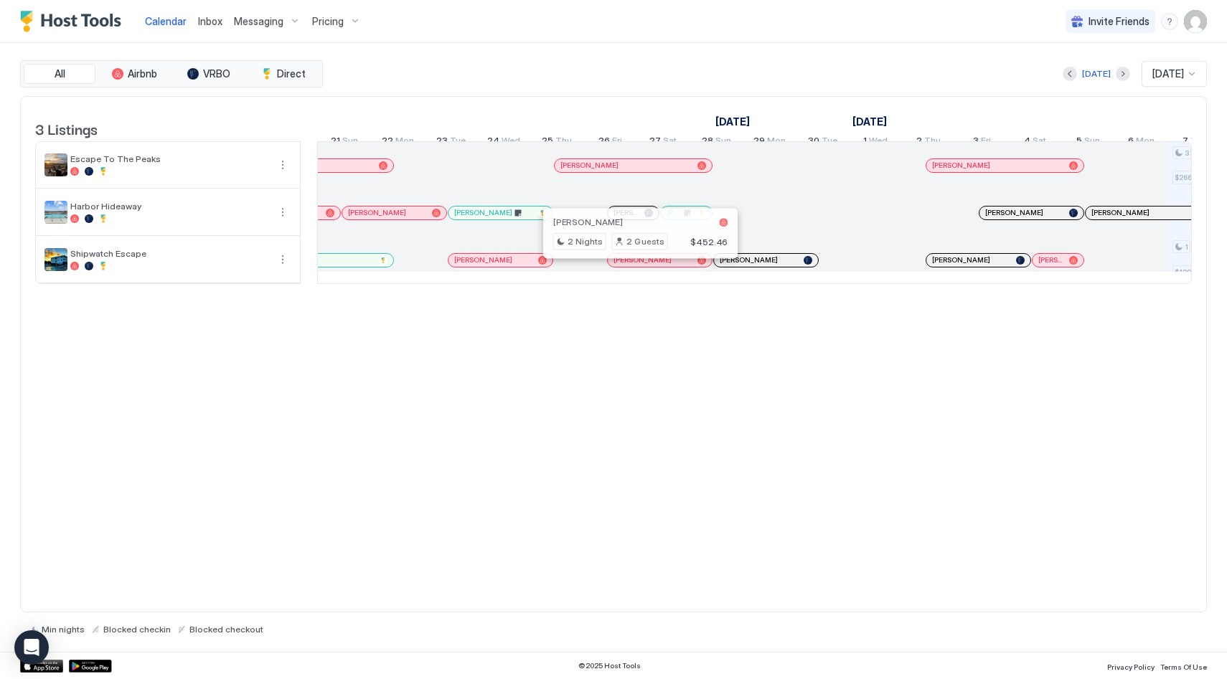
click at [634, 266] on div at bounding box center [634, 260] width 11 height 11
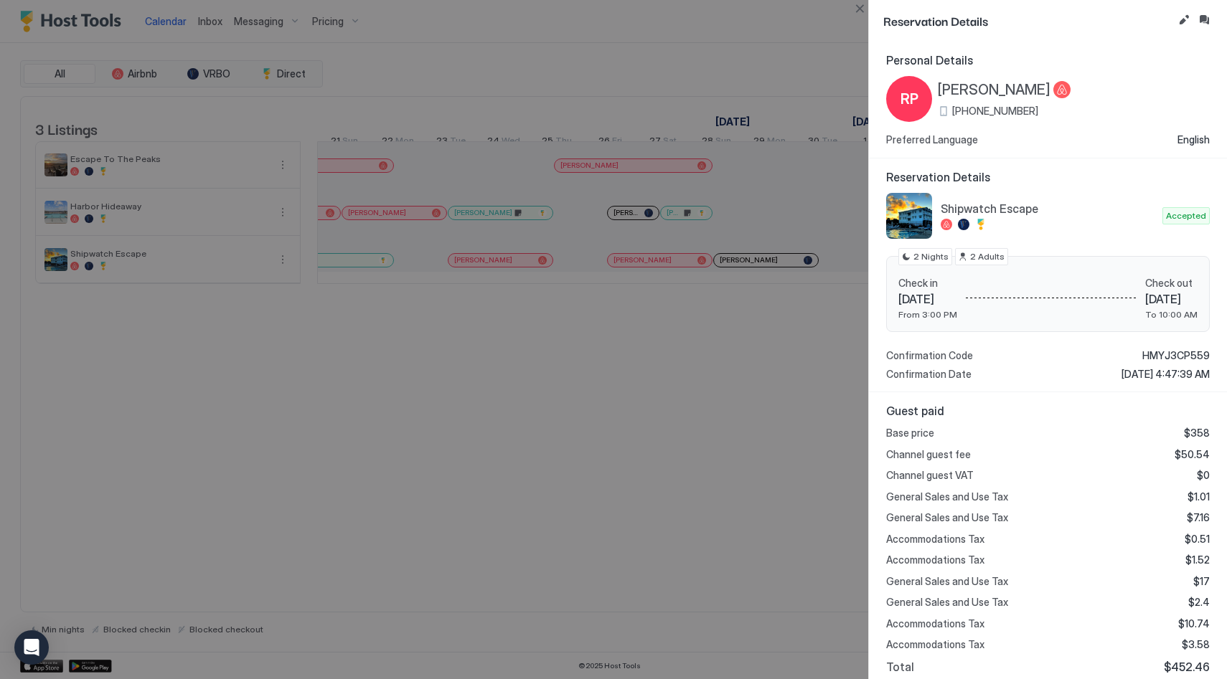
scroll to position [131, 0]
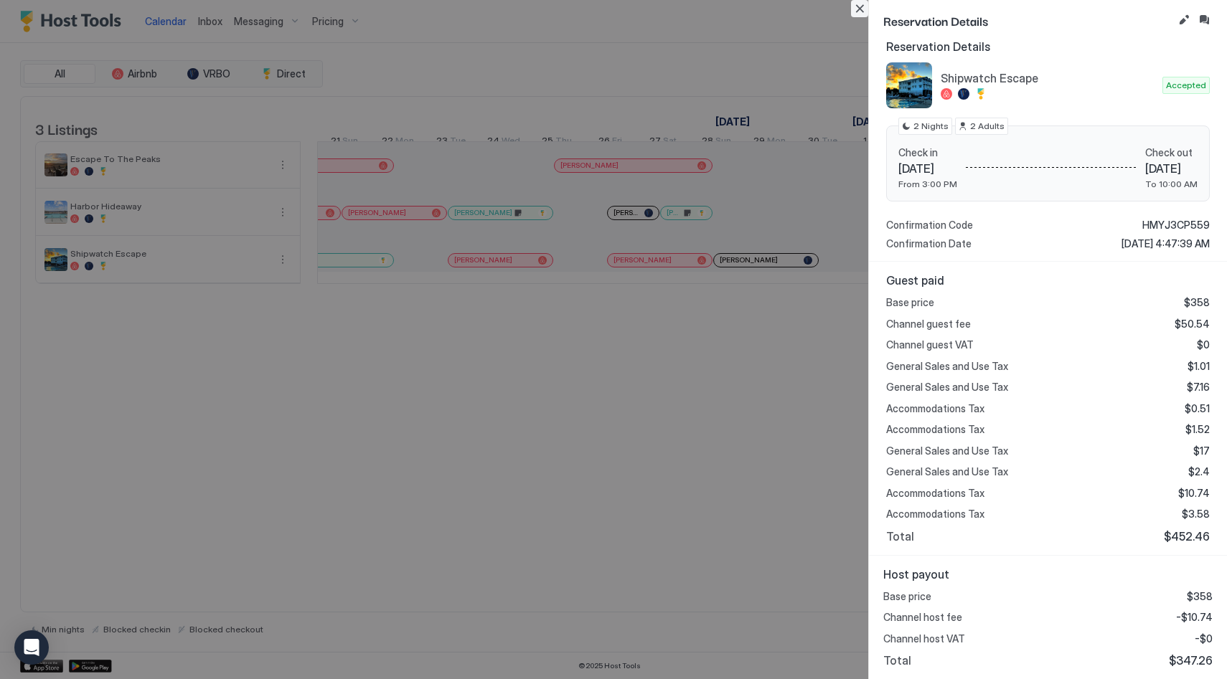
click at [860, 12] on button "Close" at bounding box center [859, 8] width 17 height 17
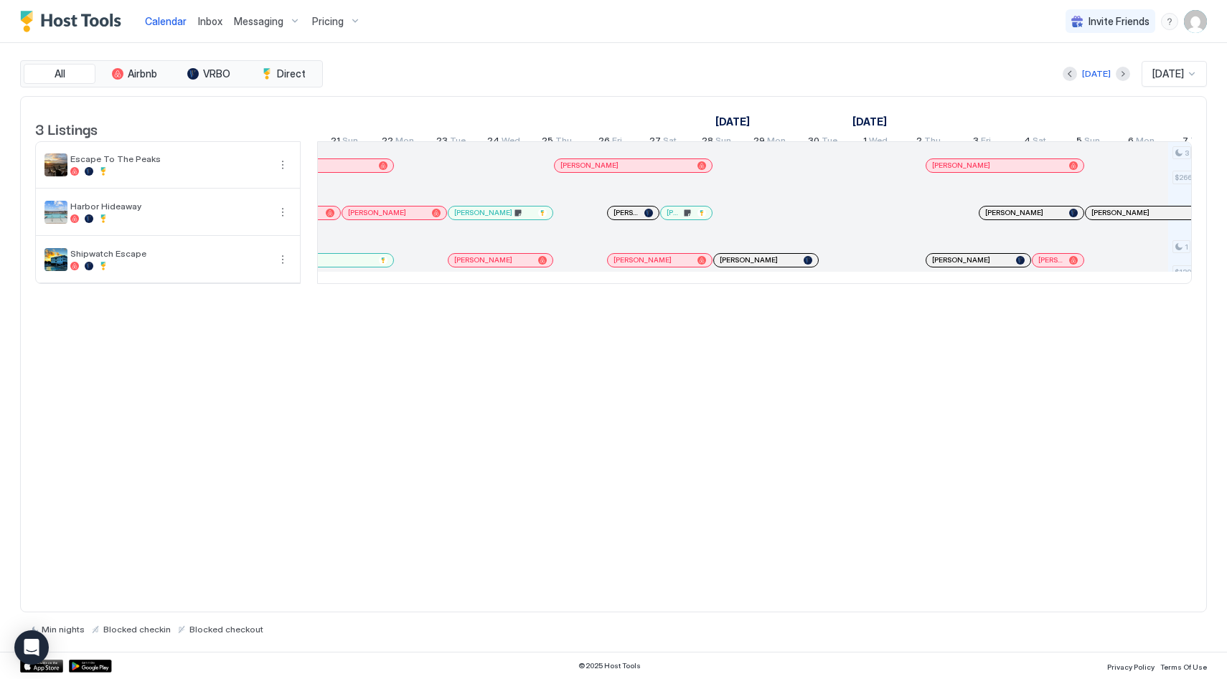
scroll to position [0, 974]
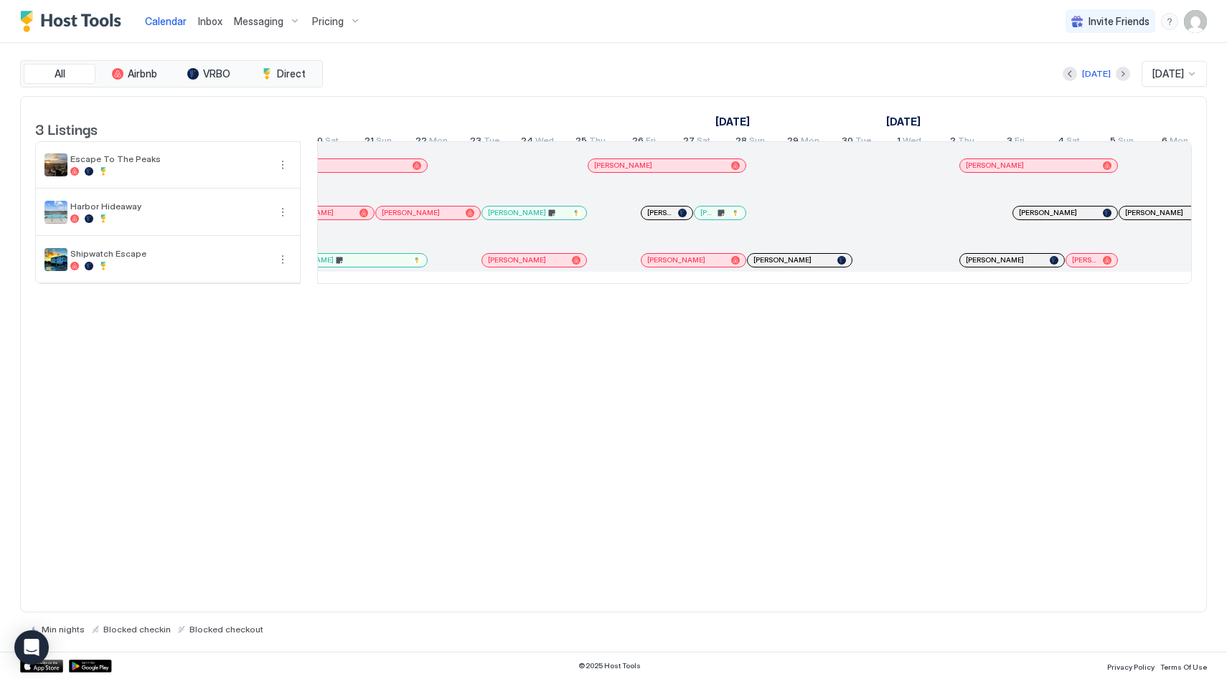
click at [513, 265] on span "[PERSON_NAME]" at bounding box center [517, 259] width 58 height 9
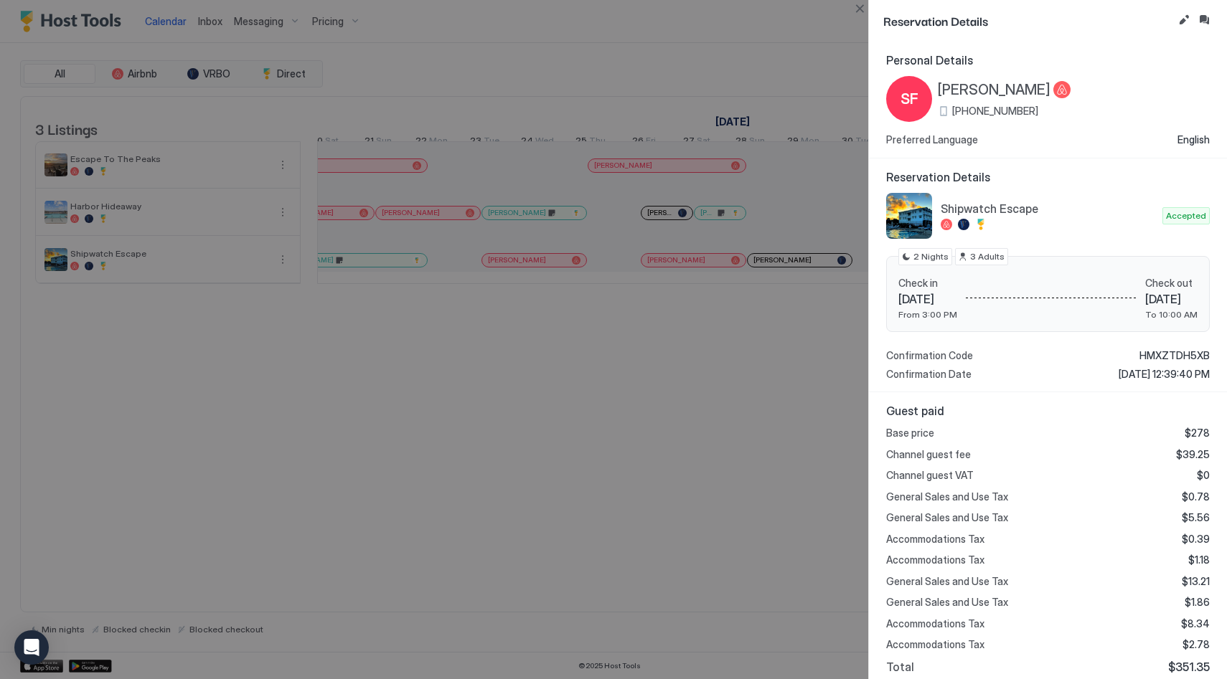
scroll to position [131, 0]
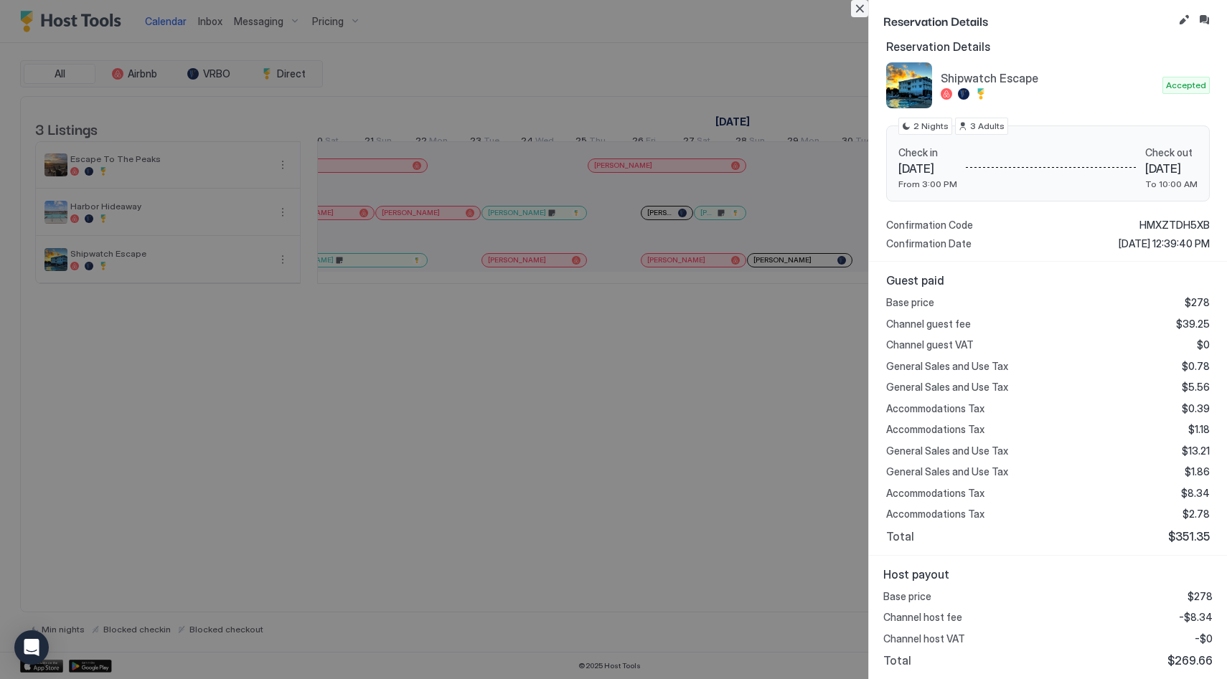
click at [857, 4] on button "Close" at bounding box center [859, 8] width 17 height 17
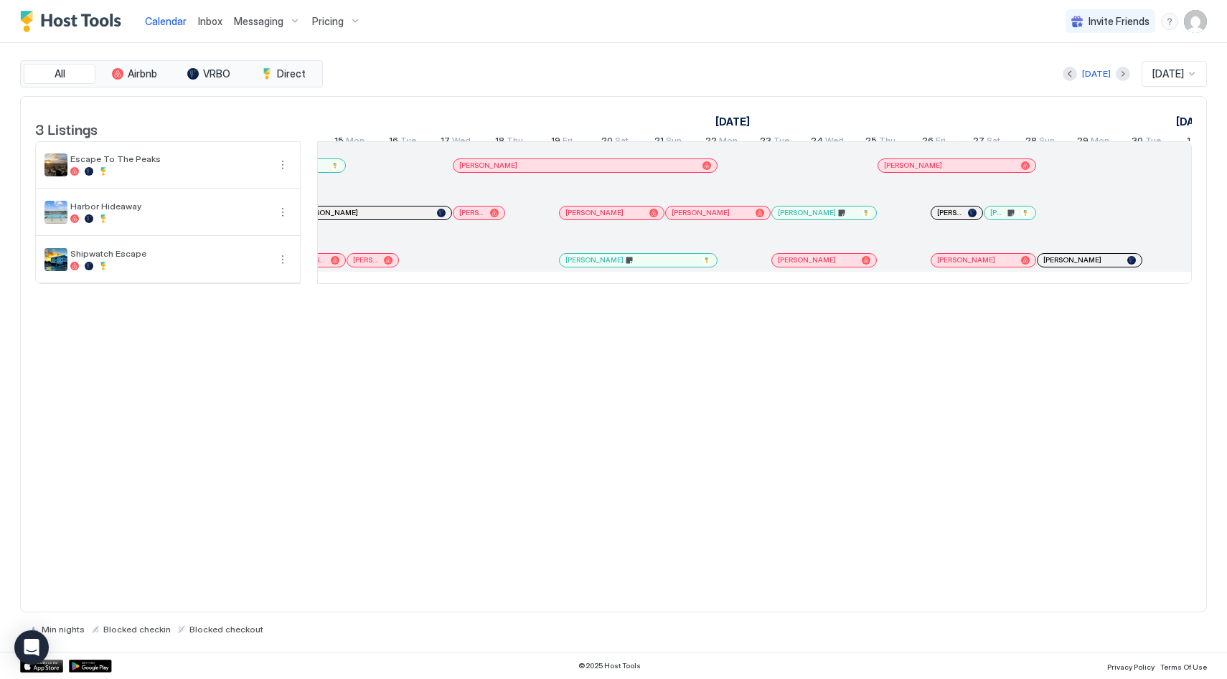
scroll to position [0, 683]
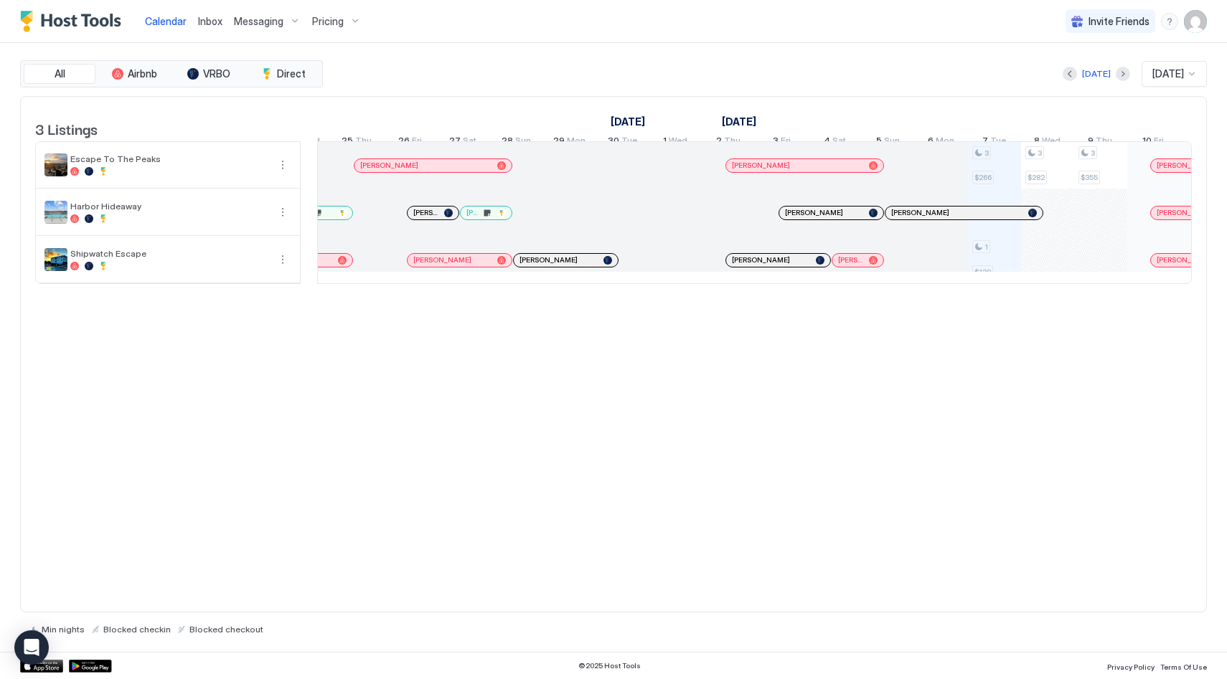
click at [454, 265] on div "[PERSON_NAME]" at bounding box center [460, 260] width 104 height 13
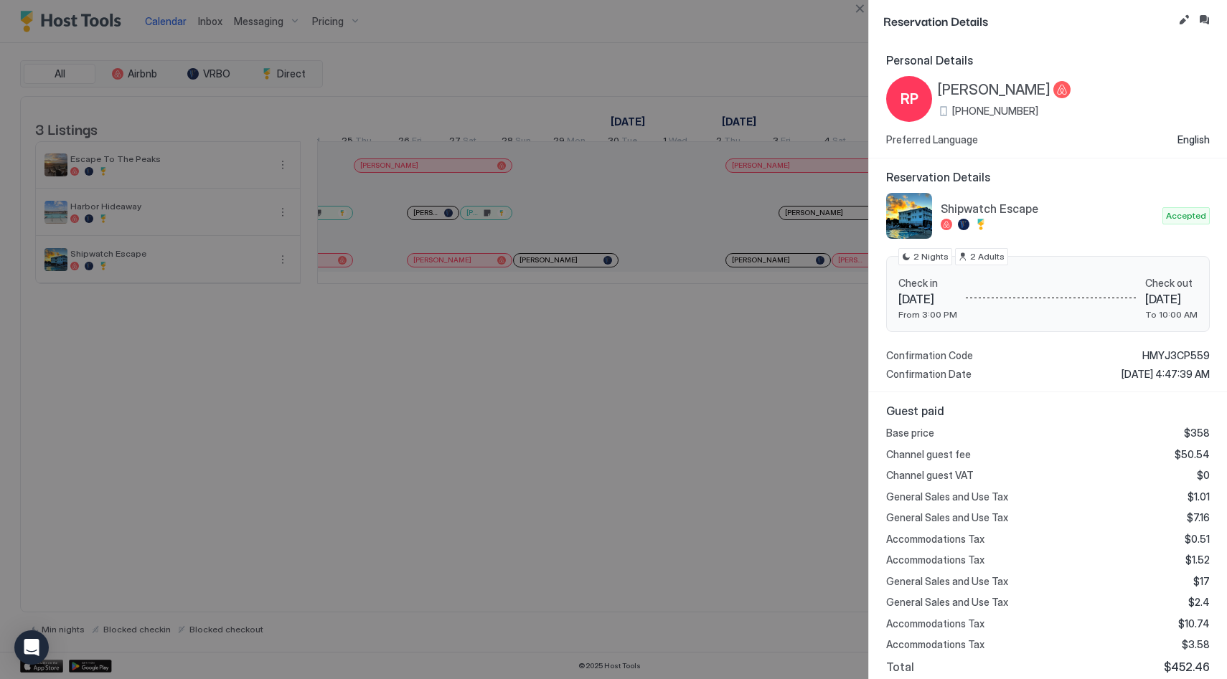
scroll to position [131, 0]
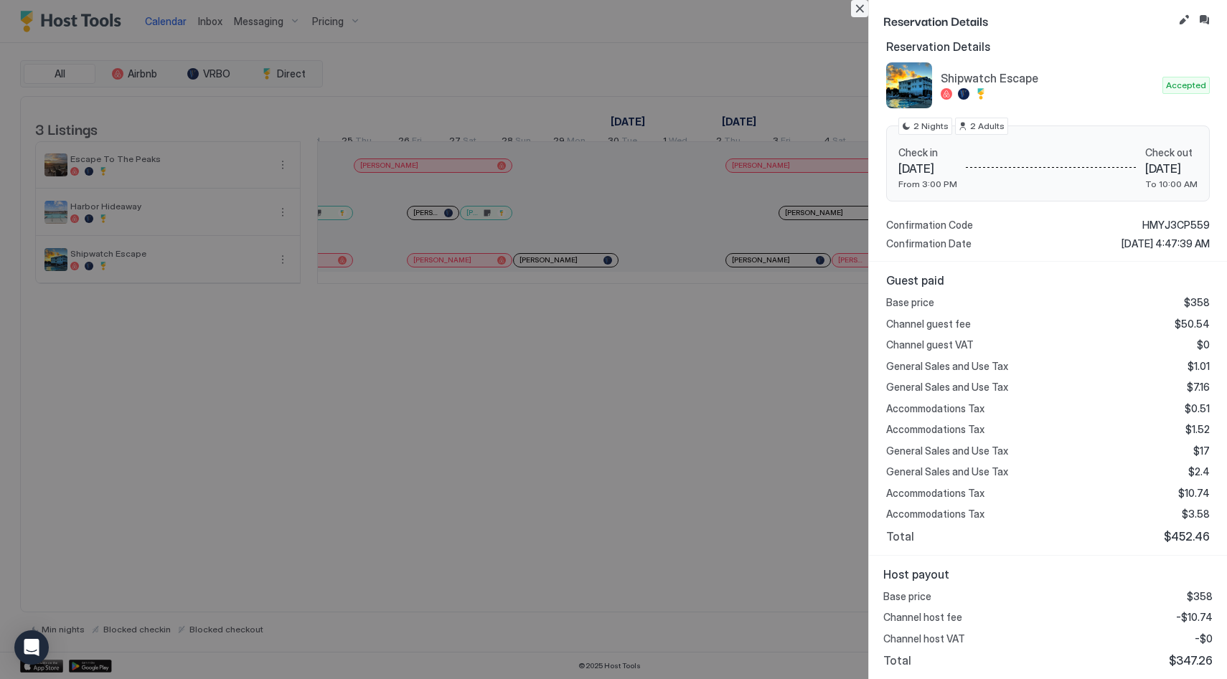
click at [863, 10] on button "Close" at bounding box center [859, 8] width 17 height 17
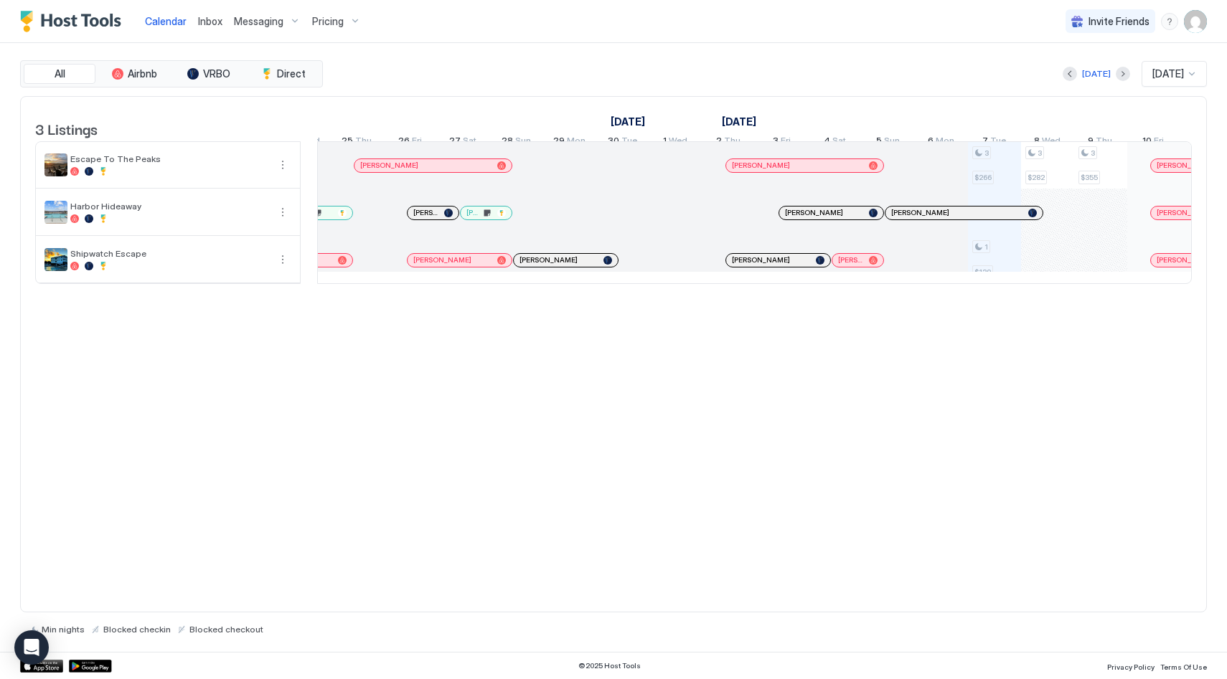
scroll to position [0, 1277]
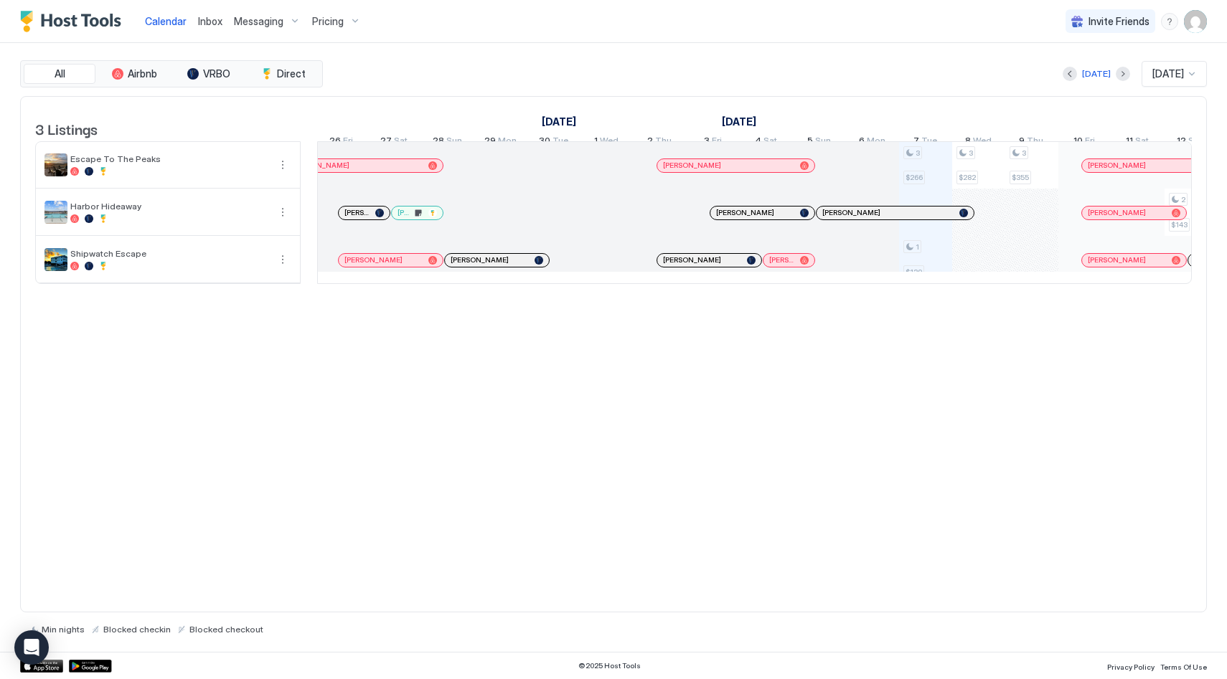
click at [785, 265] on span "[PERSON_NAME]" at bounding box center [781, 259] width 25 height 9
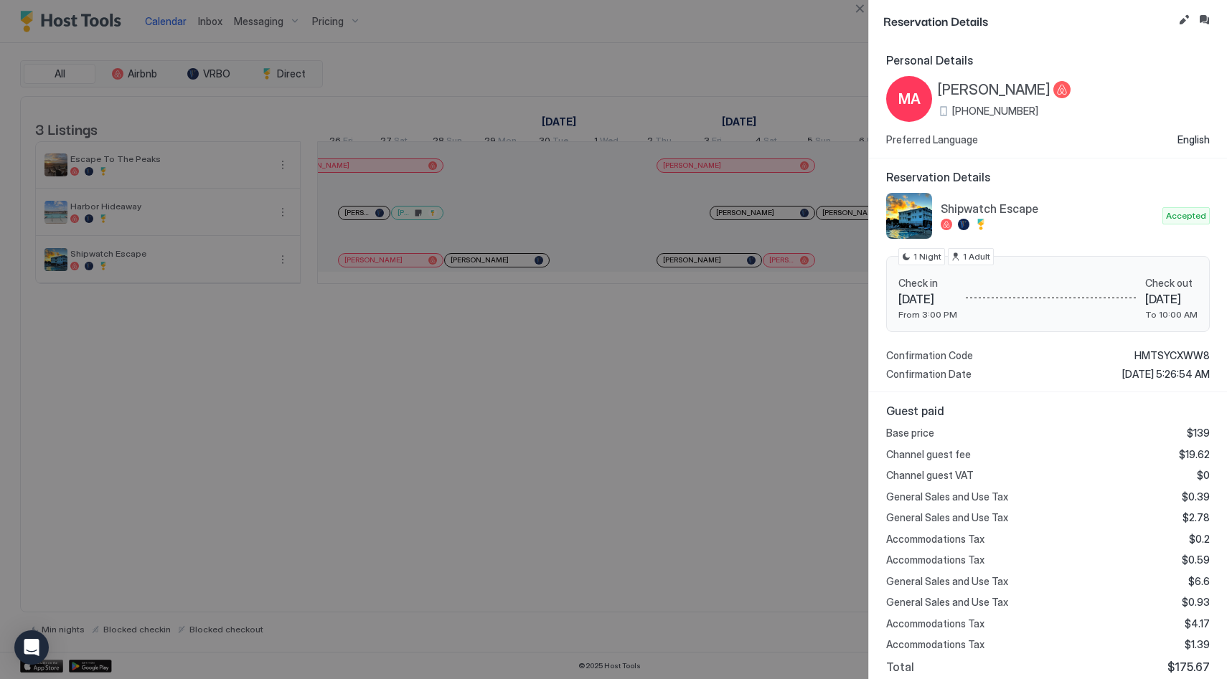
scroll to position [131, 0]
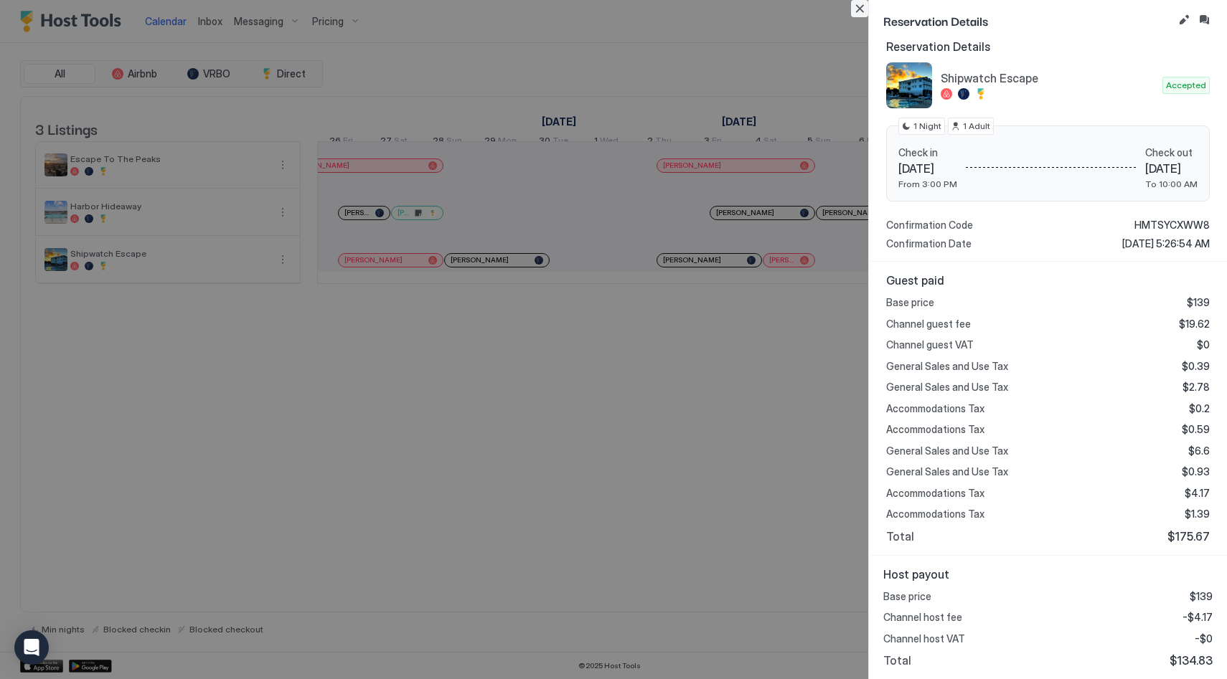
click at [865, 10] on button "Close" at bounding box center [859, 8] width 17 height 17
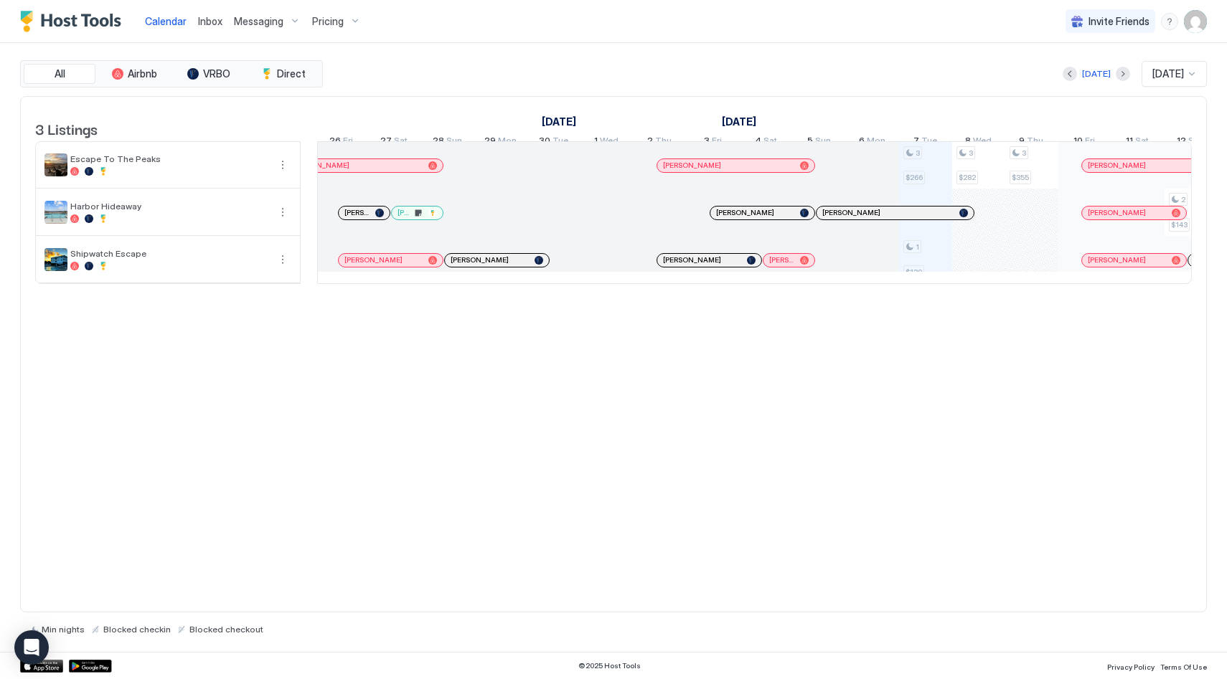
scroll to position [0, 1220]
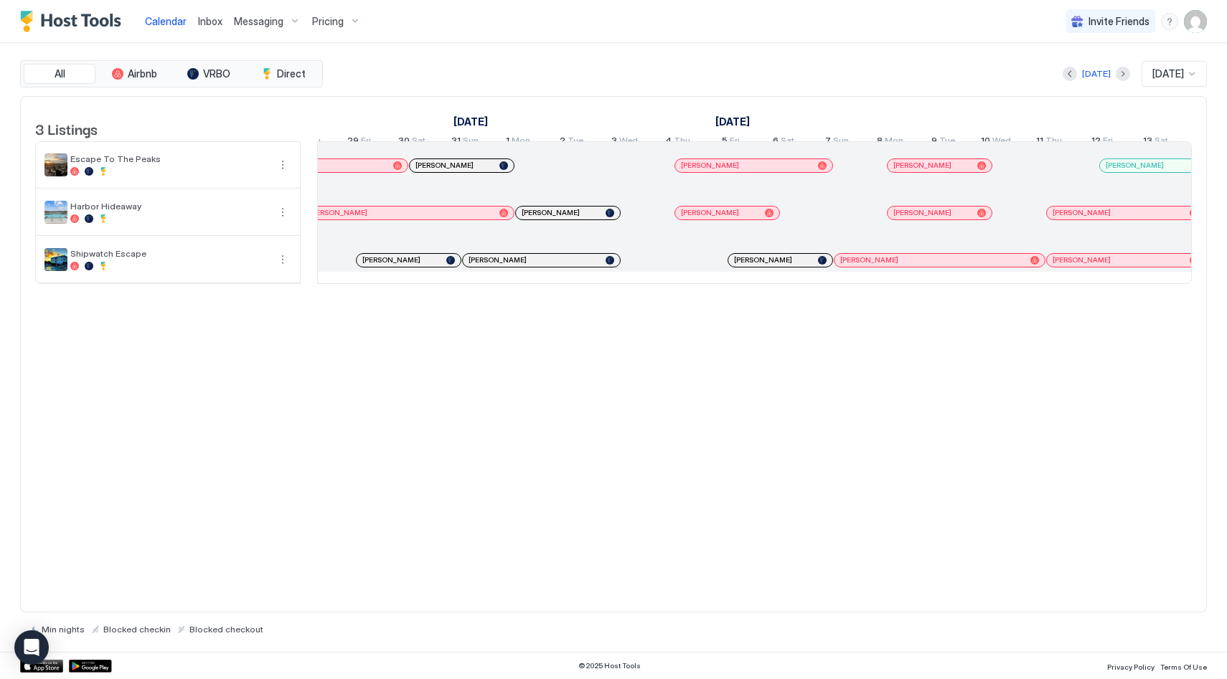
click at [539, 217] on span "[PERSON_NAME]" at bounding box center [551, 212] width 58 height 9
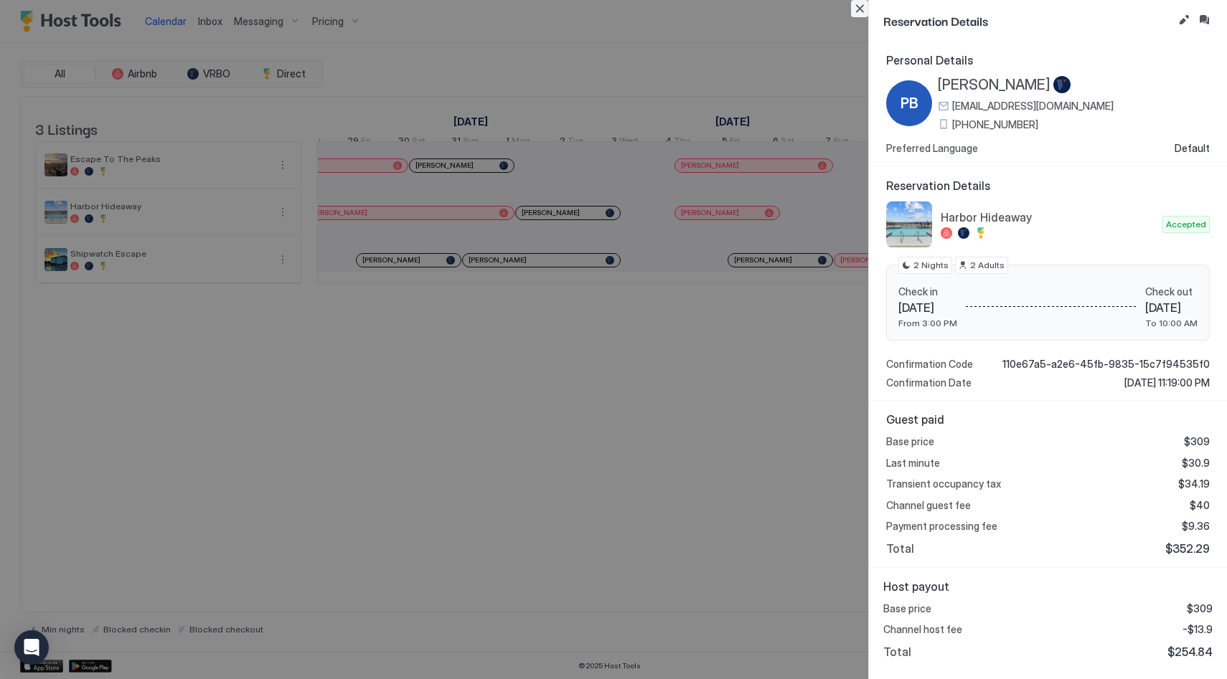
click at [863, 9] on button "Close" at bounding box center [859, 8] width 17 height 17
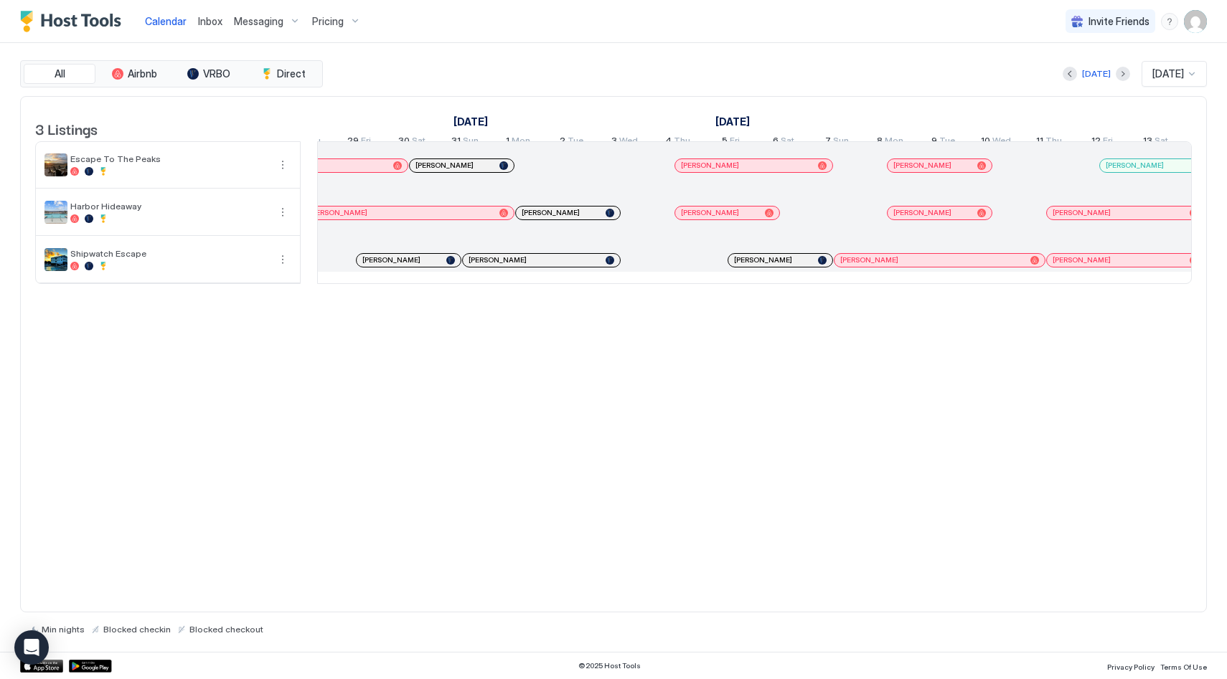
click at [770, 265] on span "[PERSON_NAME]" at bounding box center [763, 259] width 58 height 9
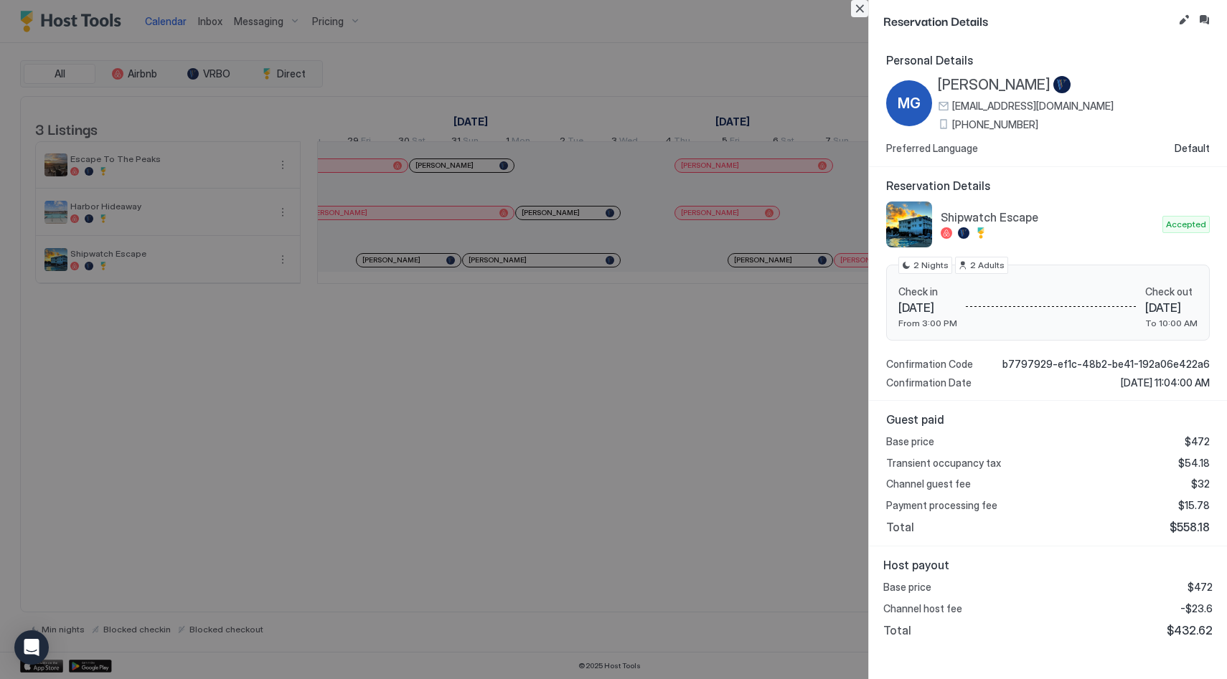
click at [857, 13] on button "Close" at bounding box center [859, 8] width 17 height 17
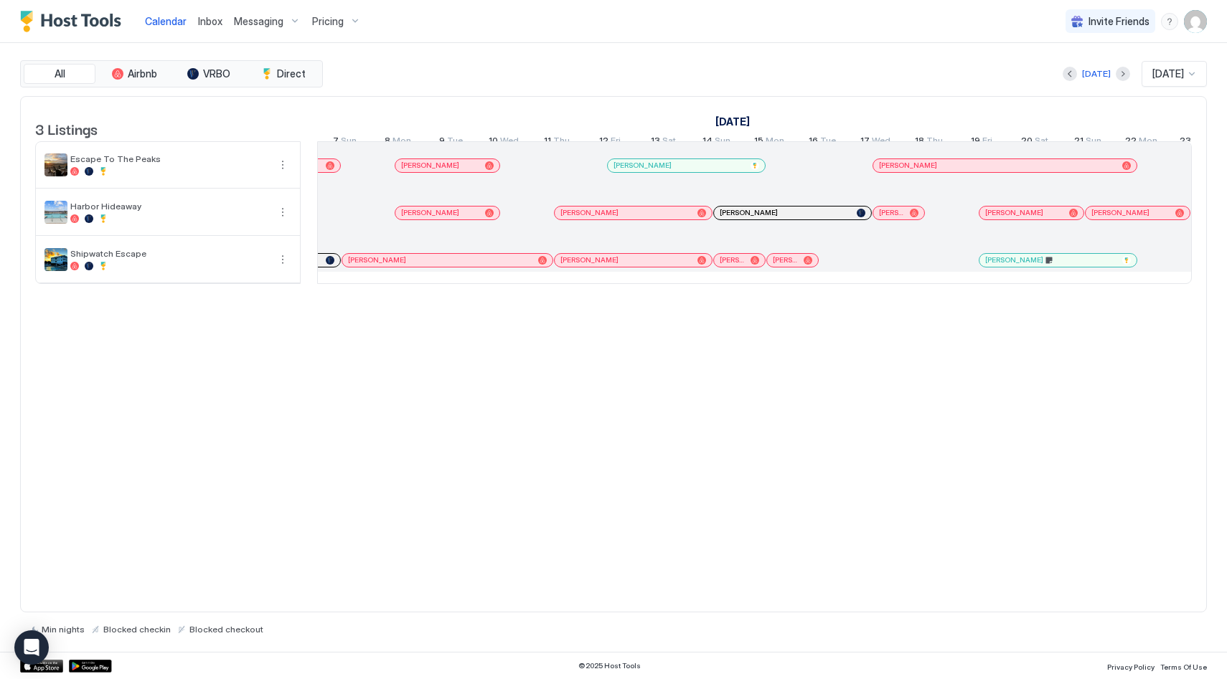
click at [788, 217] on div "[PERSON_NAME]" at bounding box center [785, 212] width 131 height 9
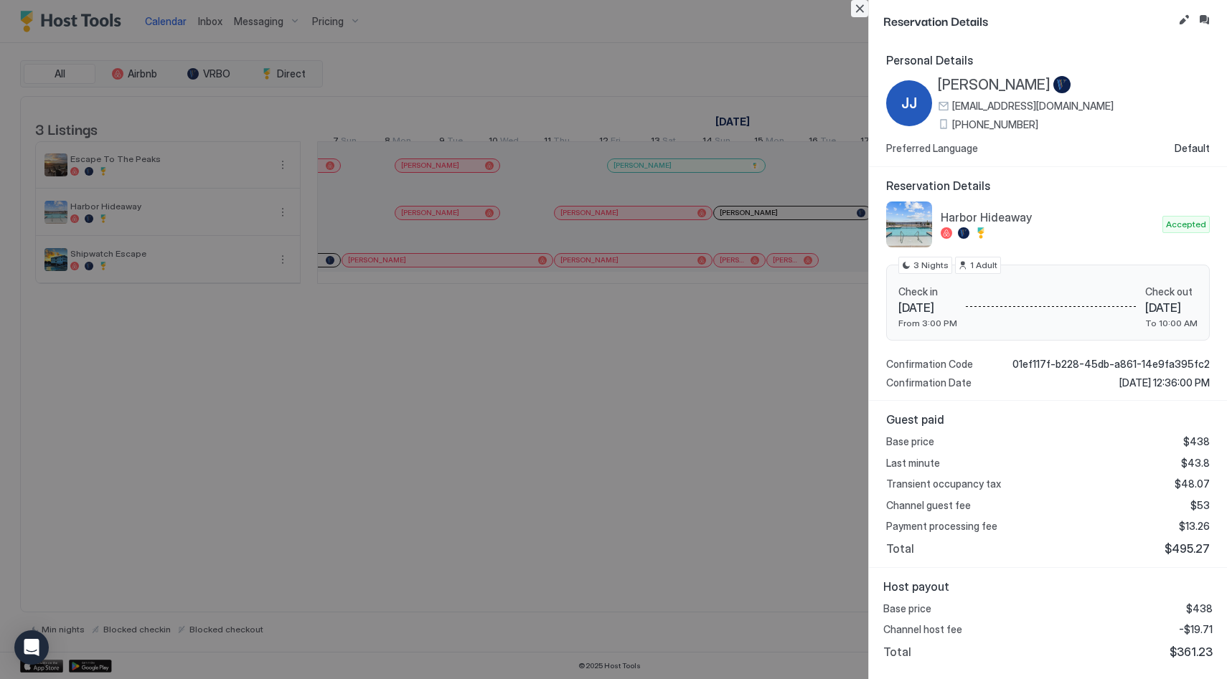
click at [860, 10] on button "Close" at bounding box center [859, 8] width 17 height 17
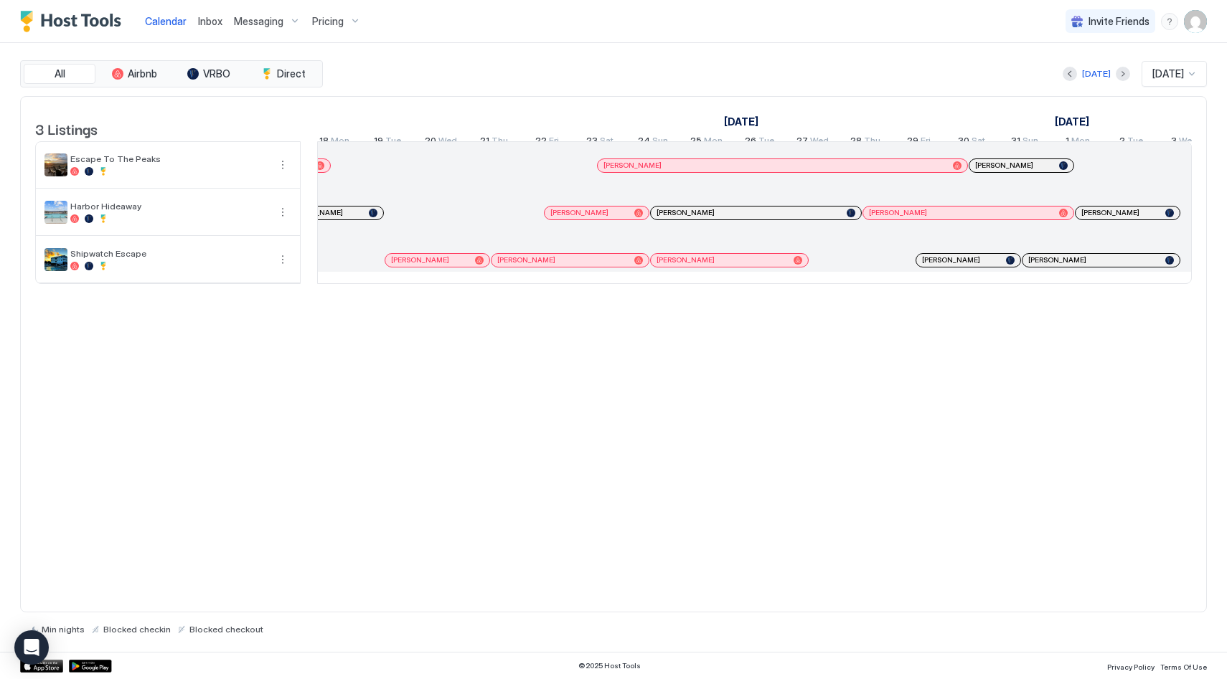
click at [682, 217] on div "[PERSON_NAME]" at bounding box center [756, 213] width 210 height 13
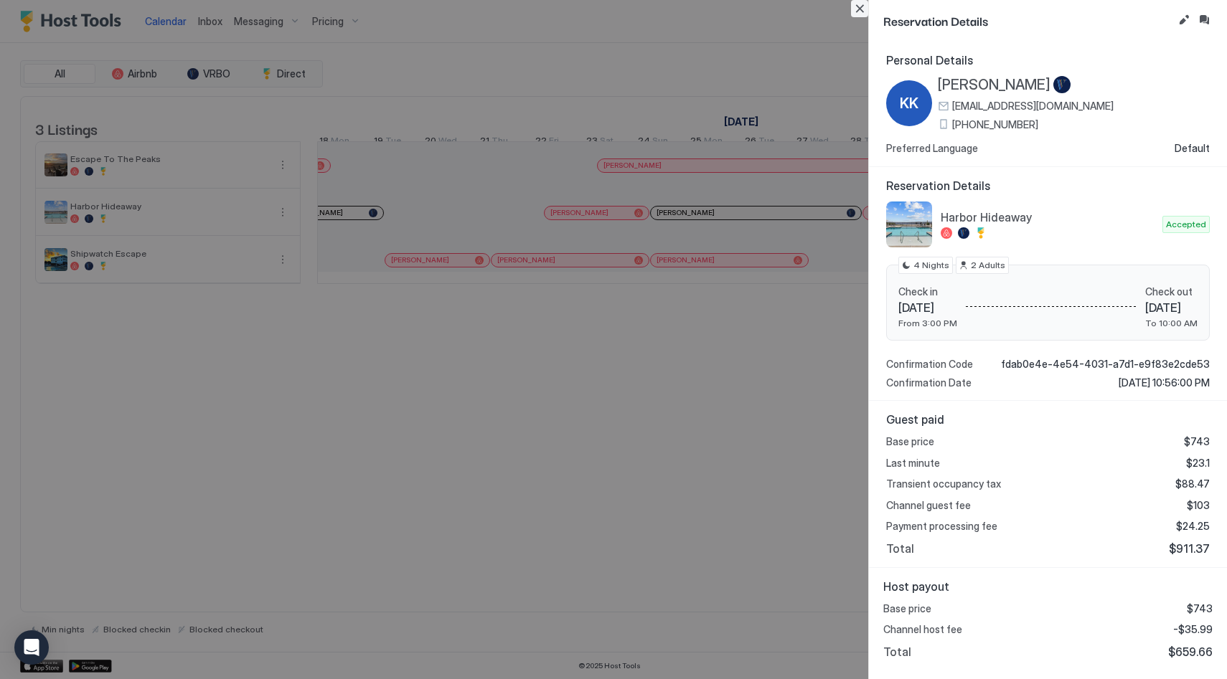
click at [862, 8] on button "Close" at bounding box center [859, 8] width 17 height 17
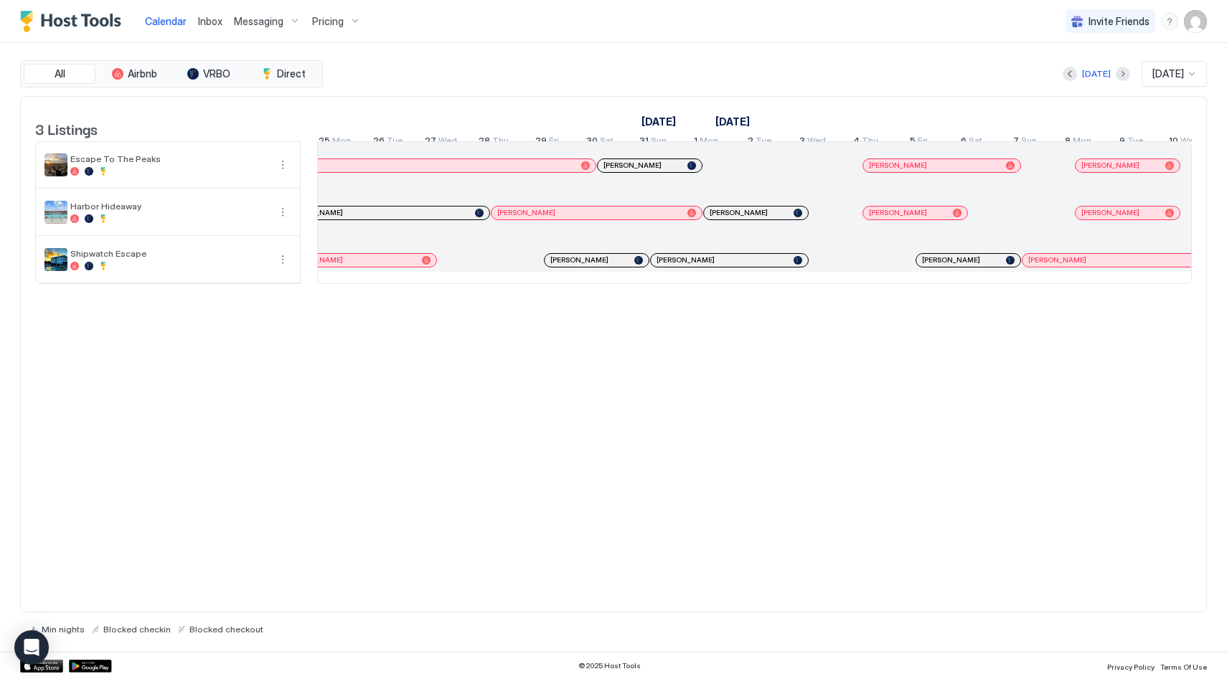
scroll to position [0, 1754]
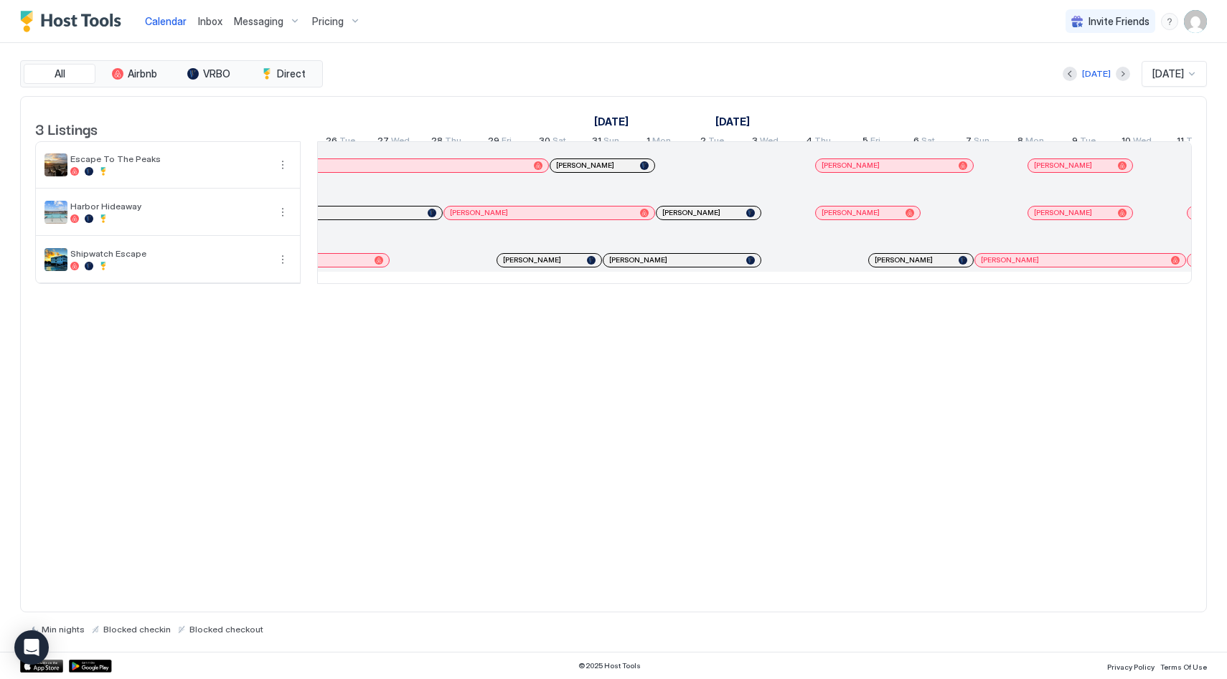
click at [532, 265] on div "[PERSON_NAME]" at bounding box center [549, 260] width 104 height 13
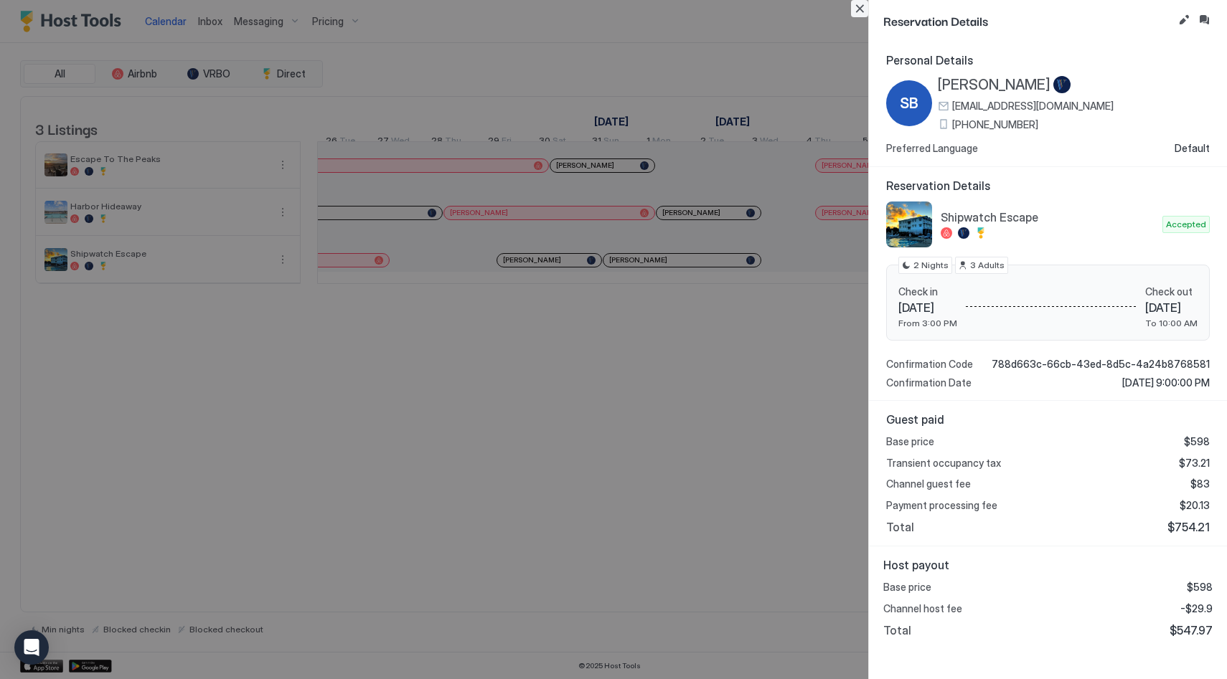
click at [860, 13] on button "Close" at bounding box center [859, 8] width 17 height 17
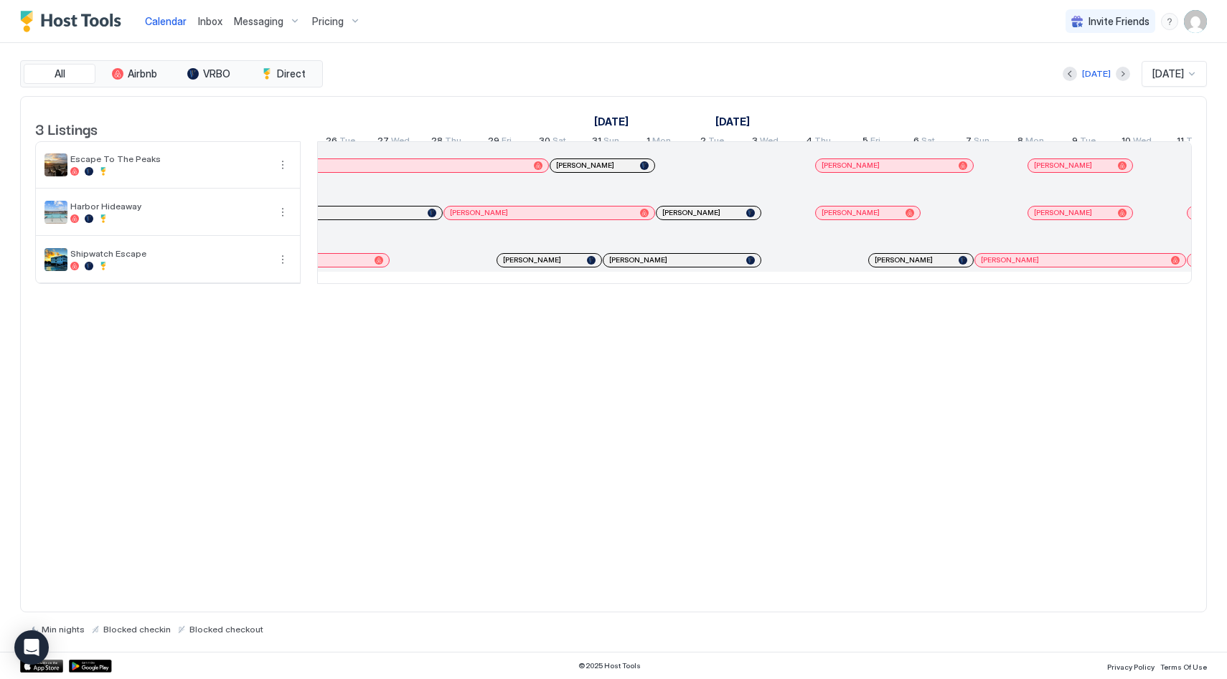
click at [624, 265] on span "[PERSON_NAME]" at bounding box center [638, 259] width 58 height 9
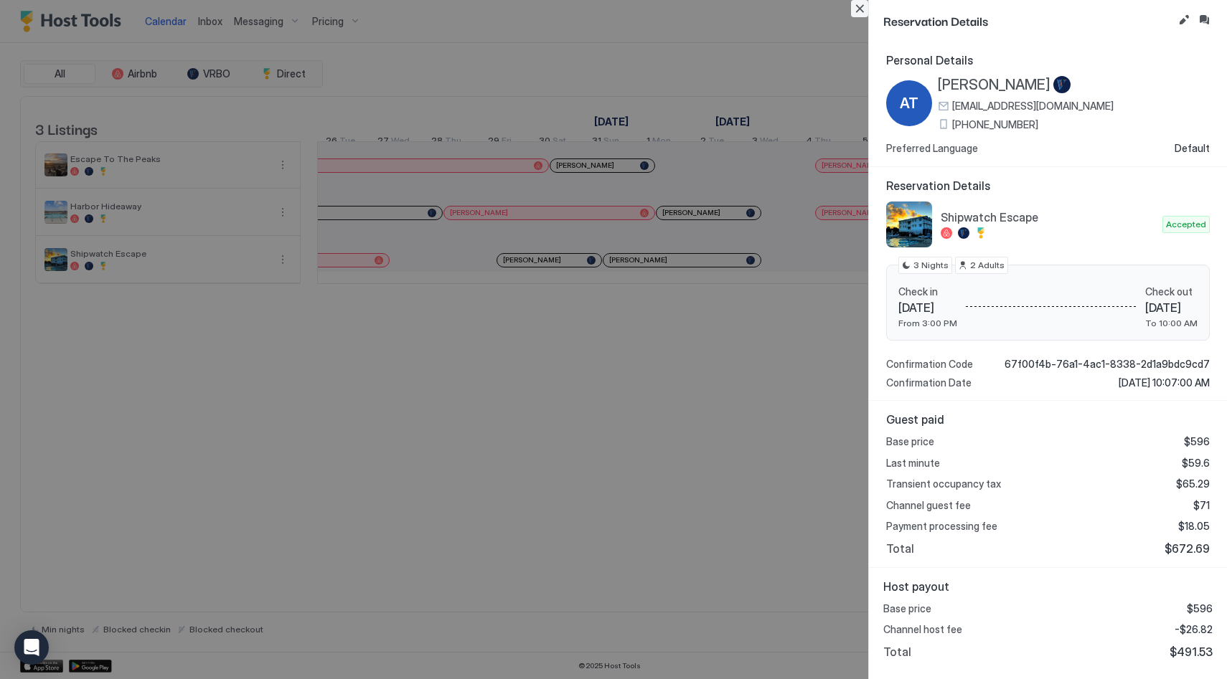
click at [861, 6] on button "Close" at bounding box center [859, 8] width 17 height 17
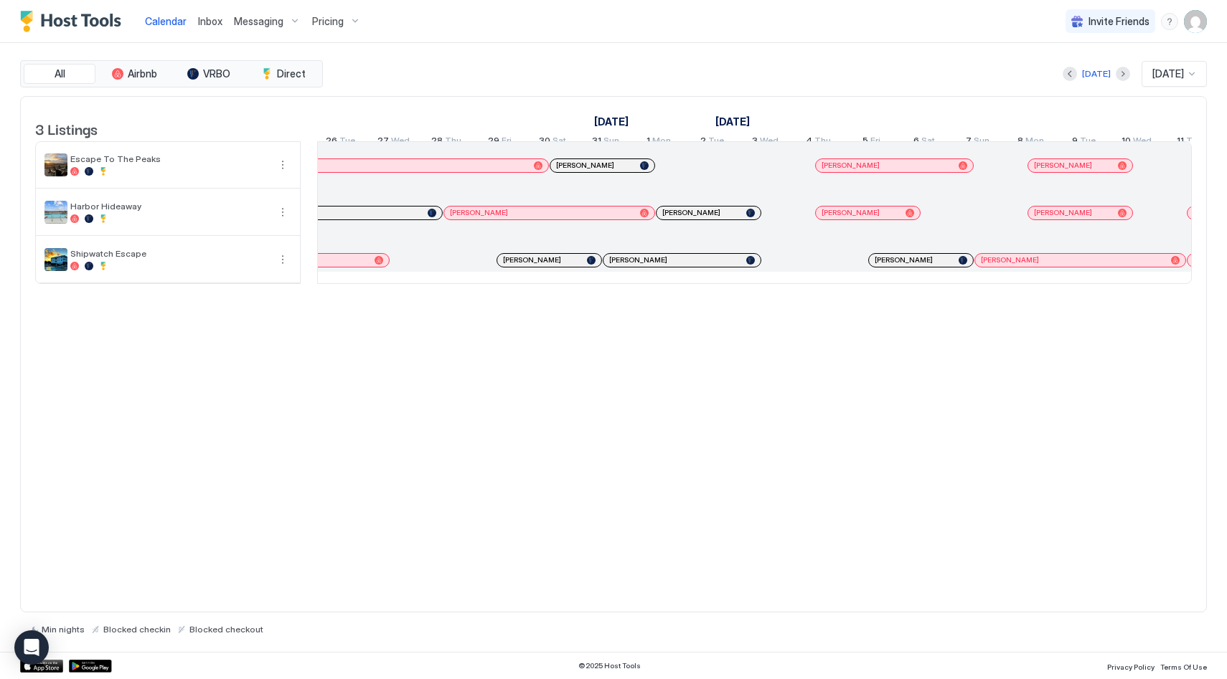
click at [569, 265] on div "[PERSON_NAME]" at bounding box center [542, 259] width 78 height 9
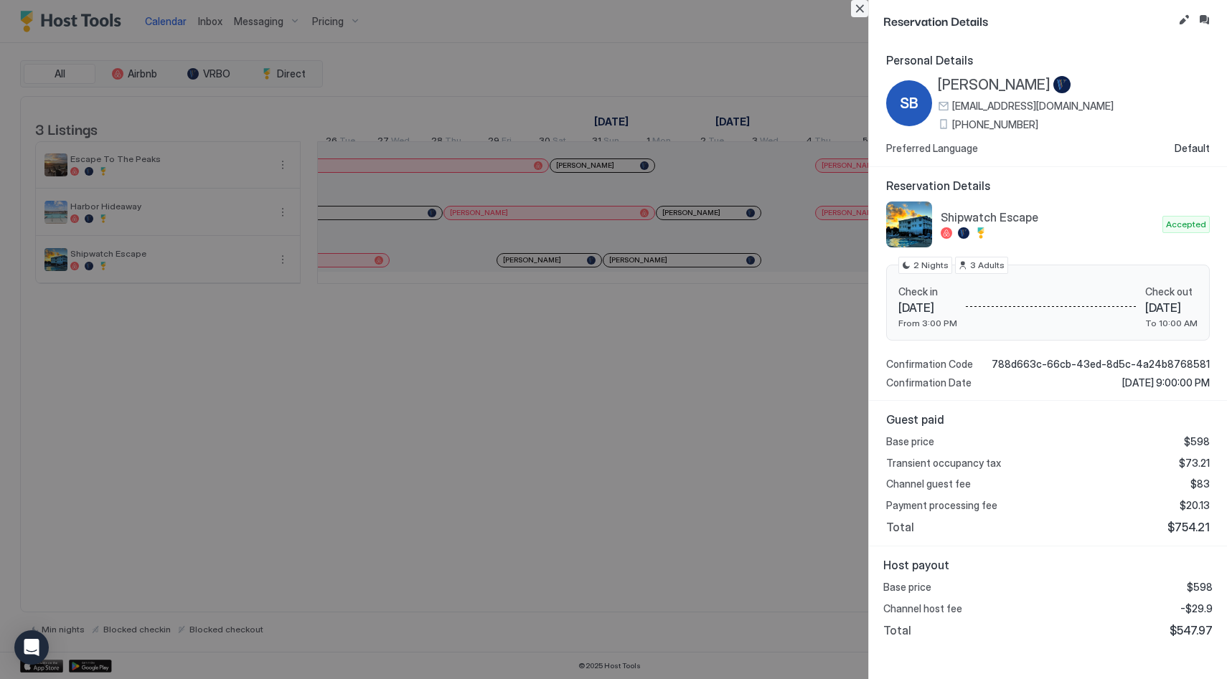
click at [860, 9] on button "Close" at bounding box center [859, 8] width 17 height 17
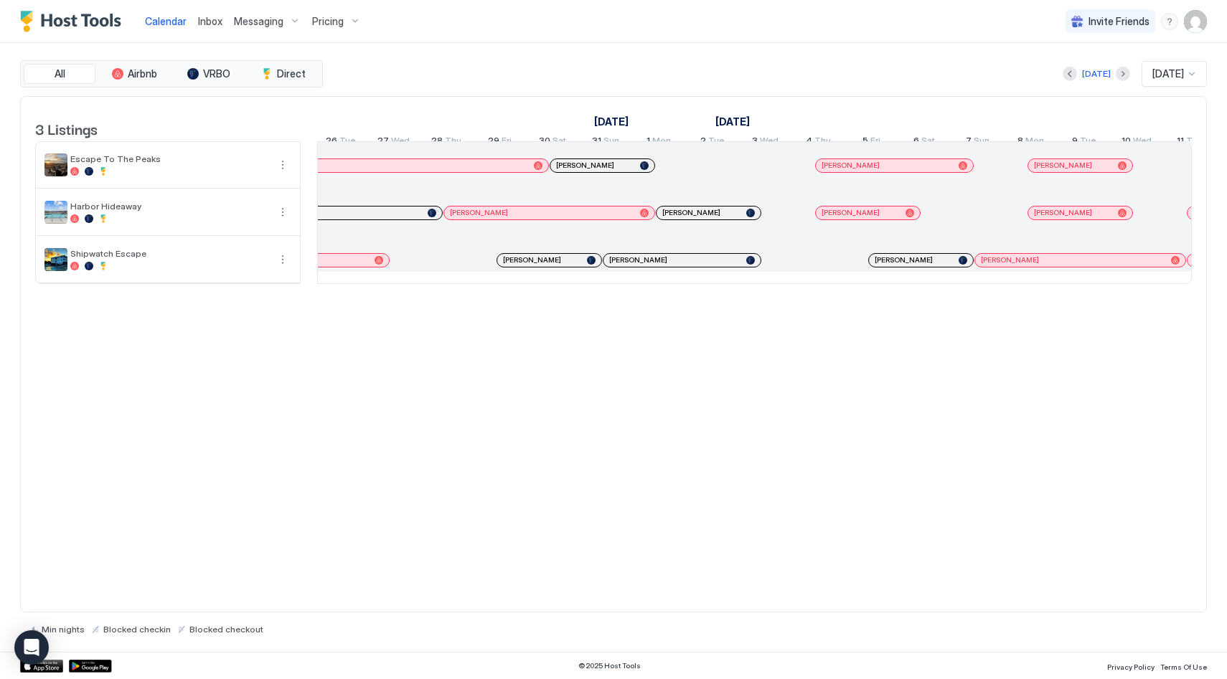
click at [875, 265] on span "[PERSON_NAME]" at bounding box center [904, 259] width 58 height 9
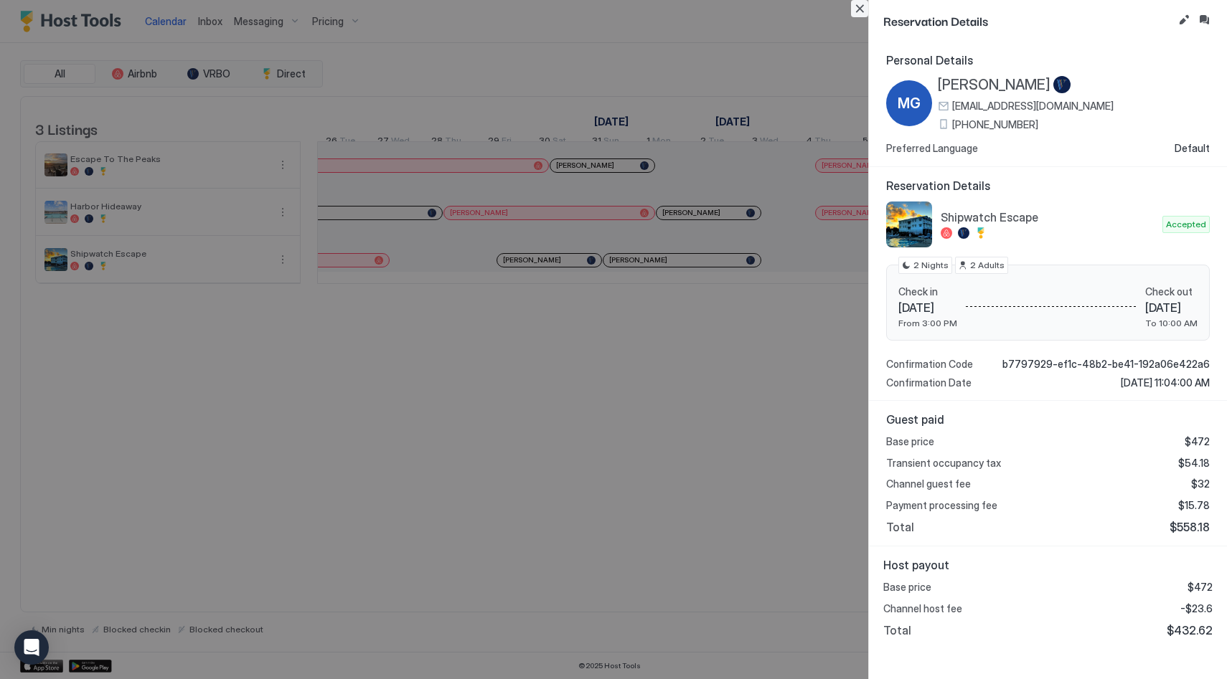
click at [866, 5] on button "Close" at bounding box center [859, 8] width 17 height 17
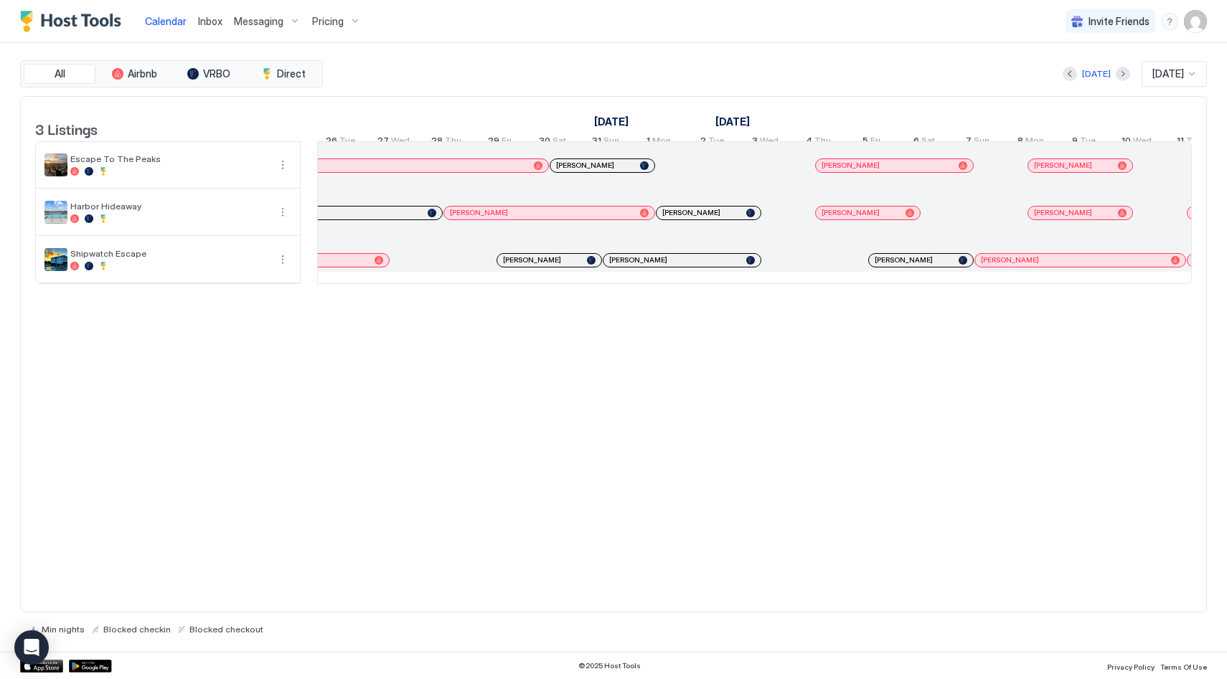
click at [258, 24] on span "Messaging" at bounding box center [259, 21] width 50 height 13
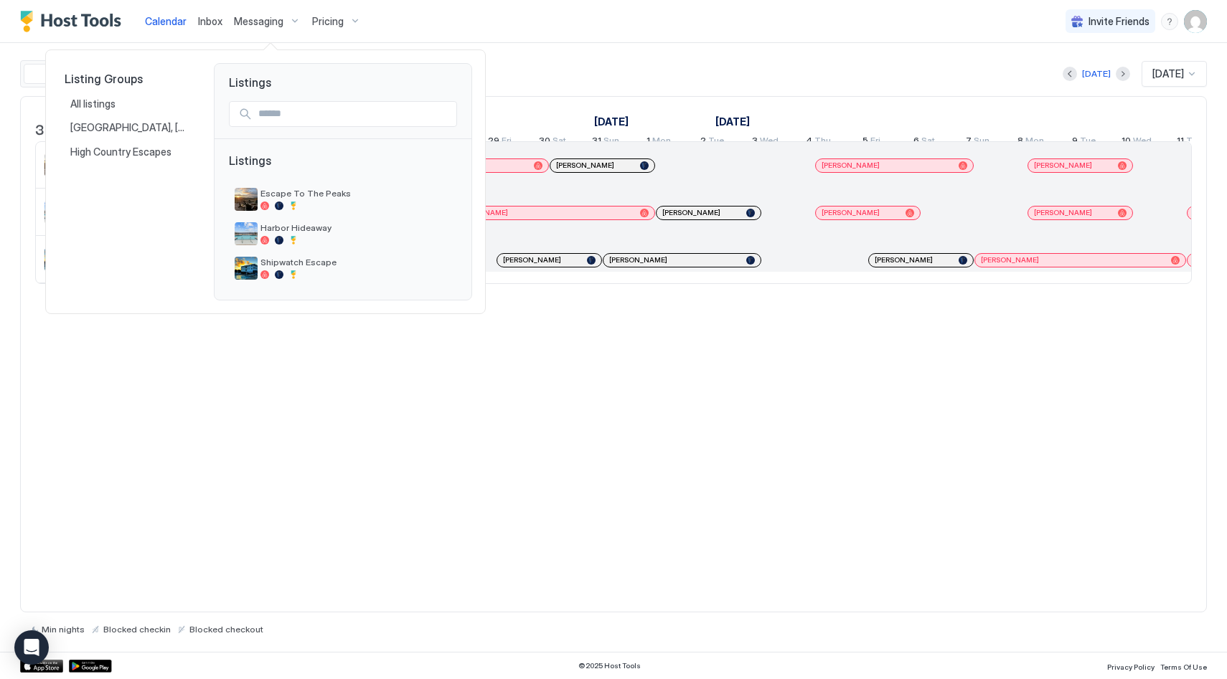
click at [194, 32] on div at bounding box center [613, 339] width 1227 height 679
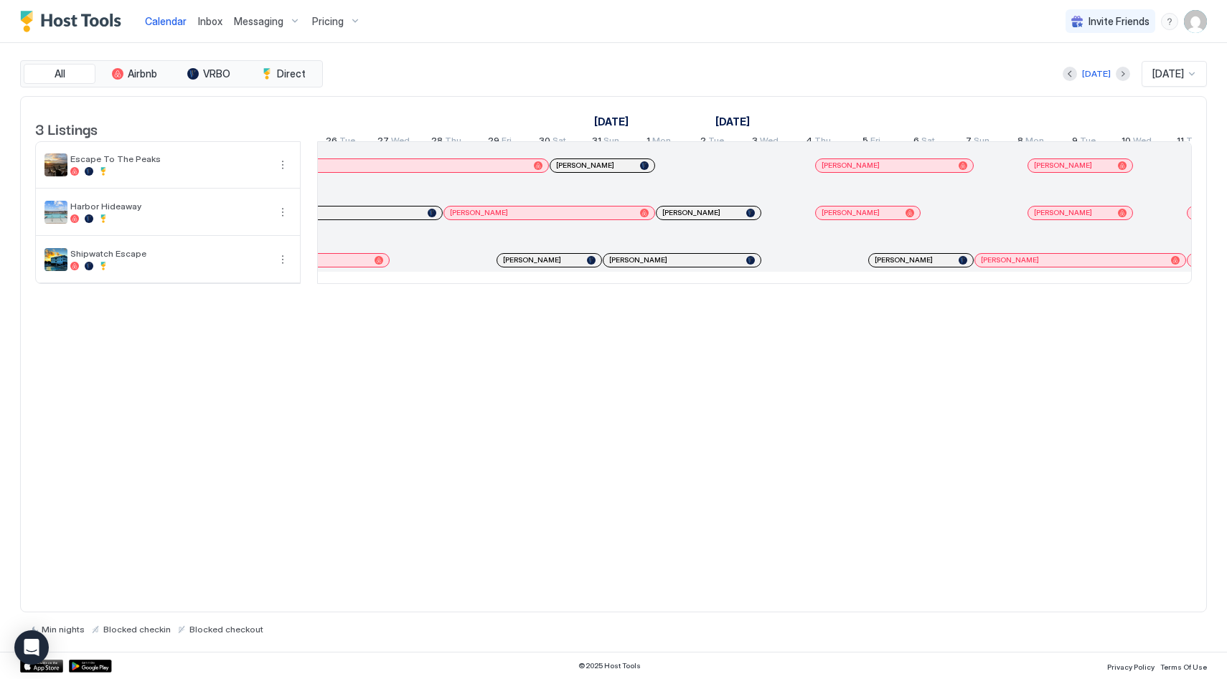
click at [220, 16] on span "Inbox" at bounding box center [210, 21] width 24 height 12
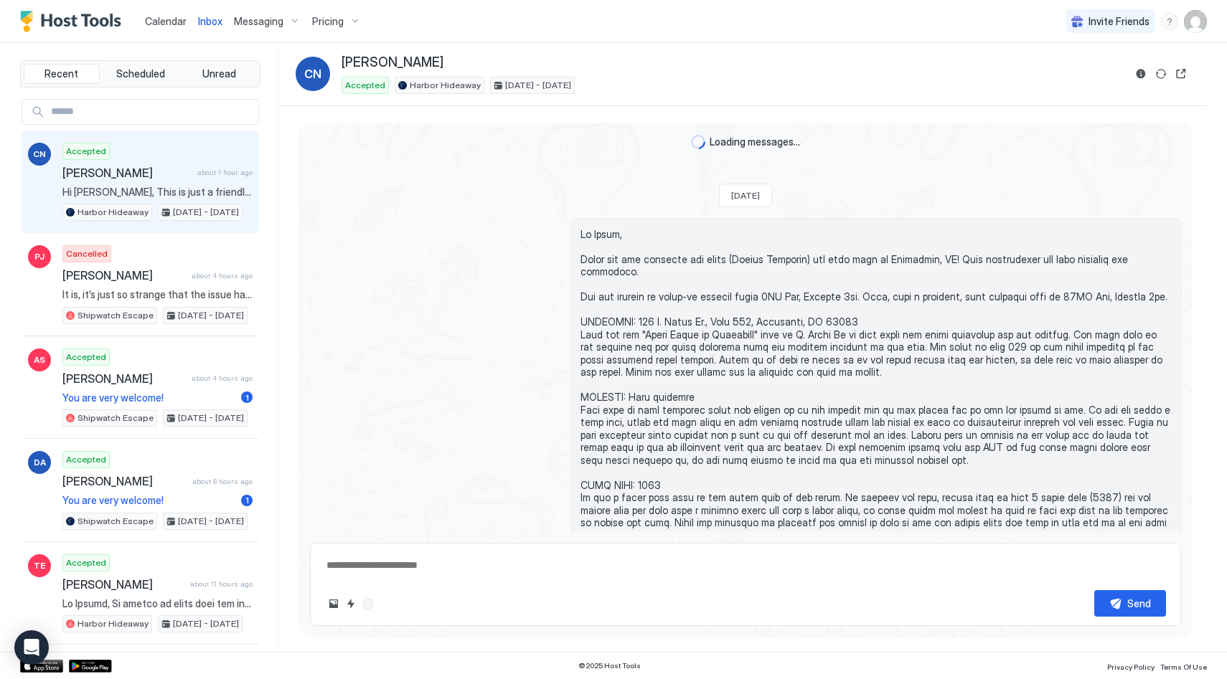
scroll to position [1720, 0]
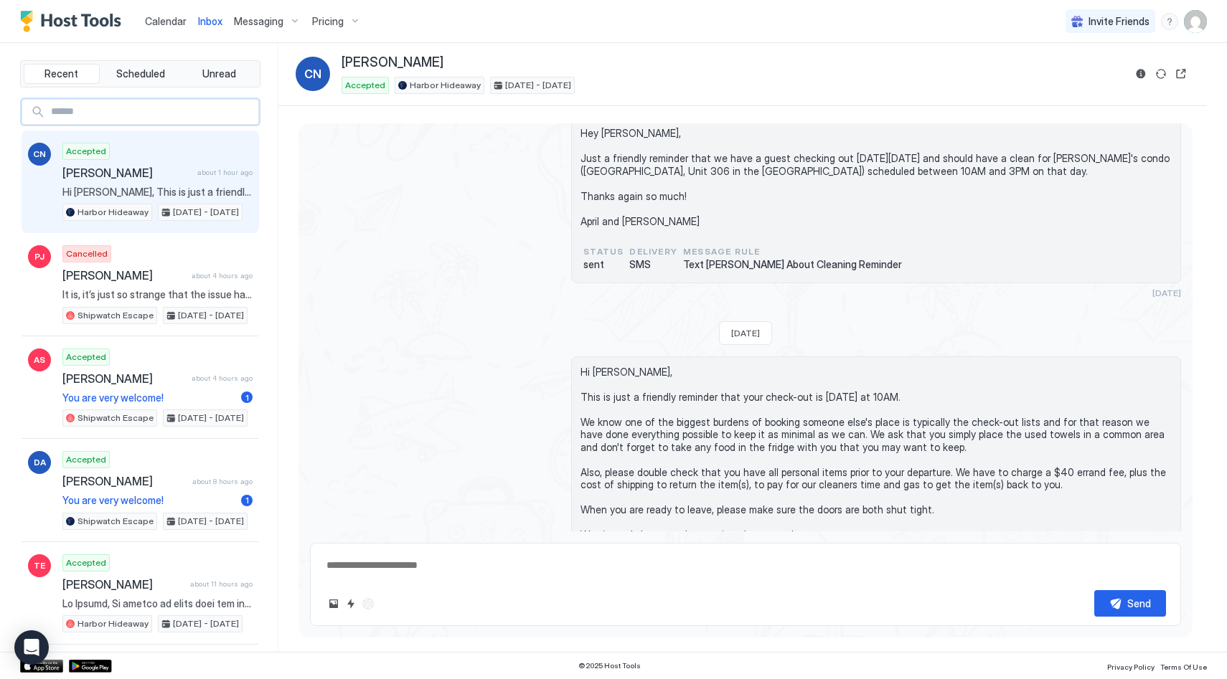
click at [152, 109] on input "Input Field" at bounding box center [151, 112] width 213 height 24
type input "****"
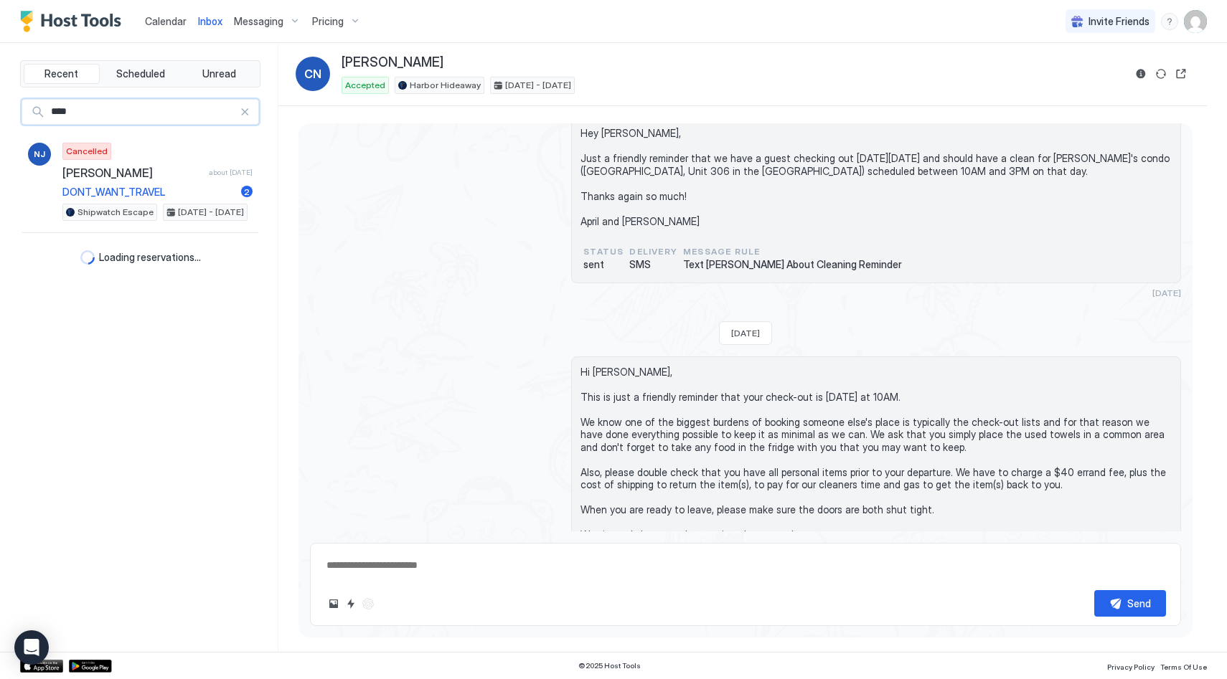
type textarea "*"
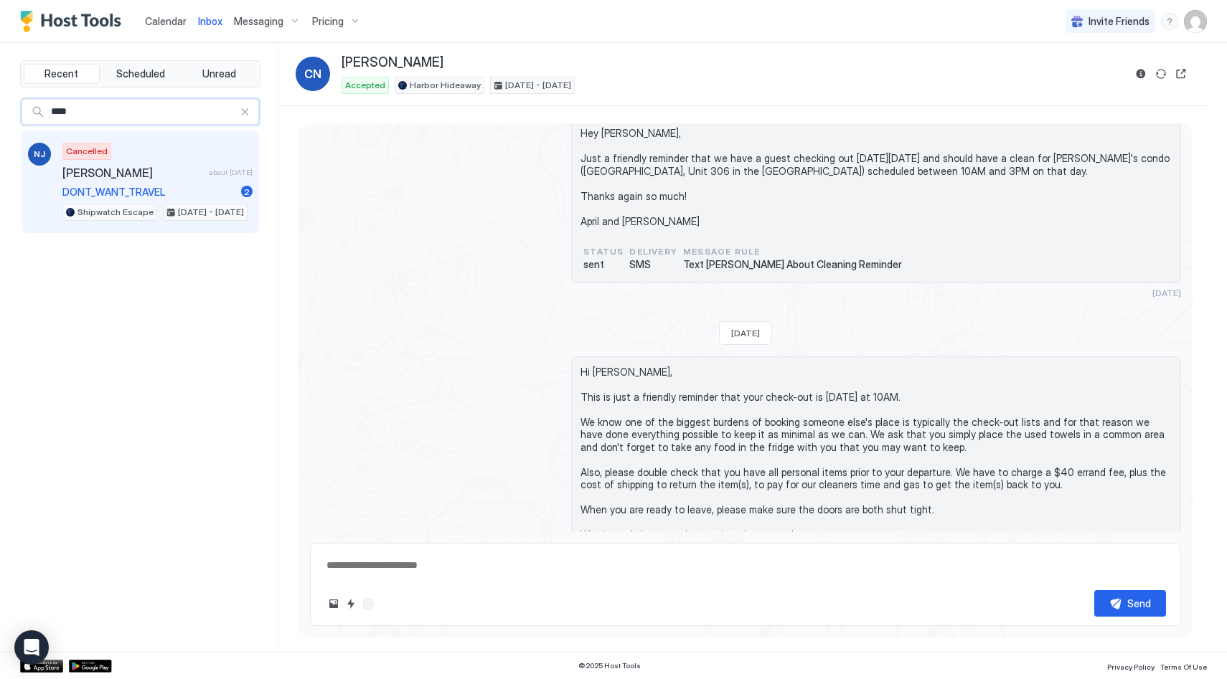
type input "****"
click at [150, 186] on span "DONT_WANT_TRAVEL" at bounding box center [148, 192] width 173 height 13
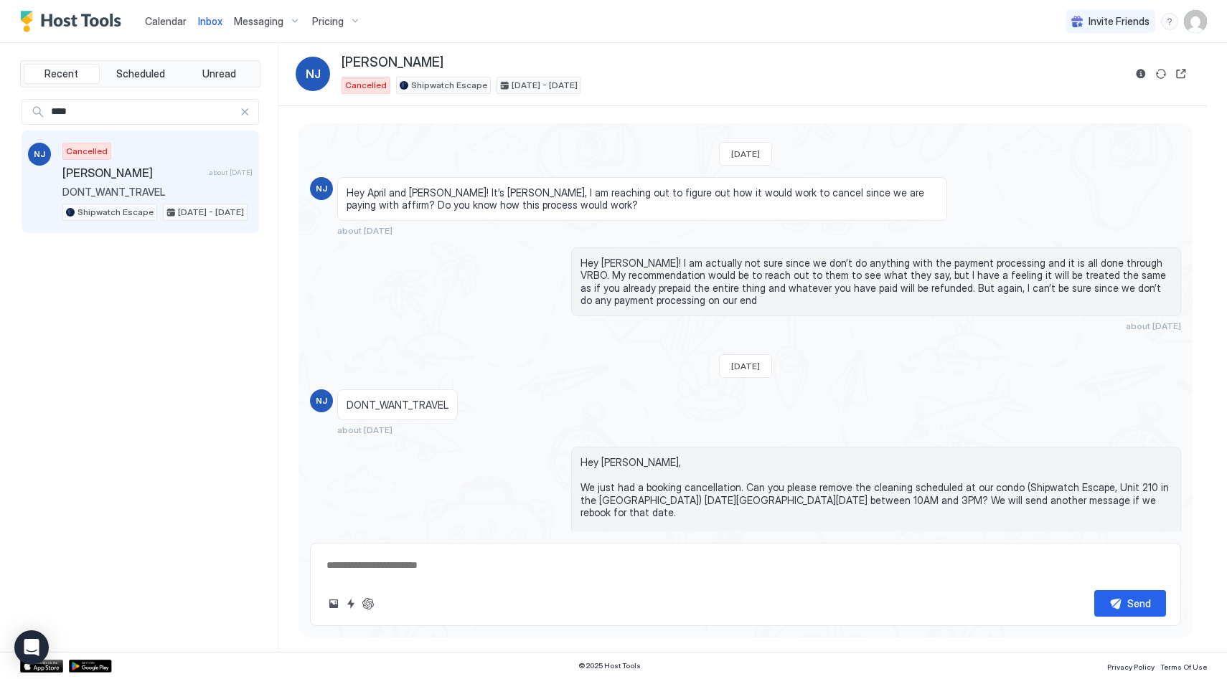
scroll to position [1279, 0]
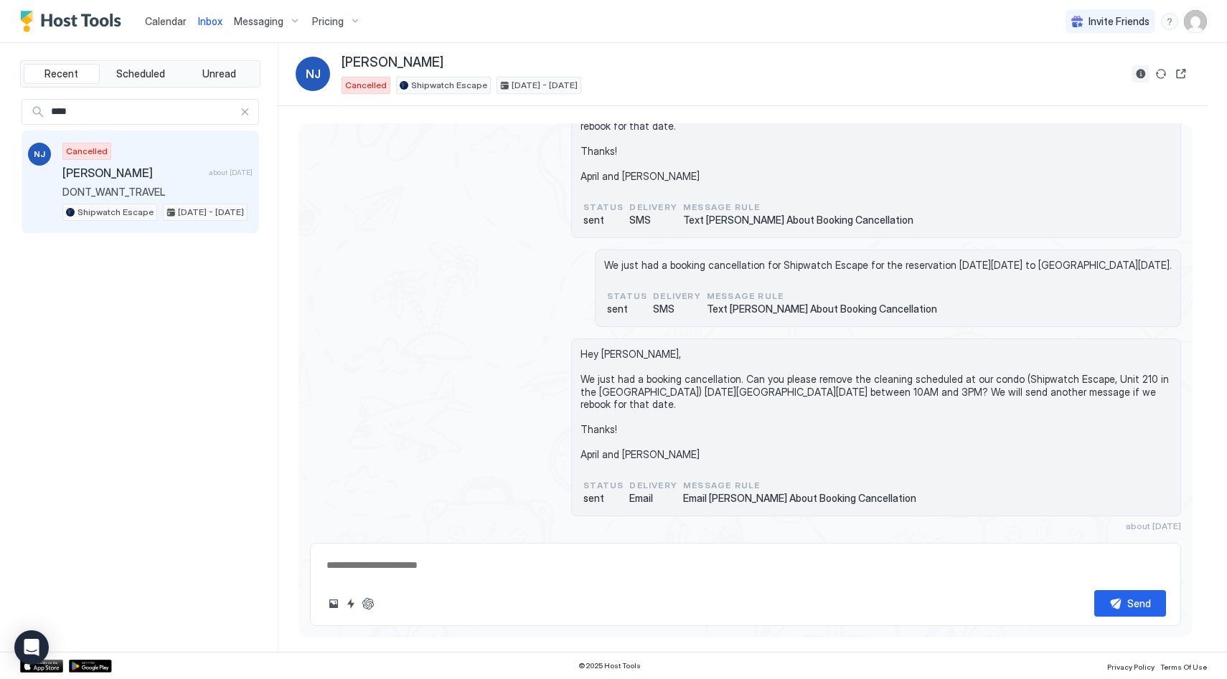
click at [1147, 76] on button "Reservation information" at bounding box center [1140, 73] width 17 height 17
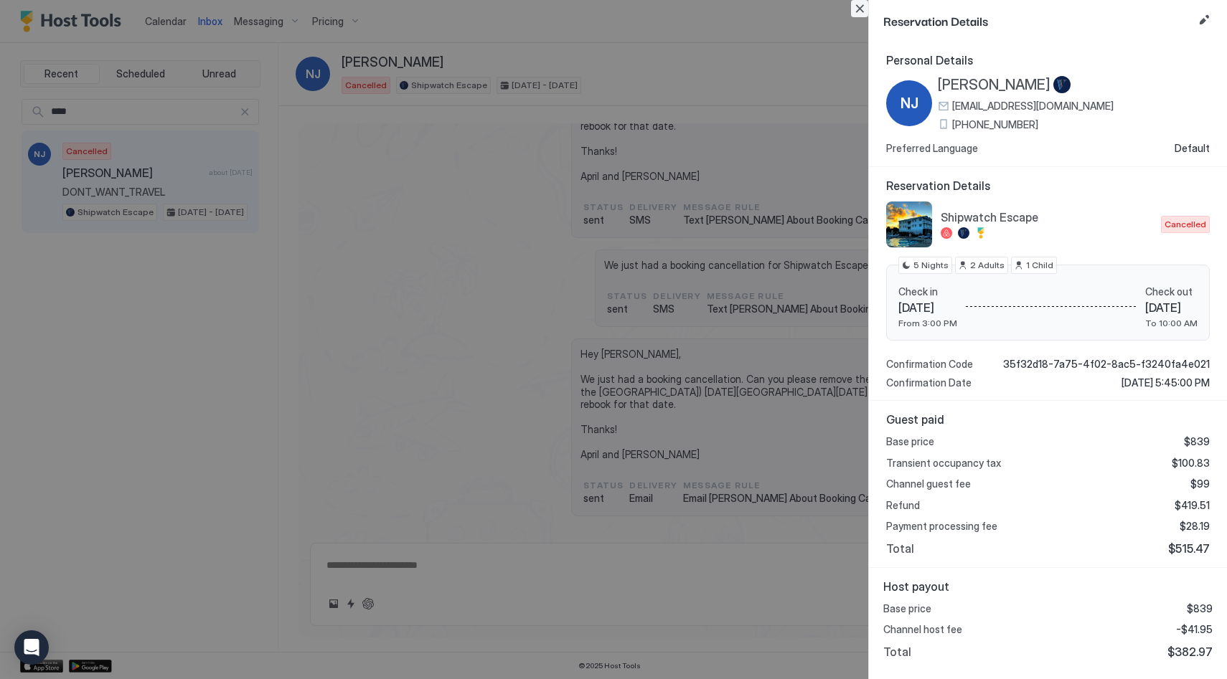
click at [862, 12] on button "Close" at bounding box center [859, 8] width 17 height 17
type textarea "*"
